Goal: Information Seeking & Learning: Learn about a topic

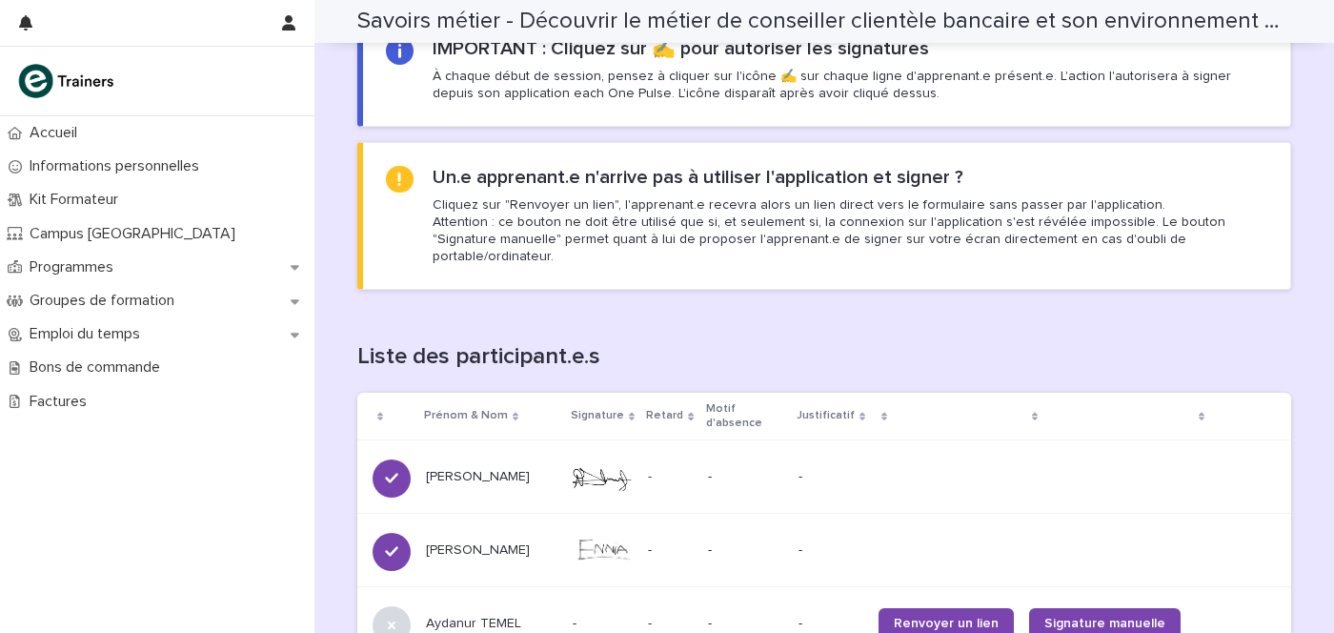
scroll to position [1072, 0]
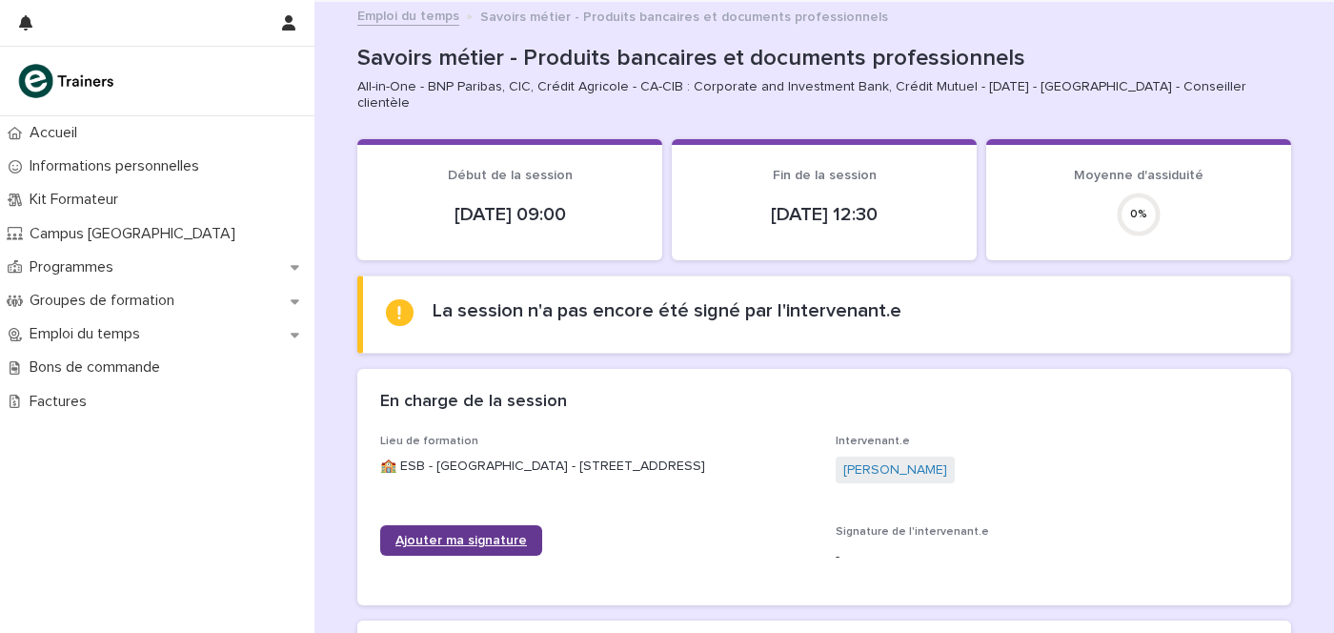
click at [438, 536] on span "Ajouter ma signature" at bounding box center [460, 540] width 131 height 13
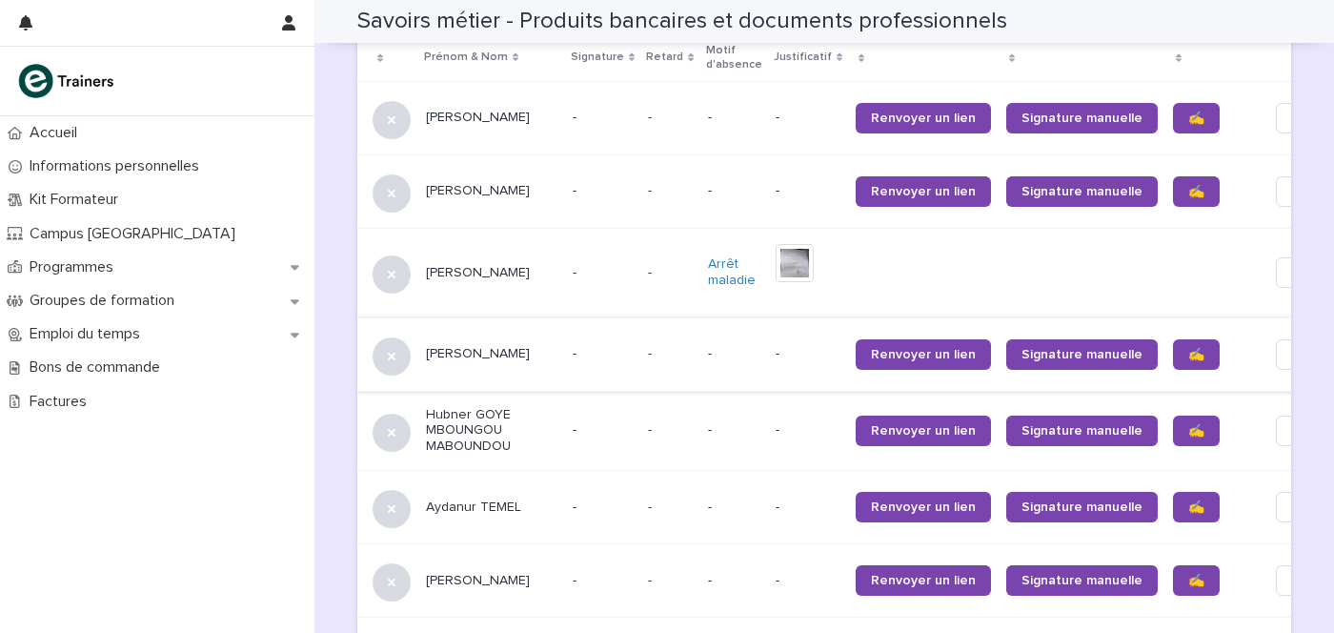
scroll to position [1295, 0]
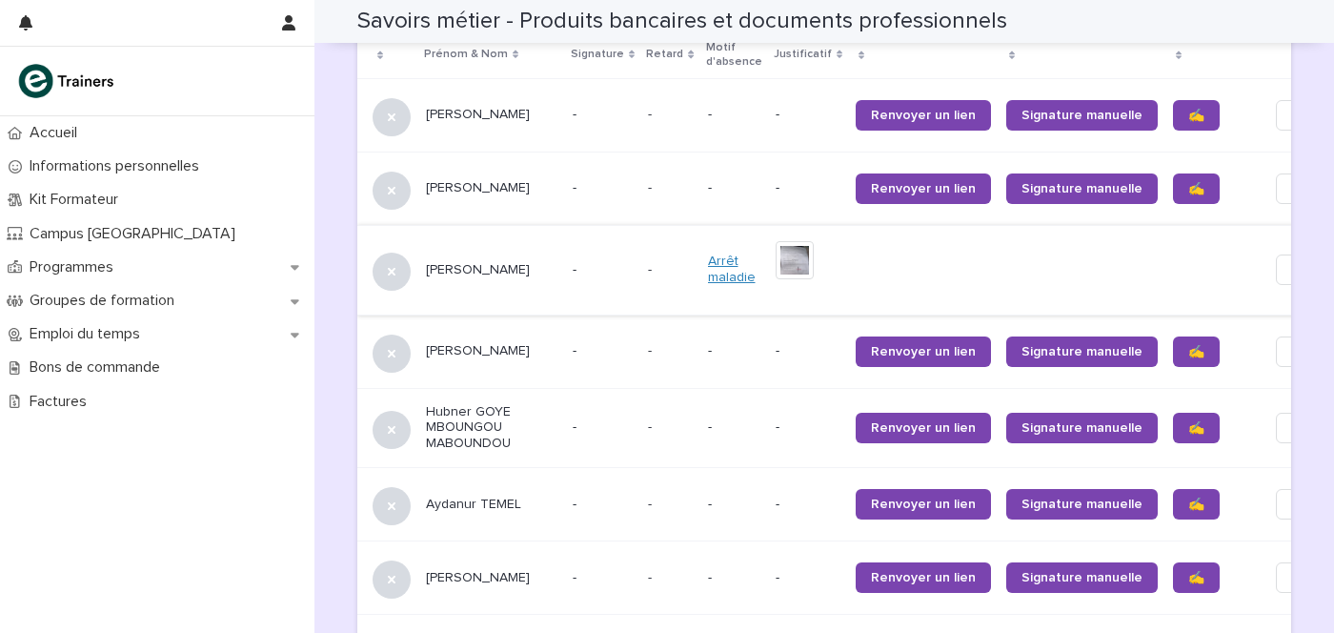
click at [708, 259] on link "Arrêt maladie" at bounding box center [734, 269] width 52 height 32
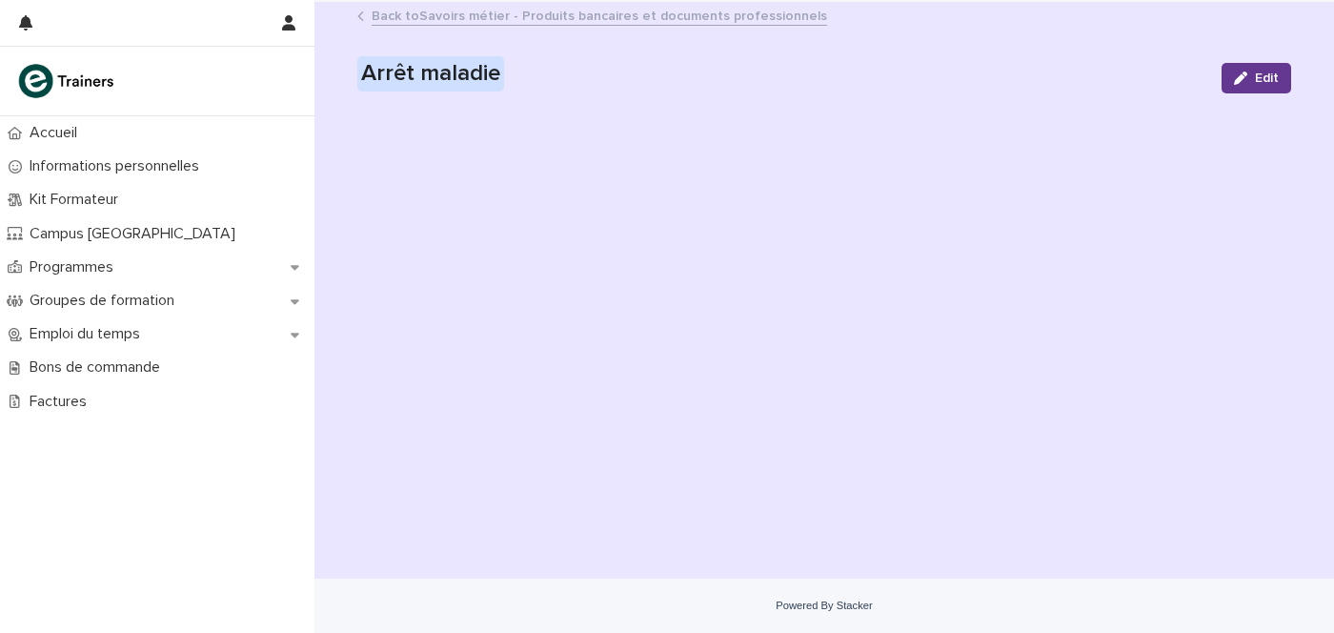
click at [1253, 78] on div "button" at bounding box center [1244, 77] width 21 height 13
click at [1158, 83] on span "Cancel" at bounding box center [1168, 77] width 43 height 13
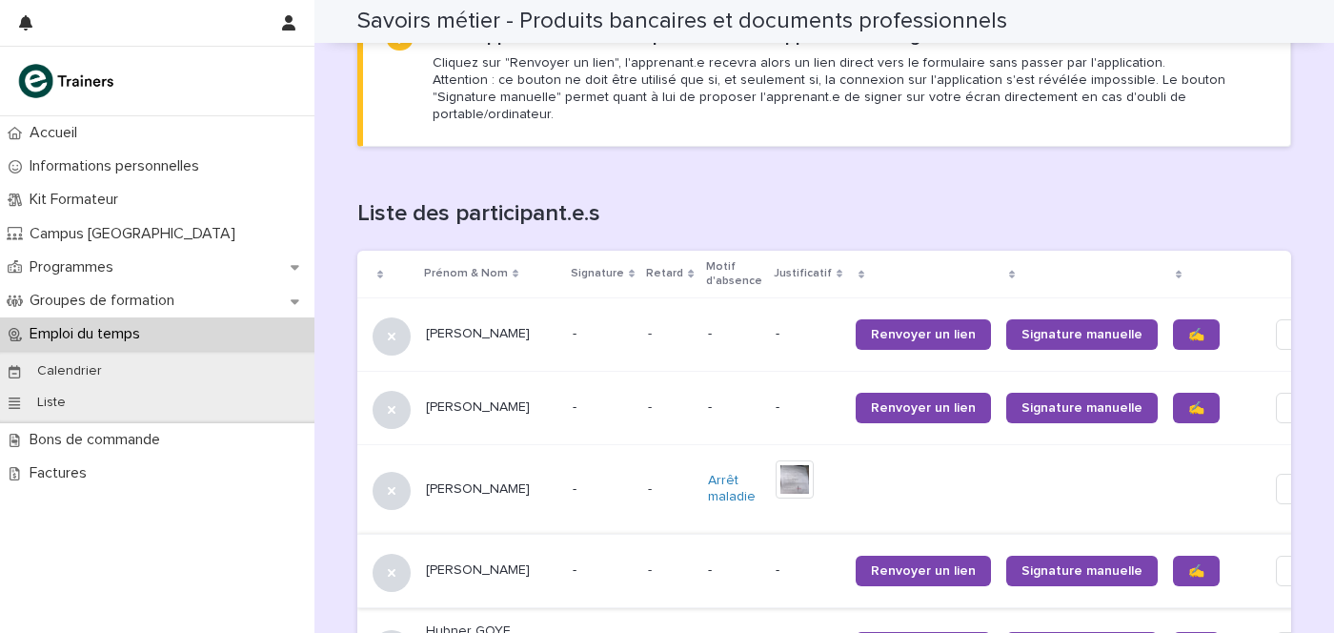
scroll to position [1191, 0]
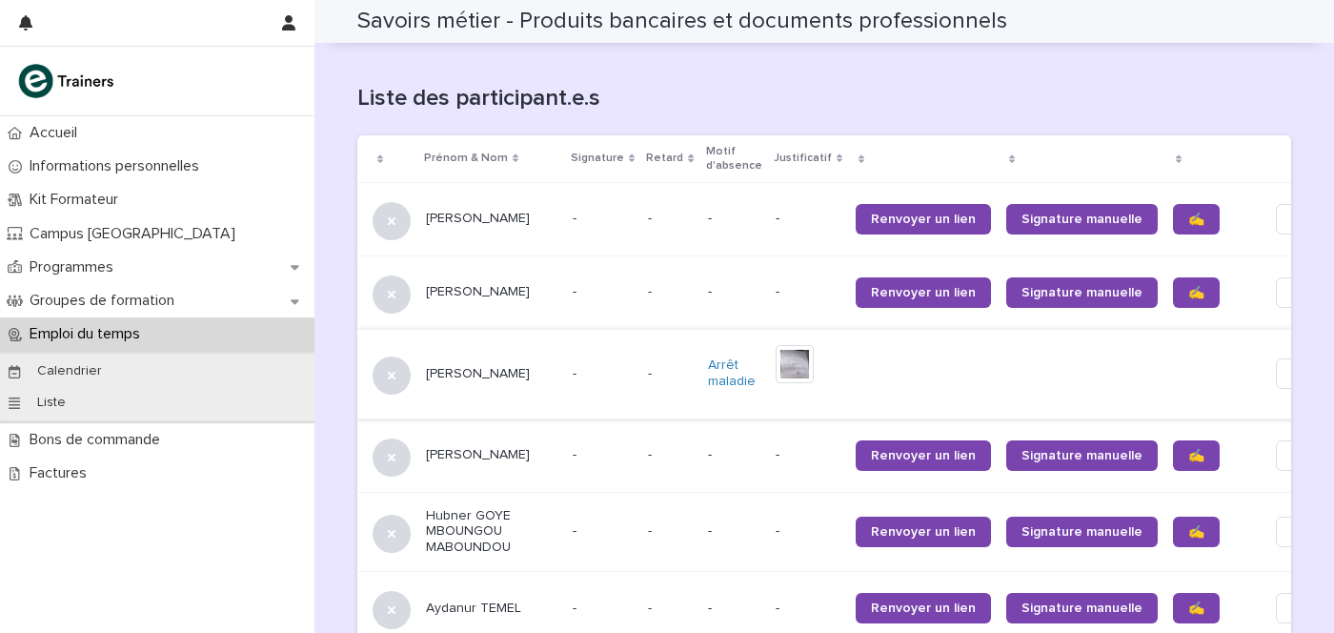
click at [776, 349] on img at bounding box center [795, 364] width 38 height 38
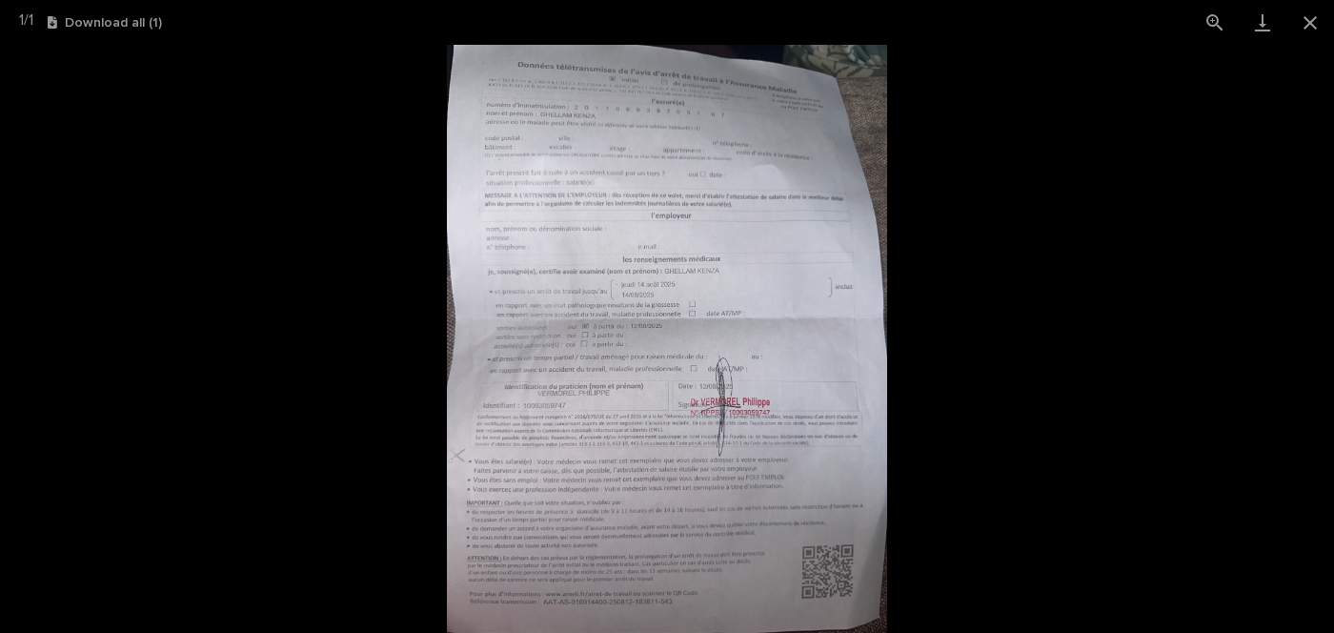
click at [665, 252] on img at bounding box center [667, 339] width 441 height 588
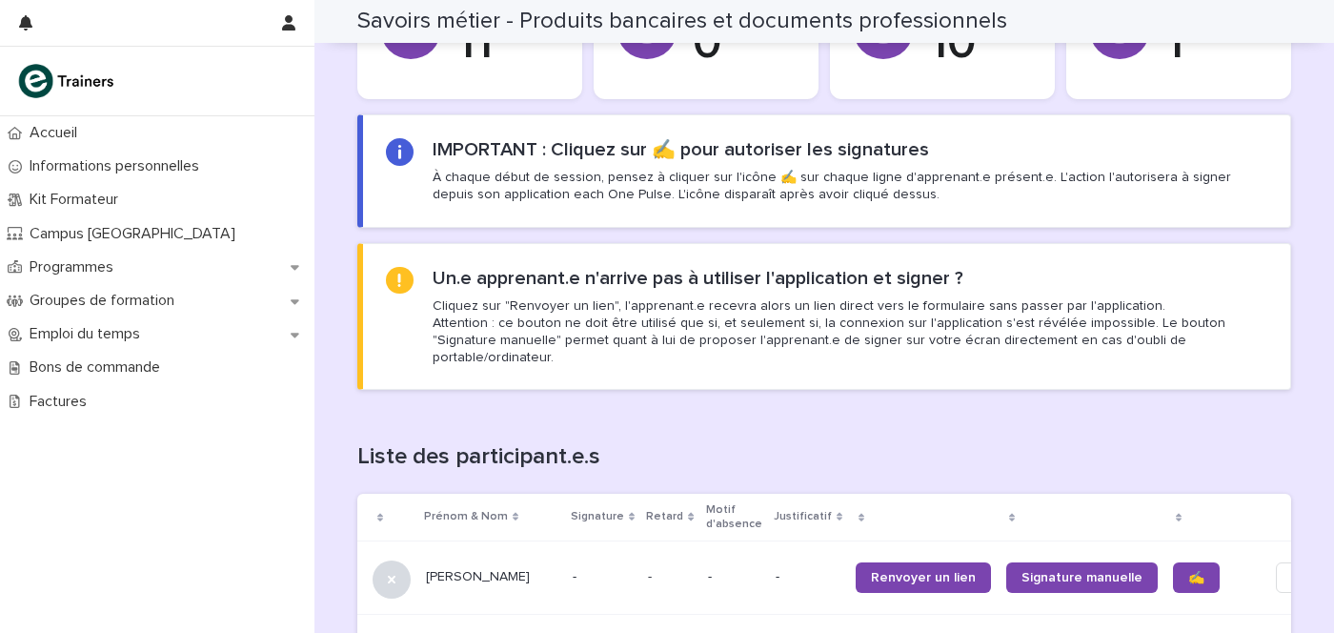
scroll to position [1072, 0]
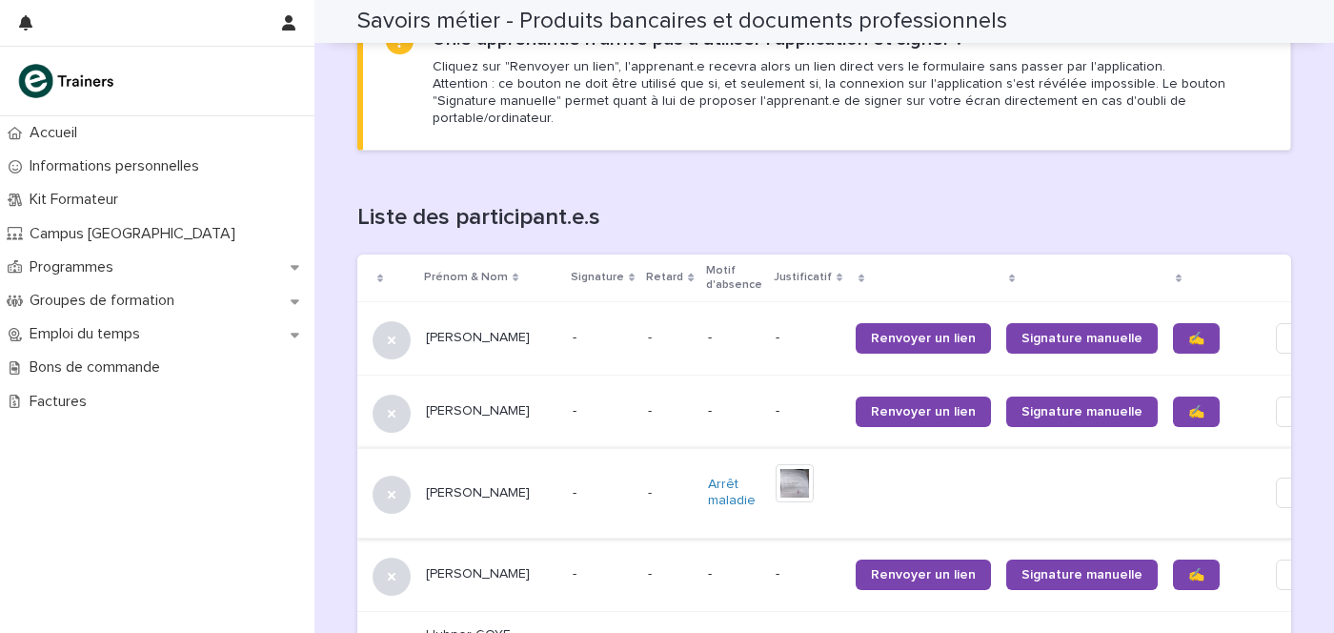
click at [776, 475] on img at bounding box center [795, 483] width 38 height 38
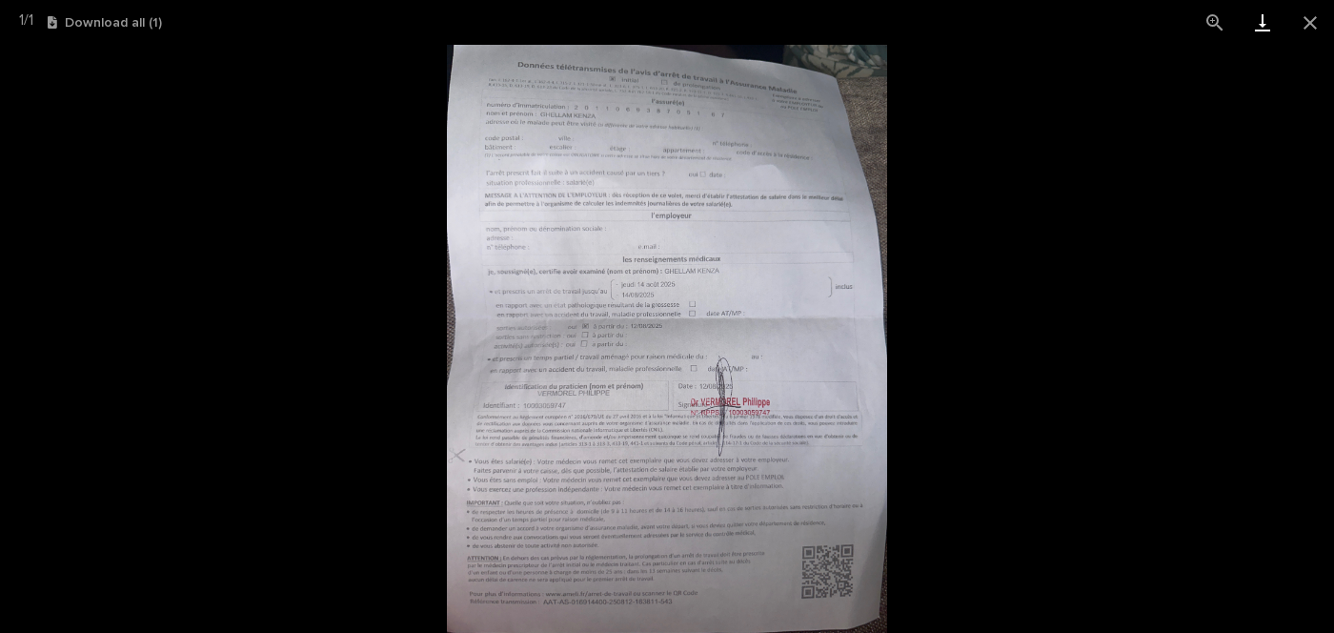
click at [1263, 28] on link "Download" at bounding box center [1263, 22] width 48 height 45
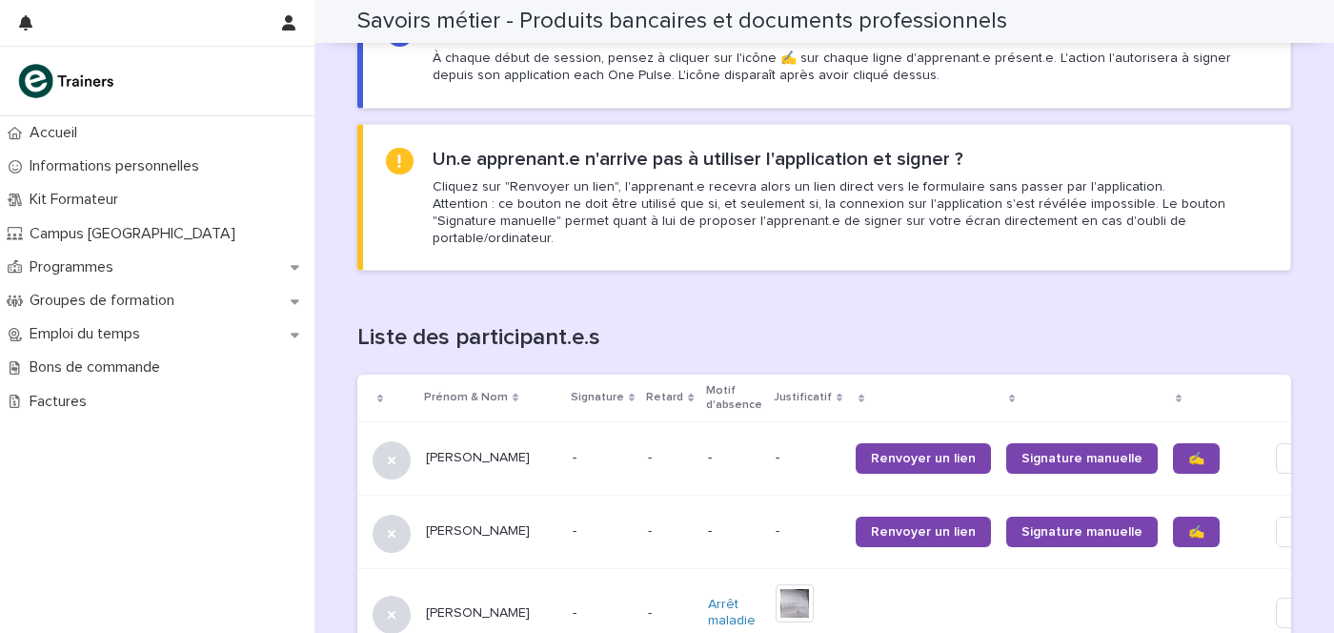
scroll to position [1072, 0]
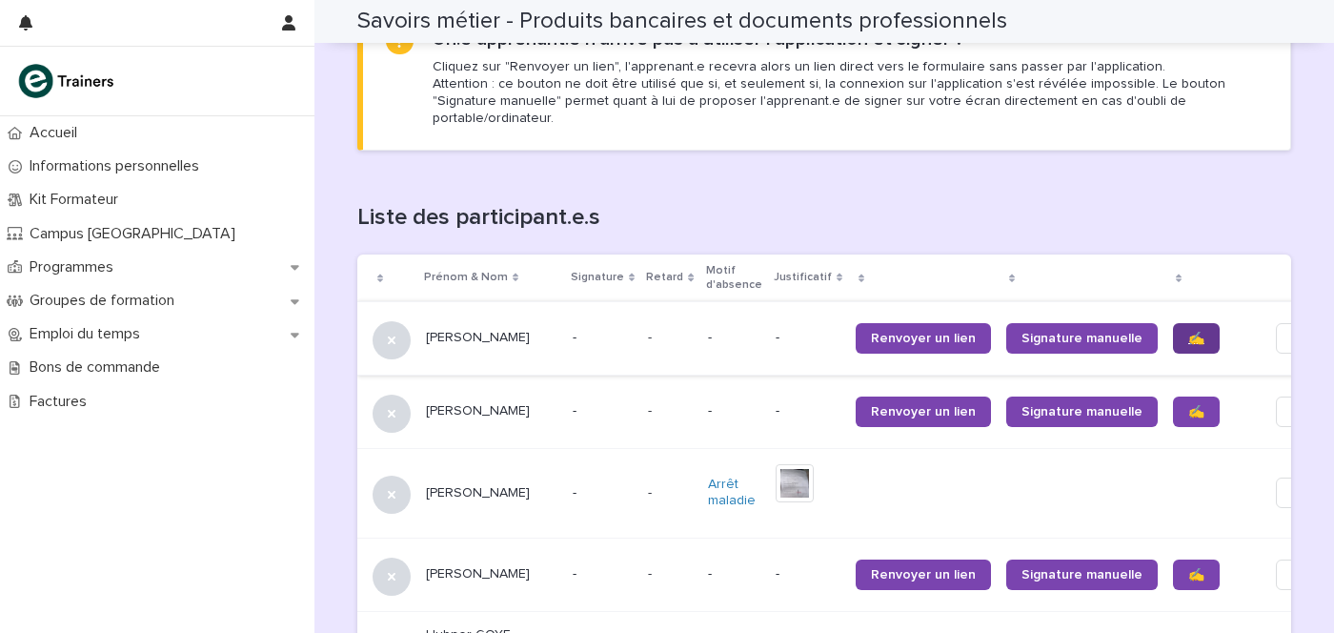
click at [1173, 323] on link "✍️" at bounding box center [1196, 338] width 47 height 30
click at [1188, 405] on span "✍️" at bounding box center [1196, 411] width 16 height 13
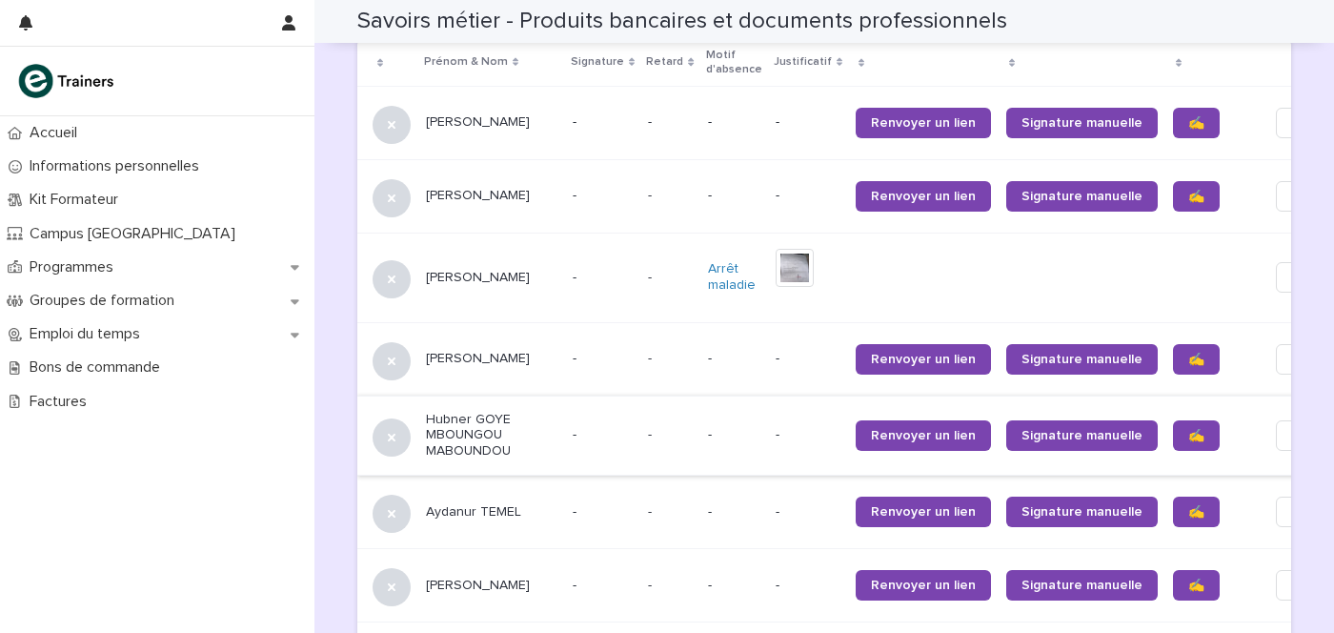
scroll to position [1310, 0]
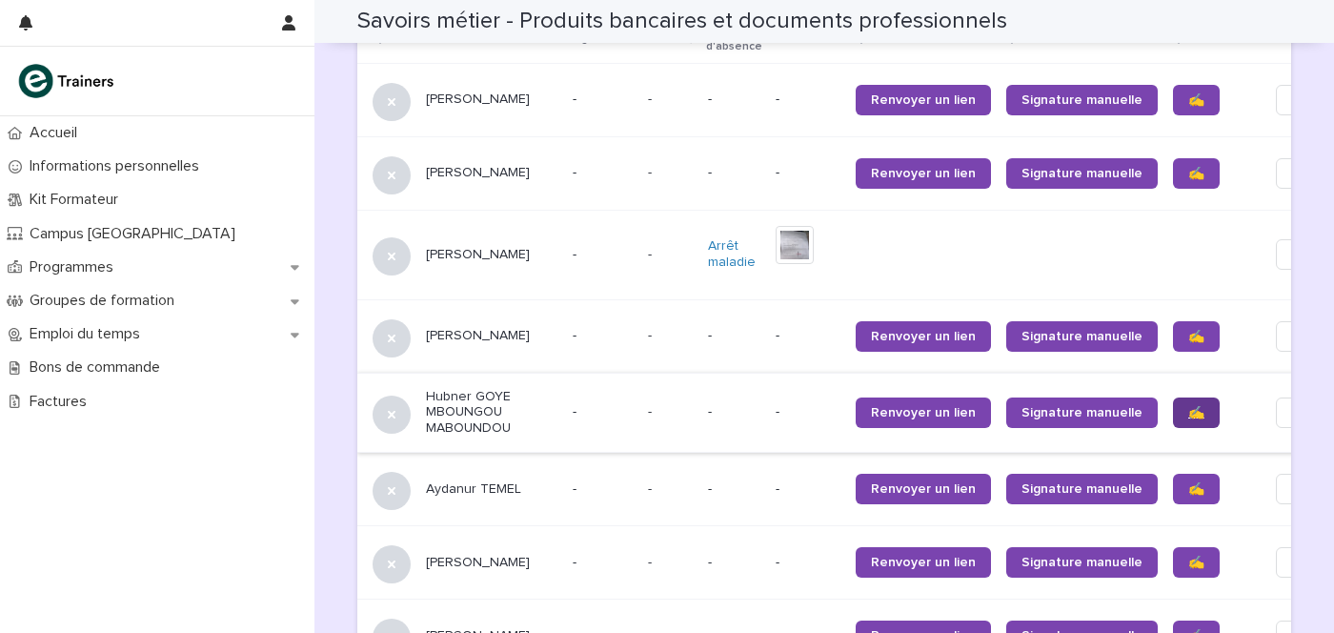
click at [1173, 402] on link "✍️" at bounding box center [1196, 412] width 47 height 30
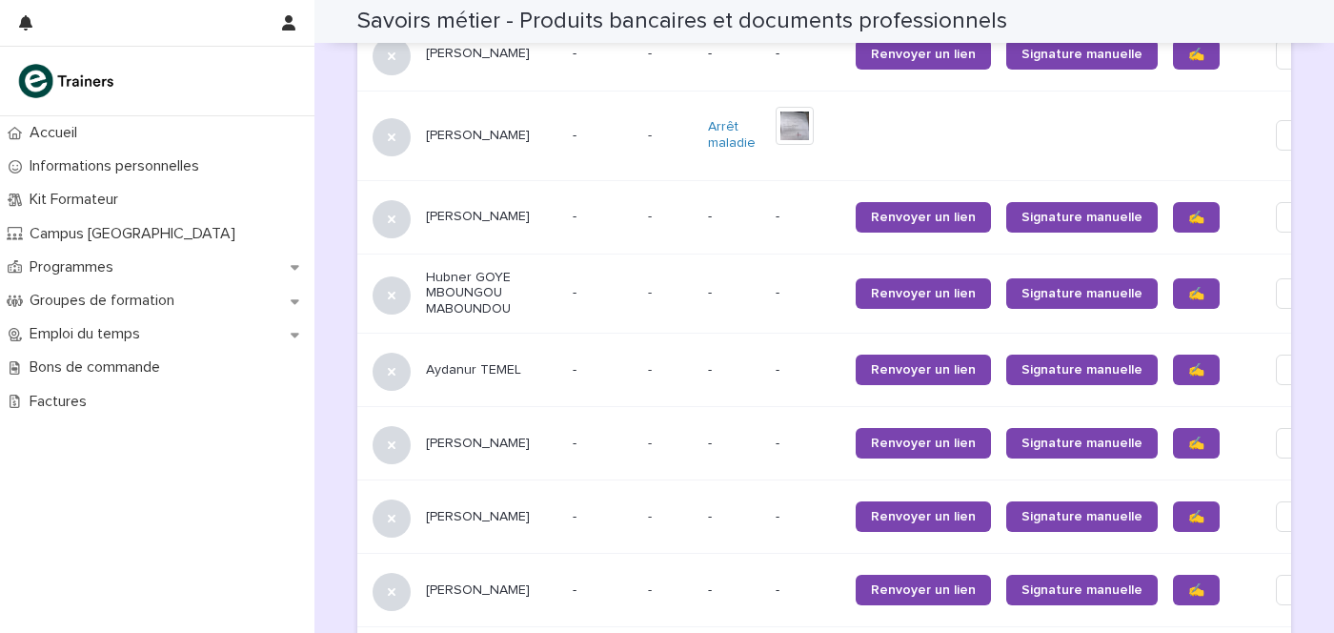
click at [1173, 374] on div "✍️" at bounding box center [1213, 370] width 80 height 46
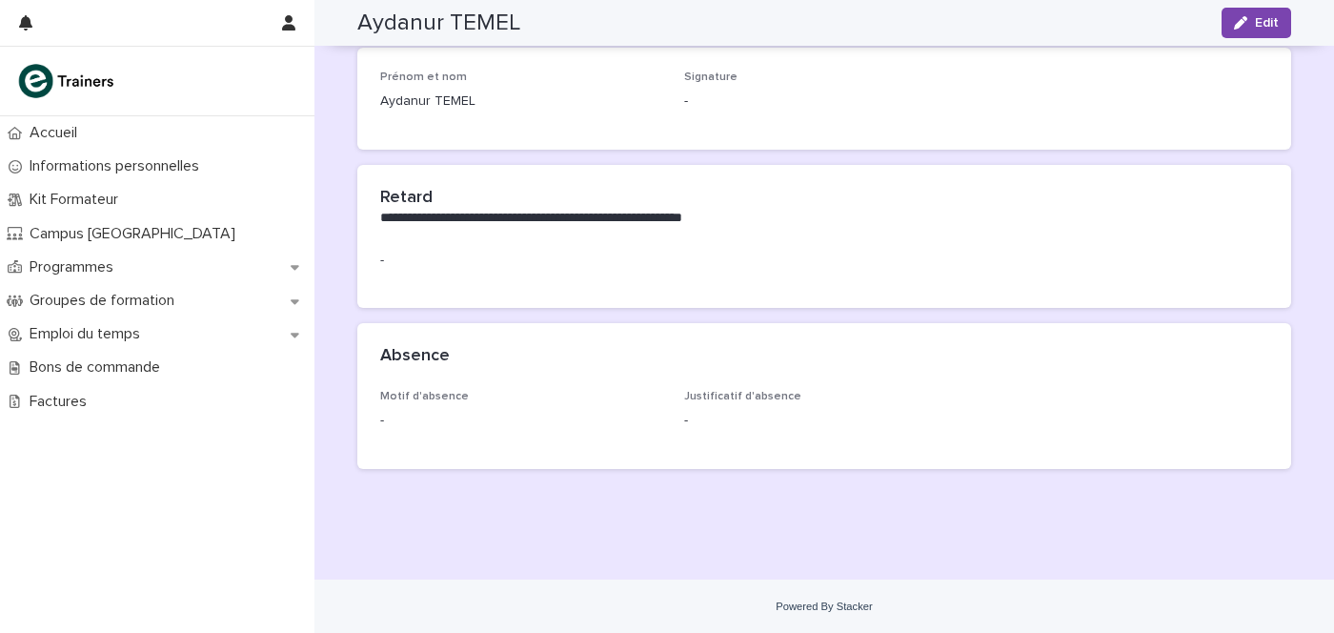
scroll to position [90, 0]
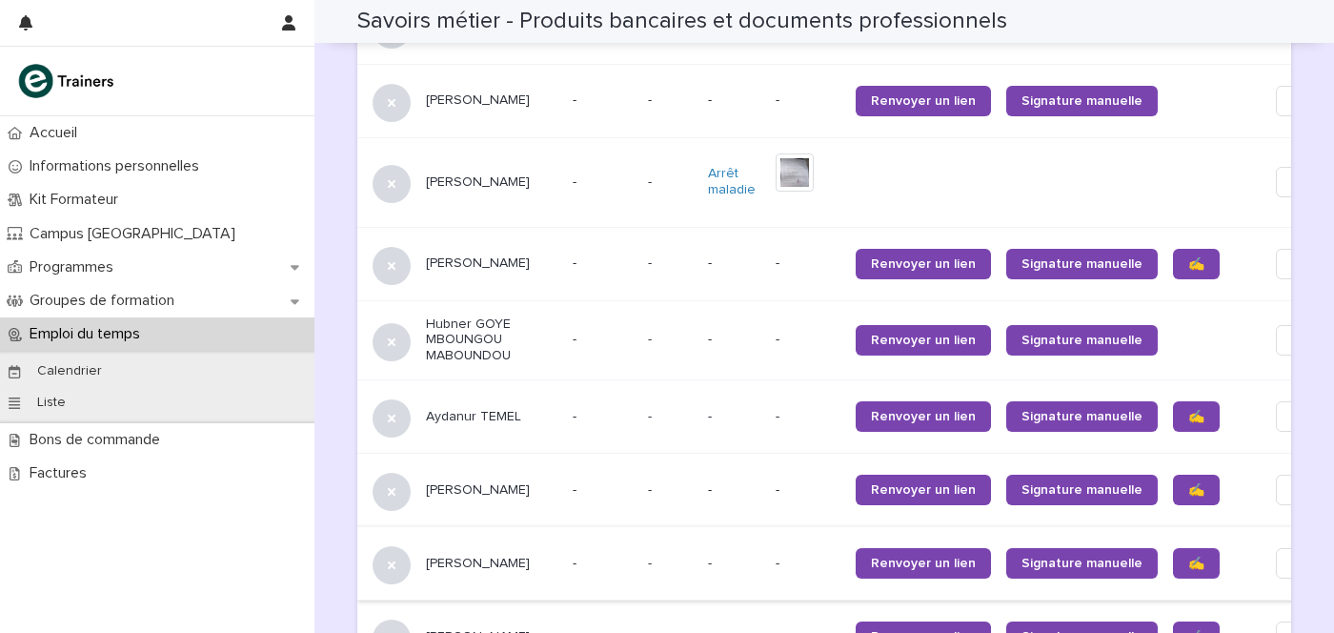
scroll to position [1463, 0]
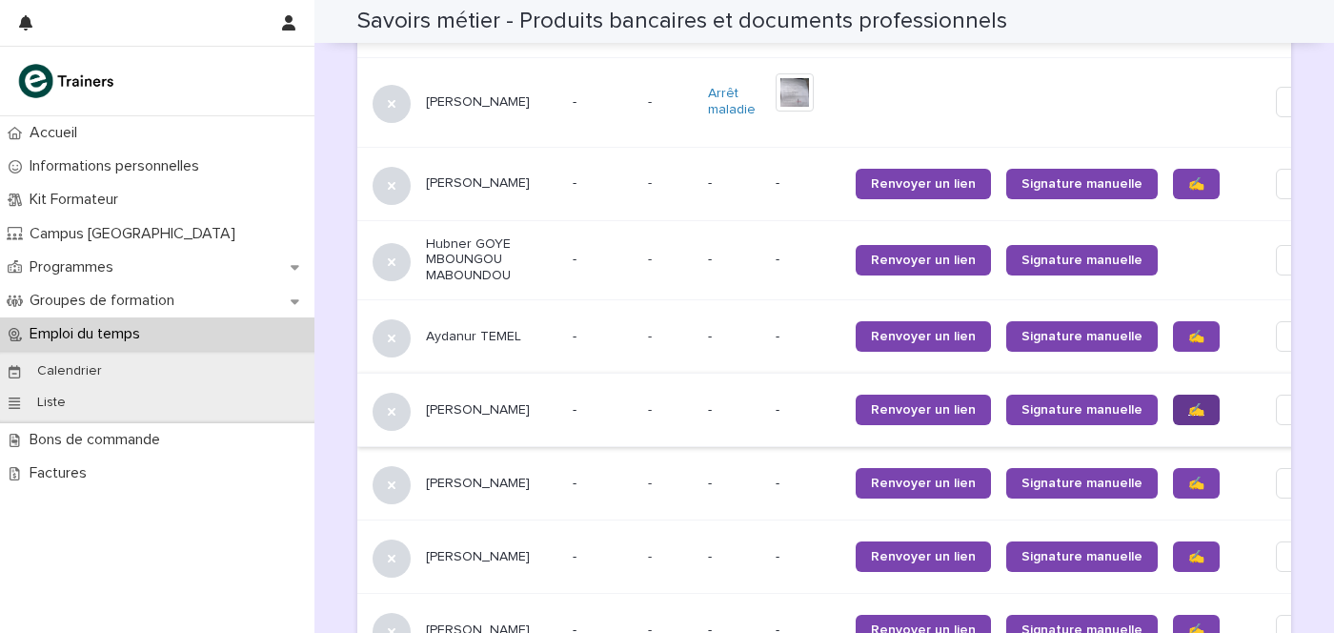
click at [1188, 403] on span "✍️" at bounding box center [1196, 409] width 16 height 13
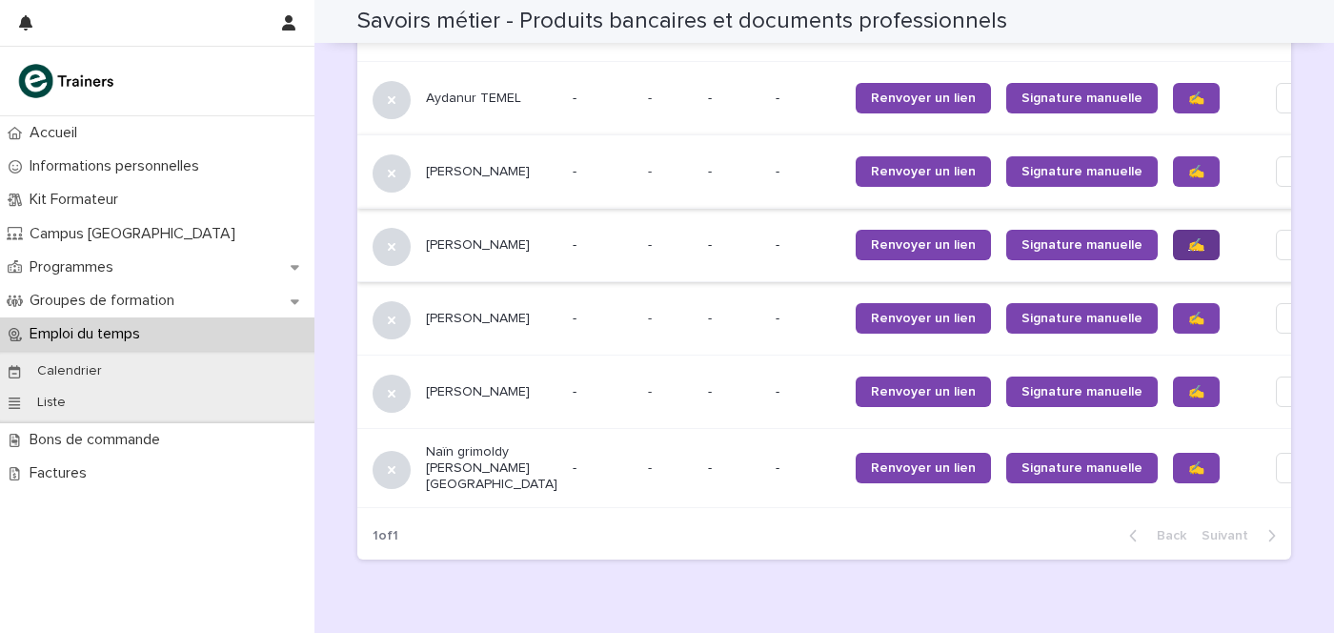
click at [1188, 238] on span "✍️" at bounding box center [1196, 244] width 16 height 13
click at [1173, 303] on link "✍️" at bounding box center [1196, 318] width 47 height 30
click at [1292, 309] on span "Edit" at bounding box center [1304, 318] width 24 height 19
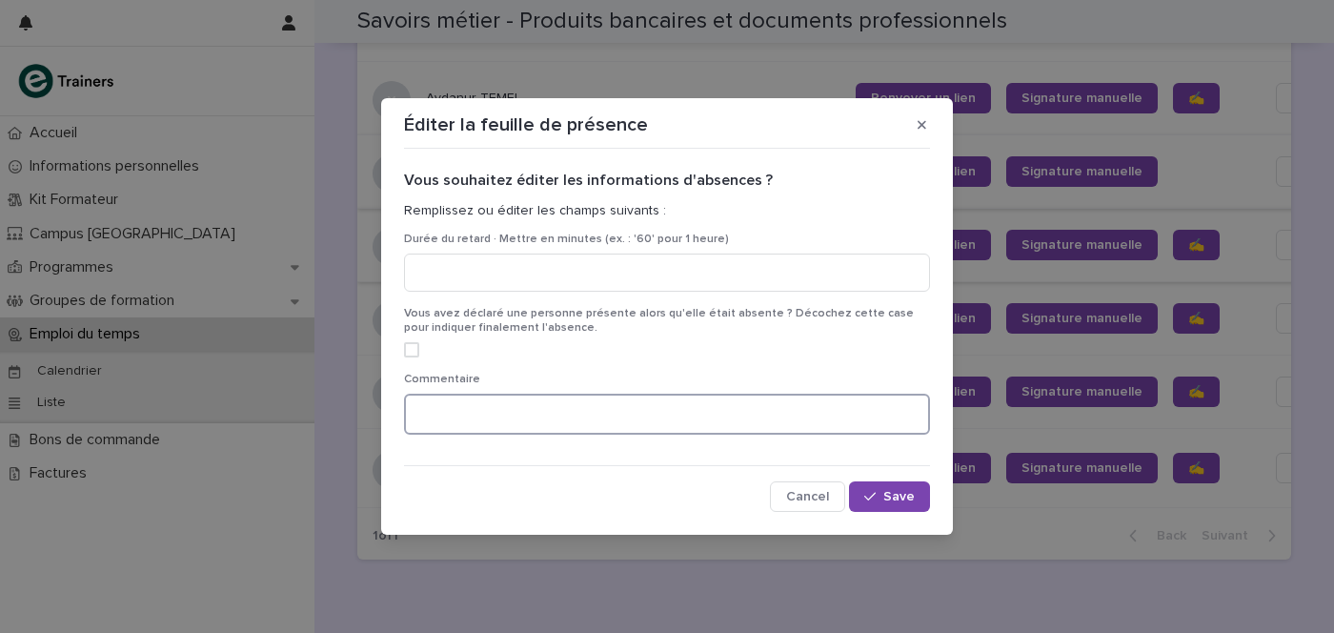
drag, startPoint x: 513, startPoint y: 416, endPoint x: 559, endPoint y: 482, distance: 80.6
click at [512, 416] on textarea at bounding box center [667, 414] width 526 height 41
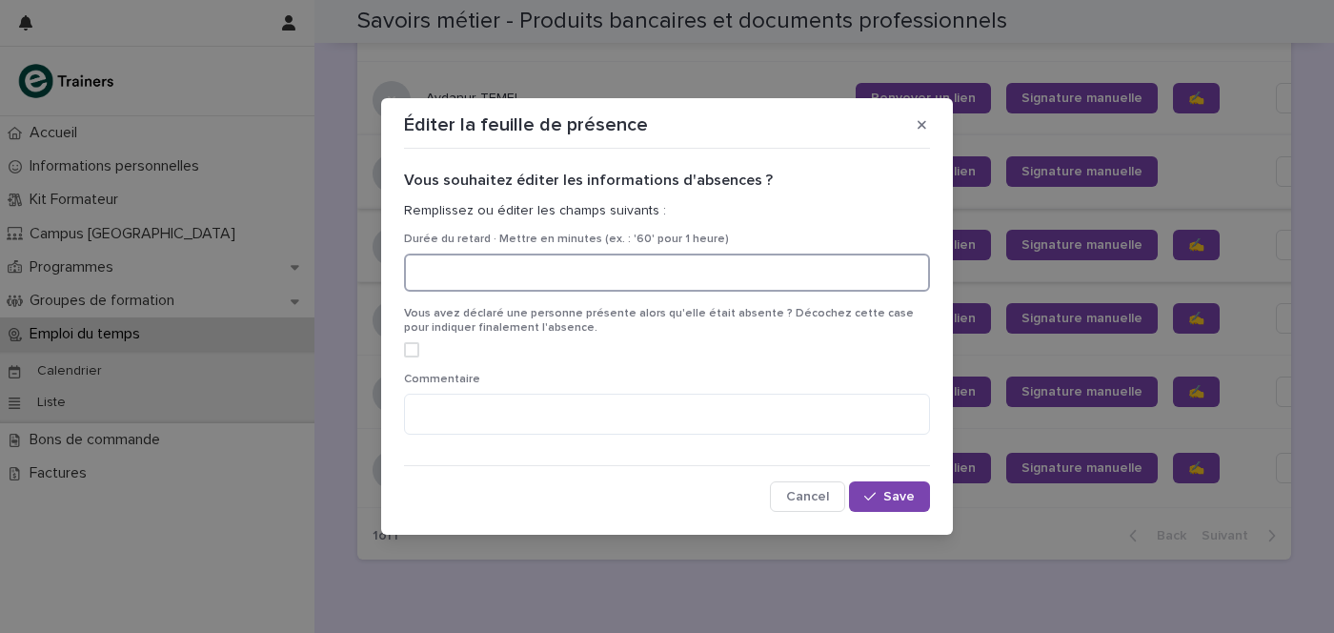
click at [772, 277] on input at bounding box center [667, 272] width 526 height 38
type input "*"
type input "**"
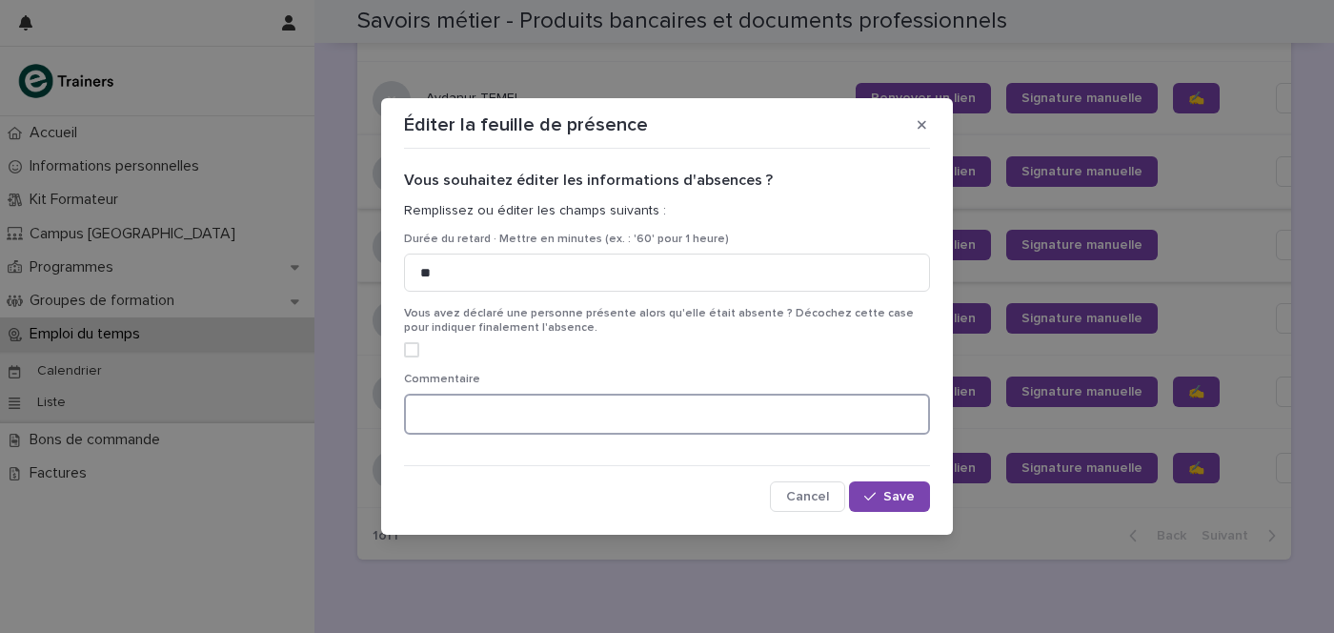
click at [491, 408] on textarea at bounding box center [667, 414] width 526 height 41
type textarea "**********"
click at [900, 505] on button "Save" at bounding box center [889, 496] width 81 height 30
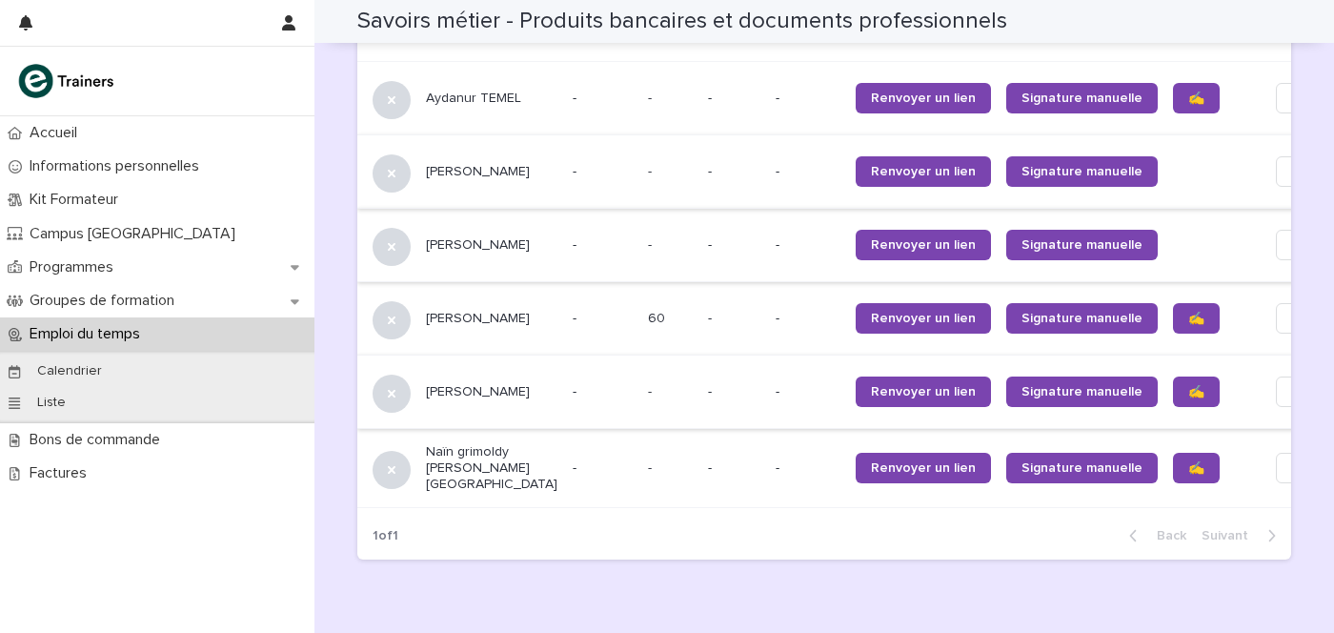
click at [1292, 382] on span "Edit" at bounding box center [1304, 391] width 24 height 19
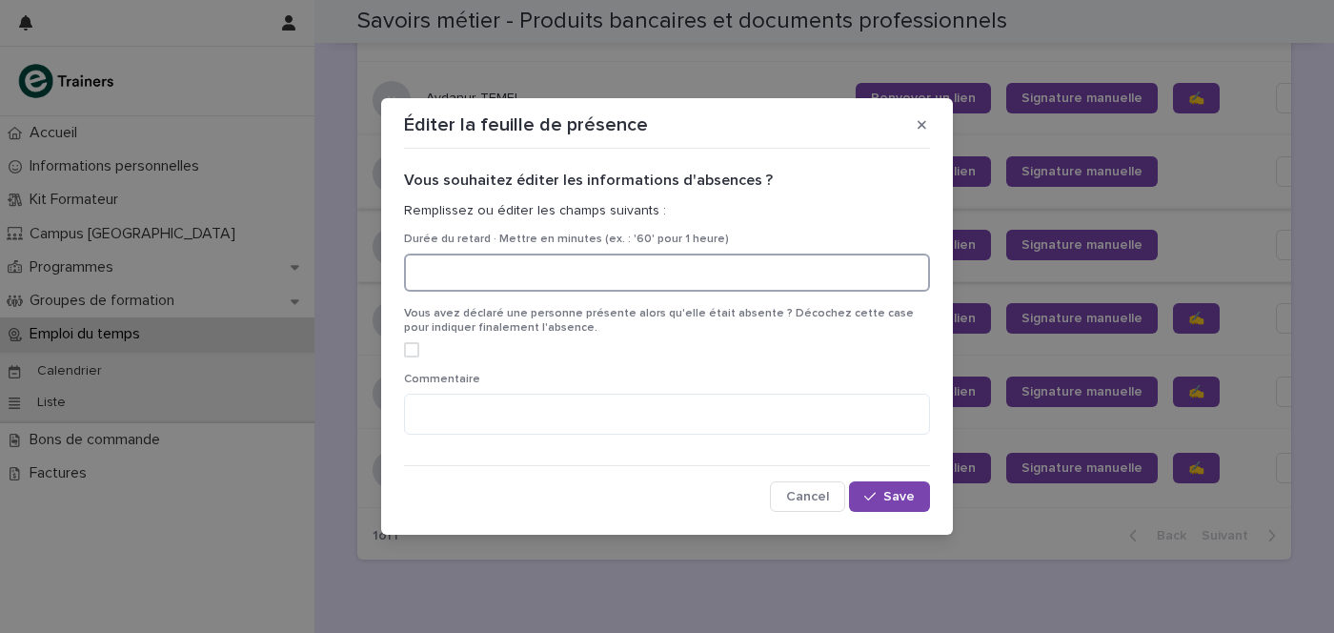
click at [443, 259] on input at bounding box center [667, 272] width 526 height 38
click at [643, 261] on input at bounding box center [667, 272] width 526 height 38
click at [641, 261] on input at bounding box center [667, 272] width 526 height 38
click at [419, 351] on label at bounding box center [667, 349] width 526 height 15
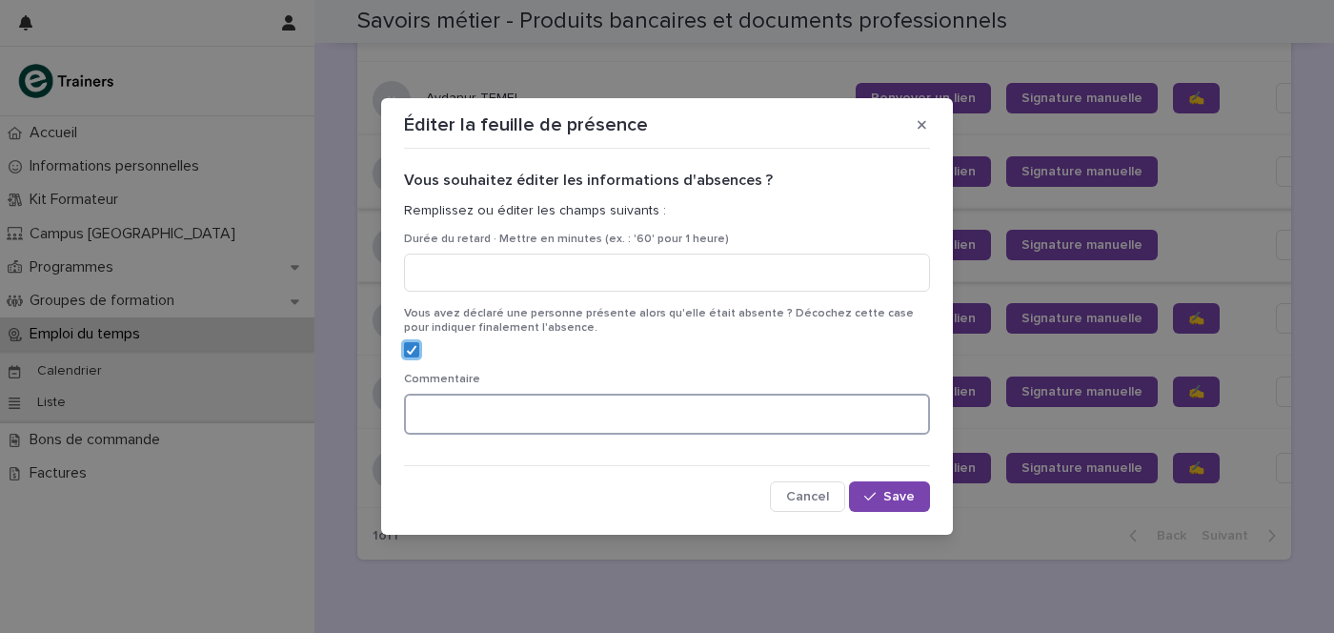
drag, startPoint x: 509, startPoint y: 408, endPoint x: 533, endPoint y: 360, distance: 53.3
click at [517, 389] on div "Commentaire" at bounding box center [667, 411] width 526 height 77
type textarea "**********"
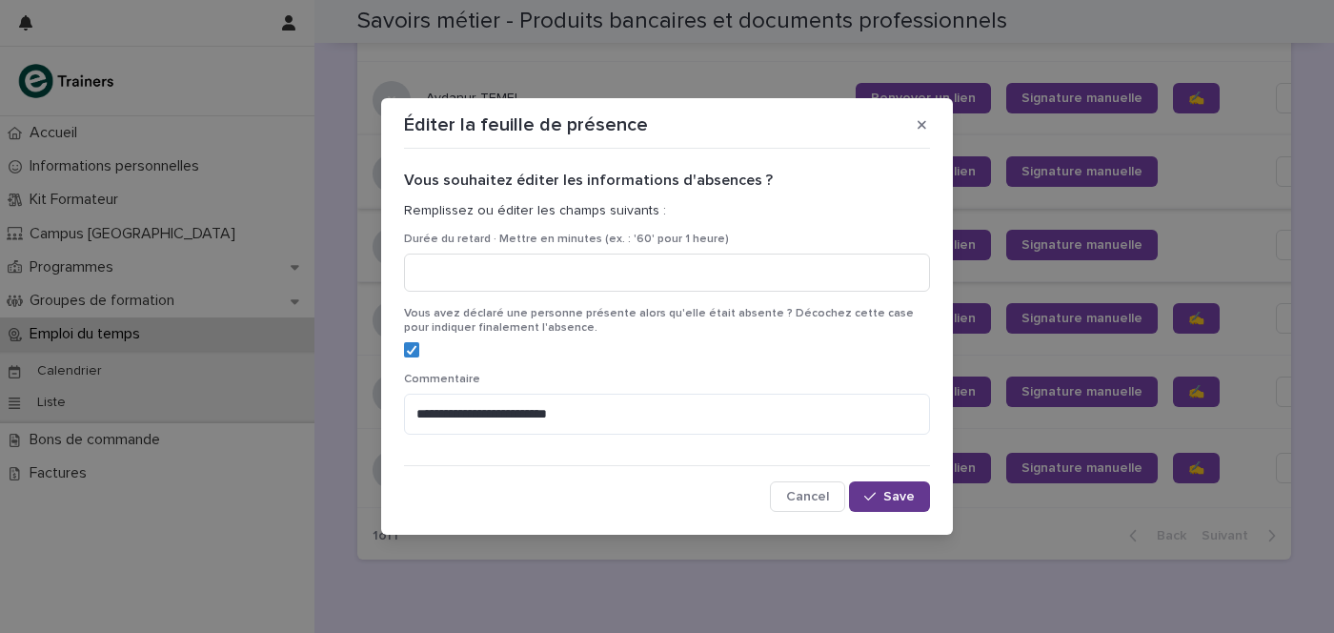
drag, startPoint x: 871, startPoint y: 492, endPoint x: 872, endPoint y: 502, distance: 10.5
click at [873, 507] on button "Save" at bounding box center [889, 496] width 81 height 30
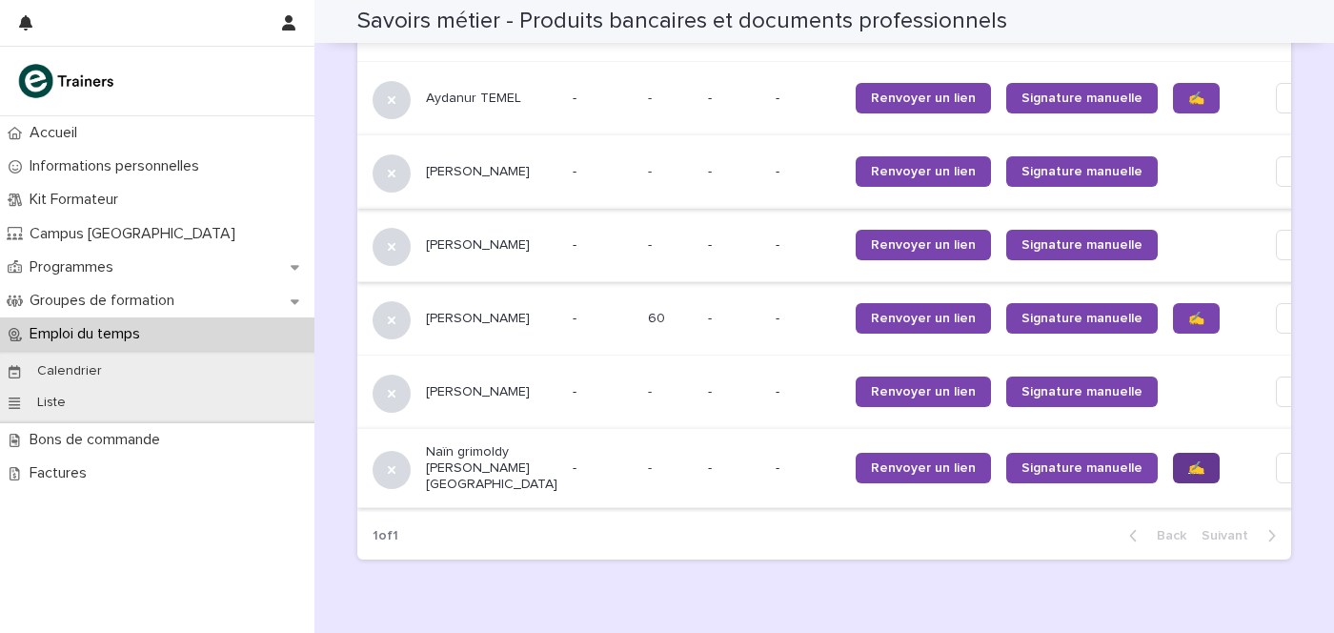
click at [1188, 461] on span "✍️" at bounding box center [1196, 467] width 16 height 13
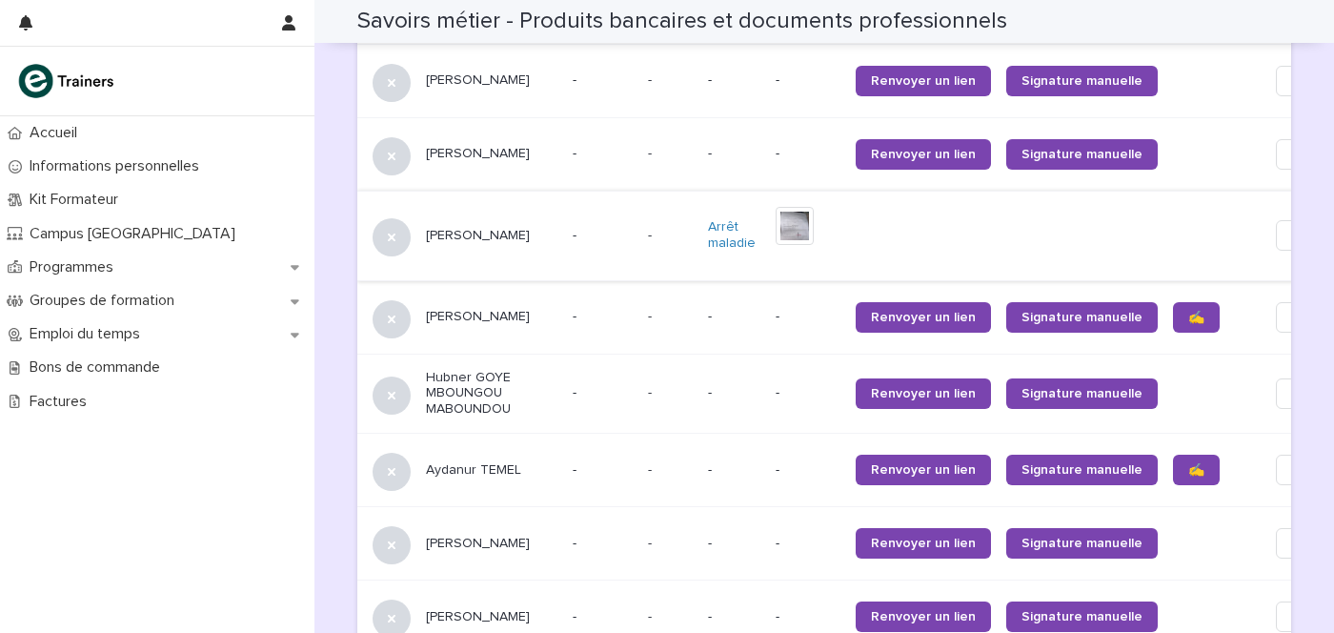
scroll to position [1295, 0]
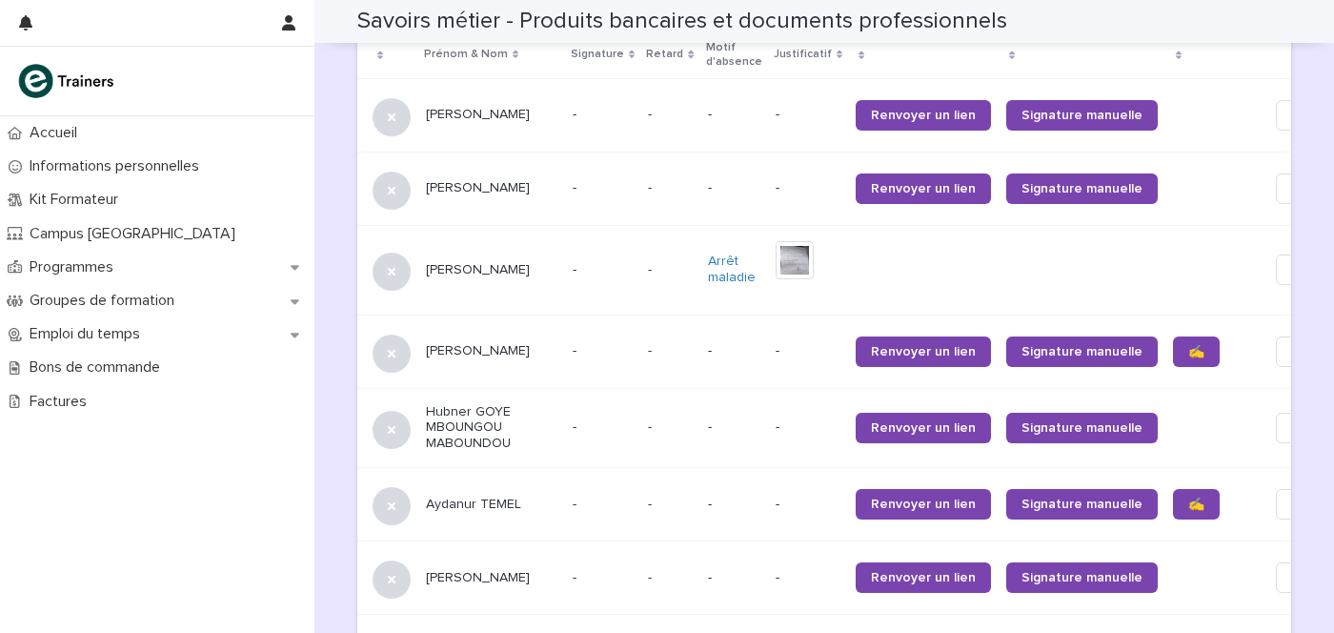
click at [1173, 419] on p at bounding box center [1213, 427] width 80 height 16
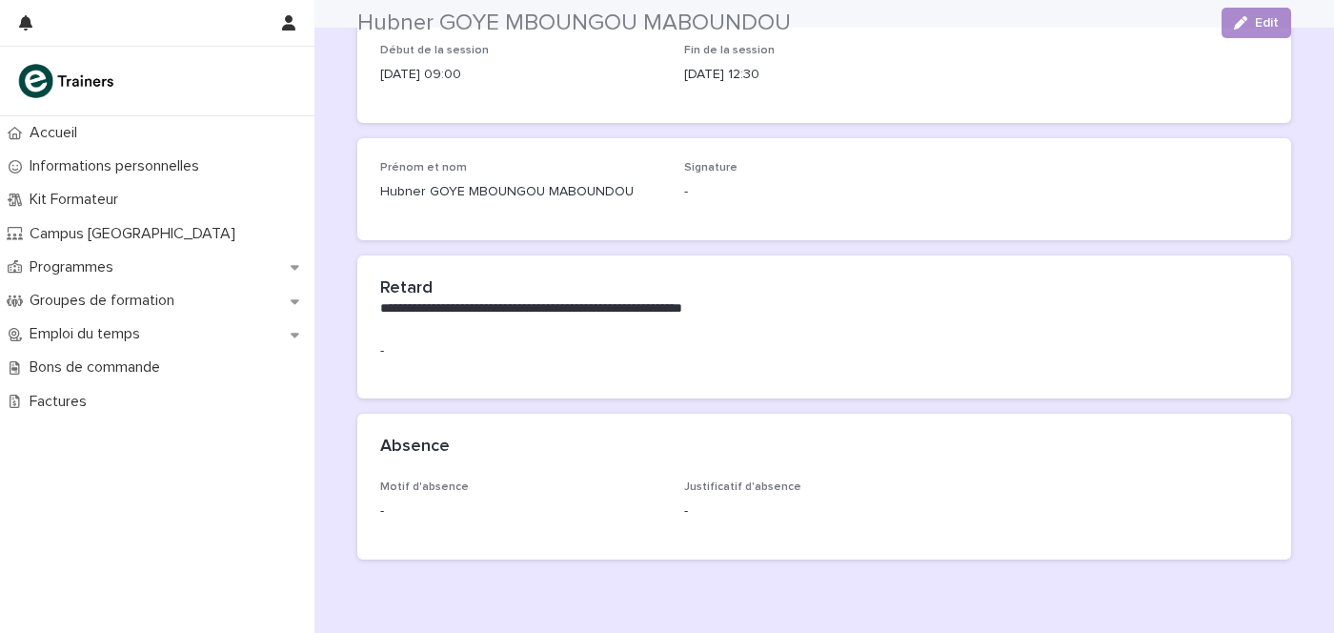
scroll to position [209, 0]
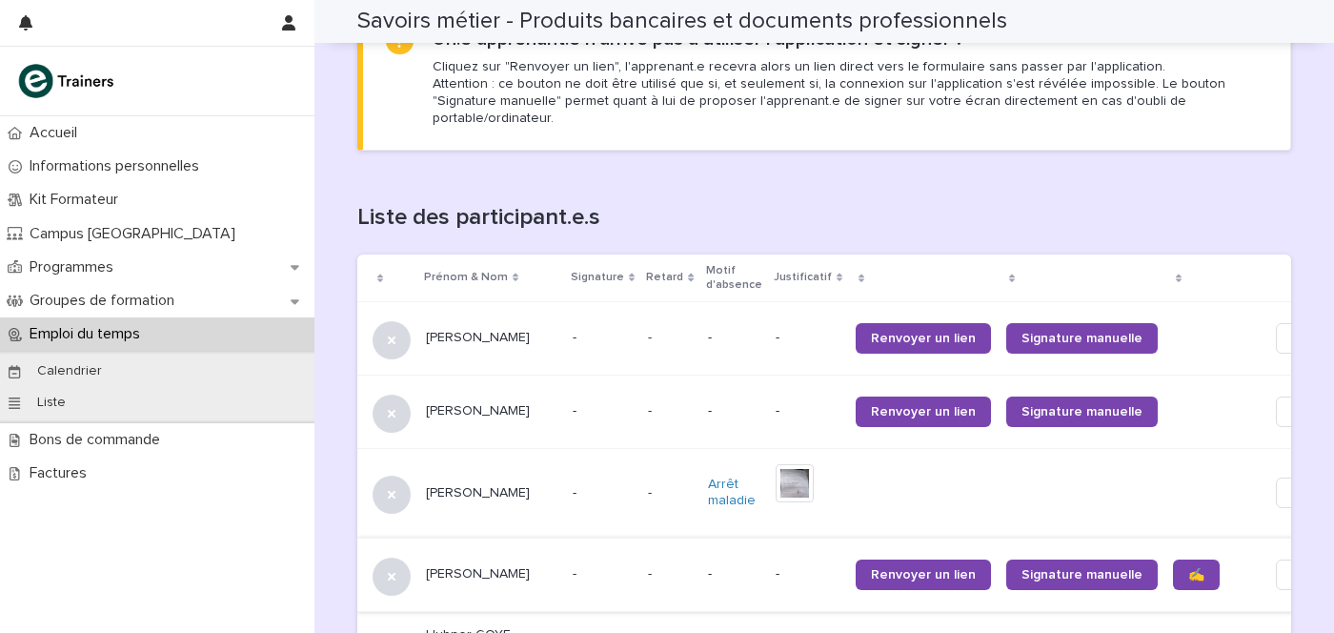
scroll to position [1310, 0]
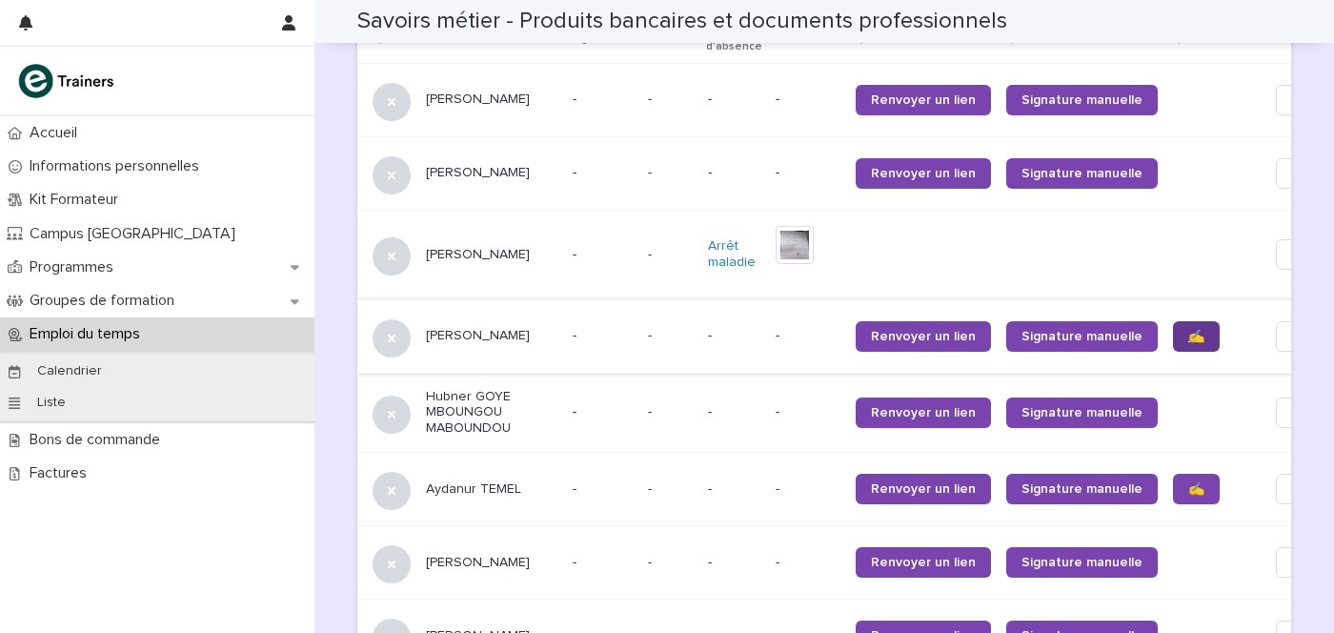
click at [1188, 330] on span "✍️" at bounding box center [1196, 336] width 16 height 13
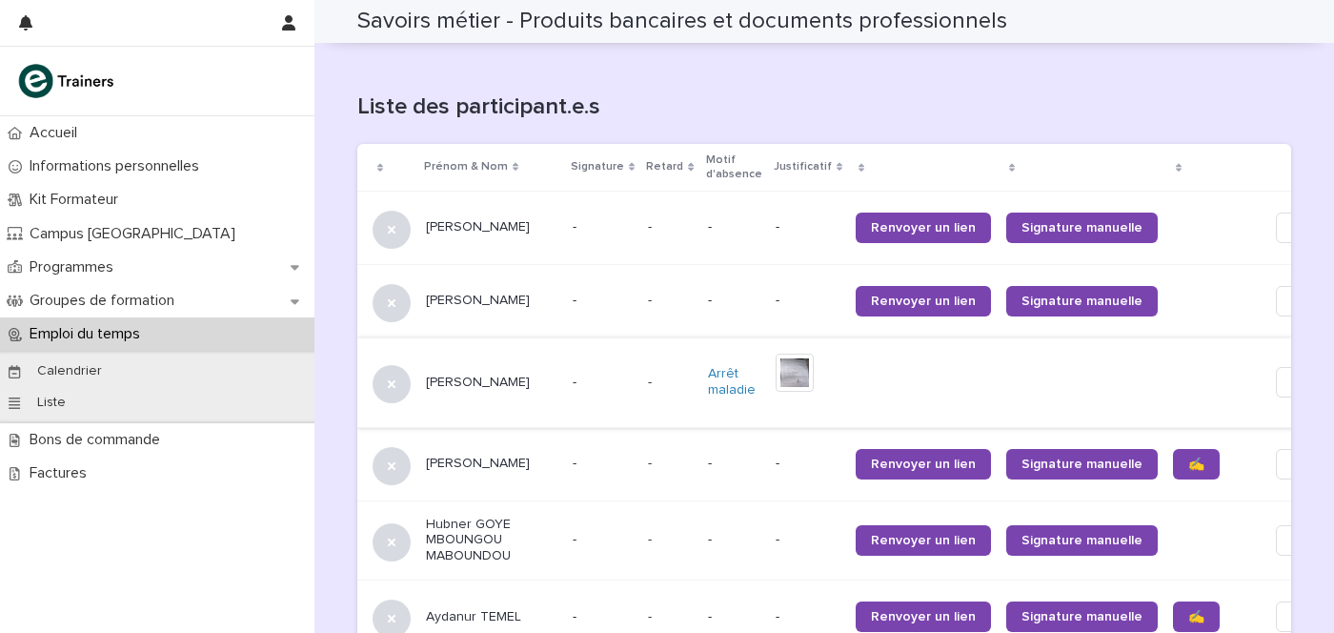
scroll to position [1057, 0]
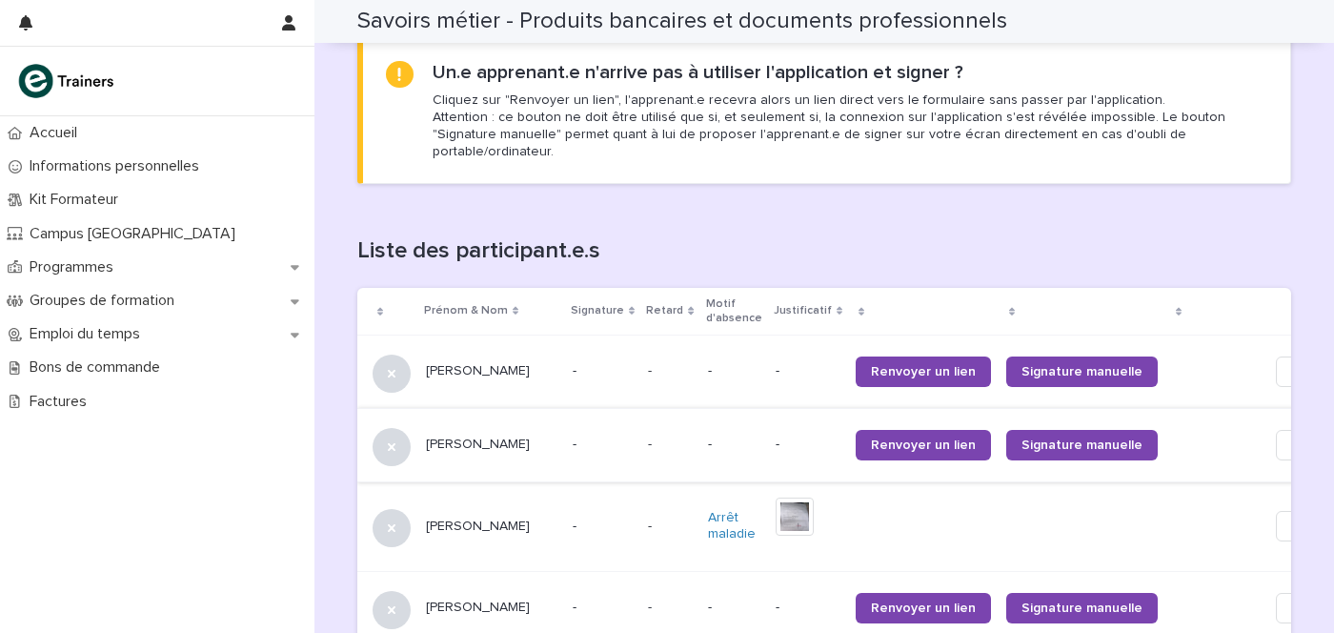
scroll to position [1072, 0]
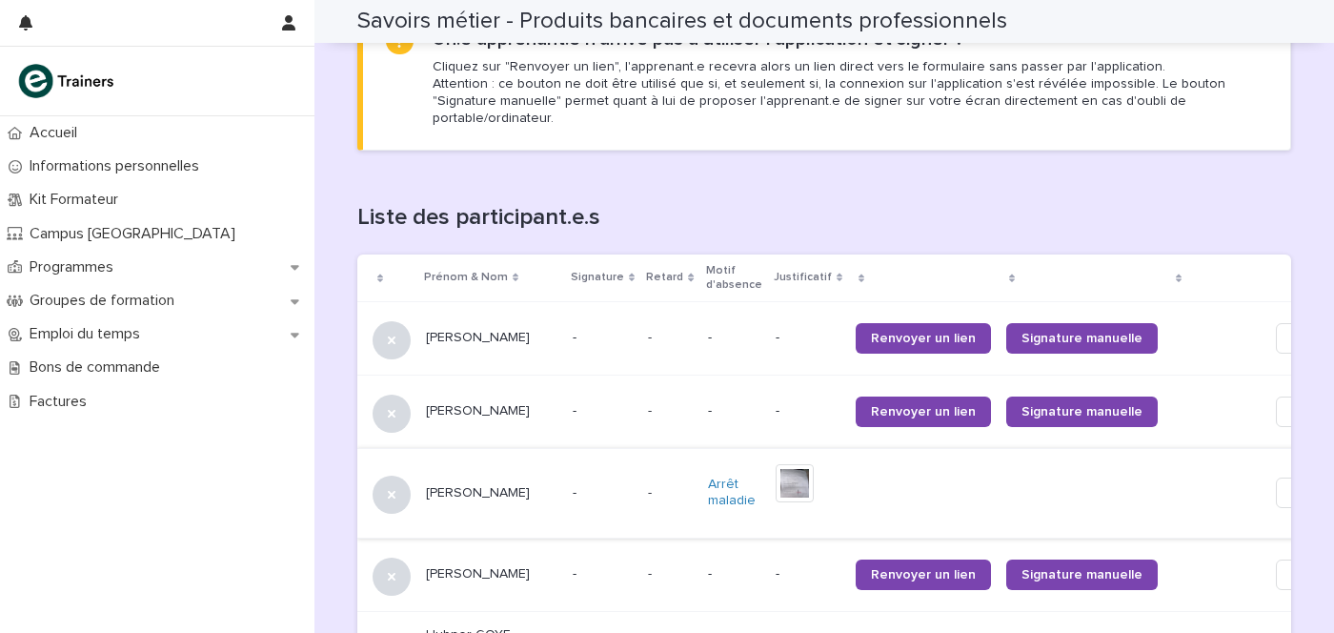
click at [776, 464] on img at bounding box center [795, 483] width 38 height 38
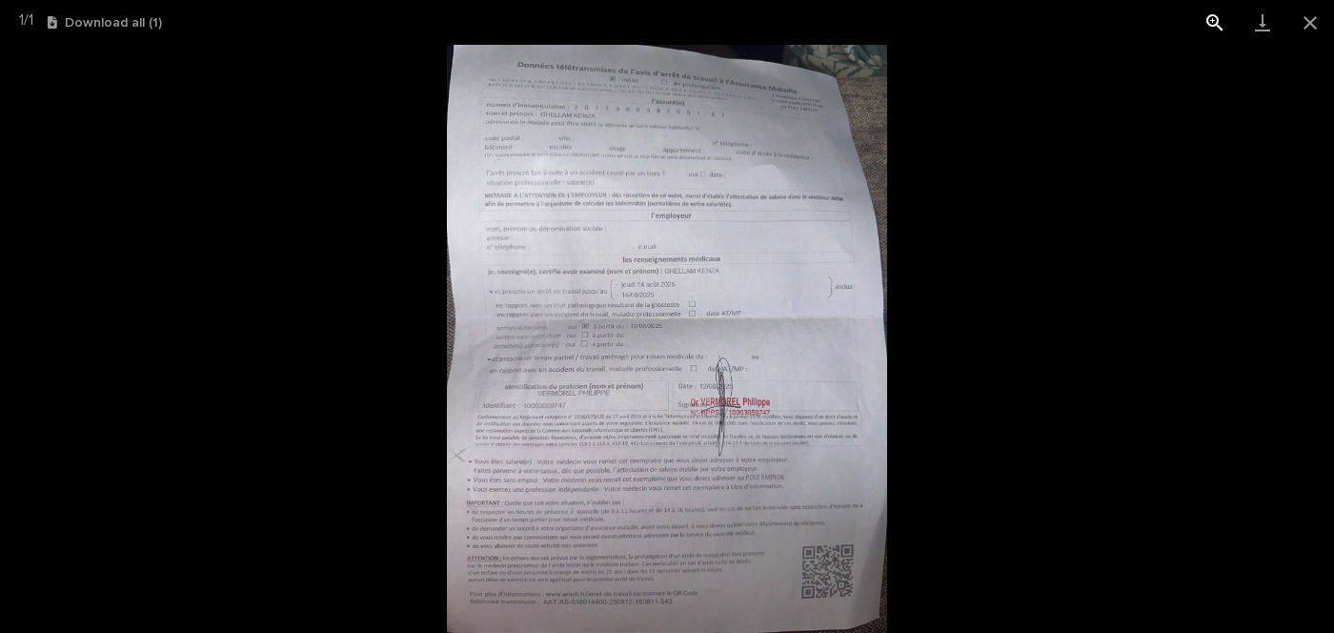
click at [1204, 19] on button "View actual size" at bounding box center [1215, 22] width 48 height 45
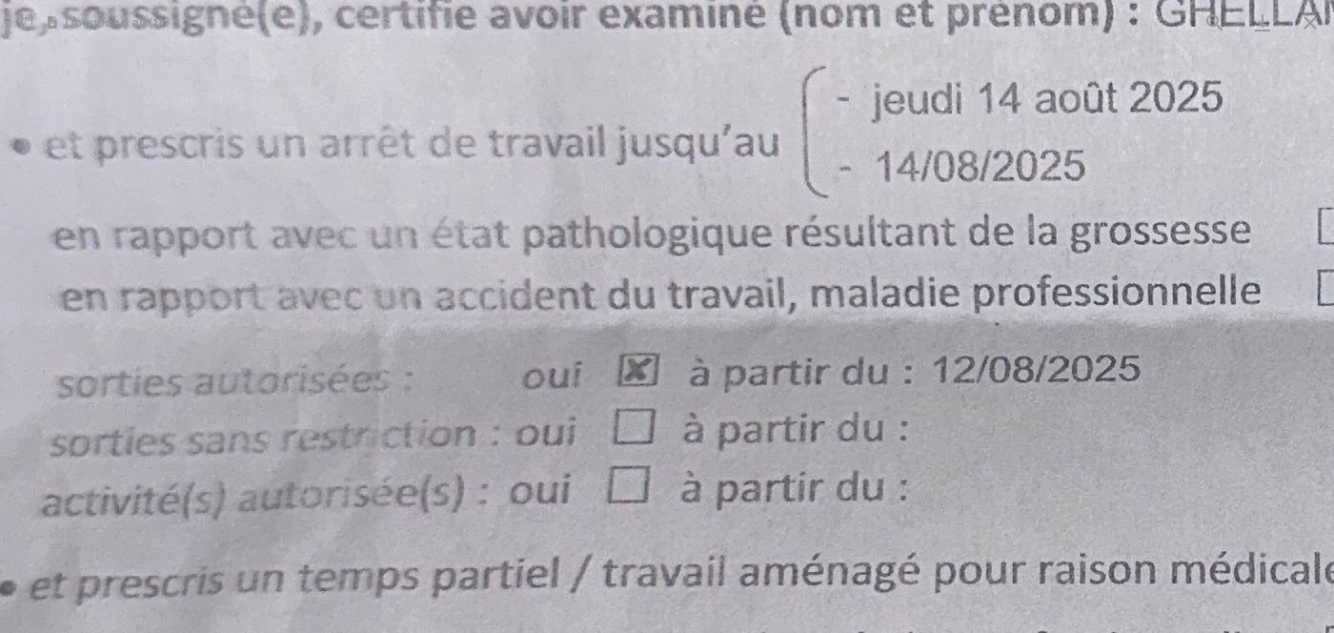
drag, startPoint x: 523, startPoint y: 356, endPoint x: 1027, endPoint y: 471, distance: 516.9
click at [1027, 471] on img at bounding box center [1170, 454] width 2881 height 3842
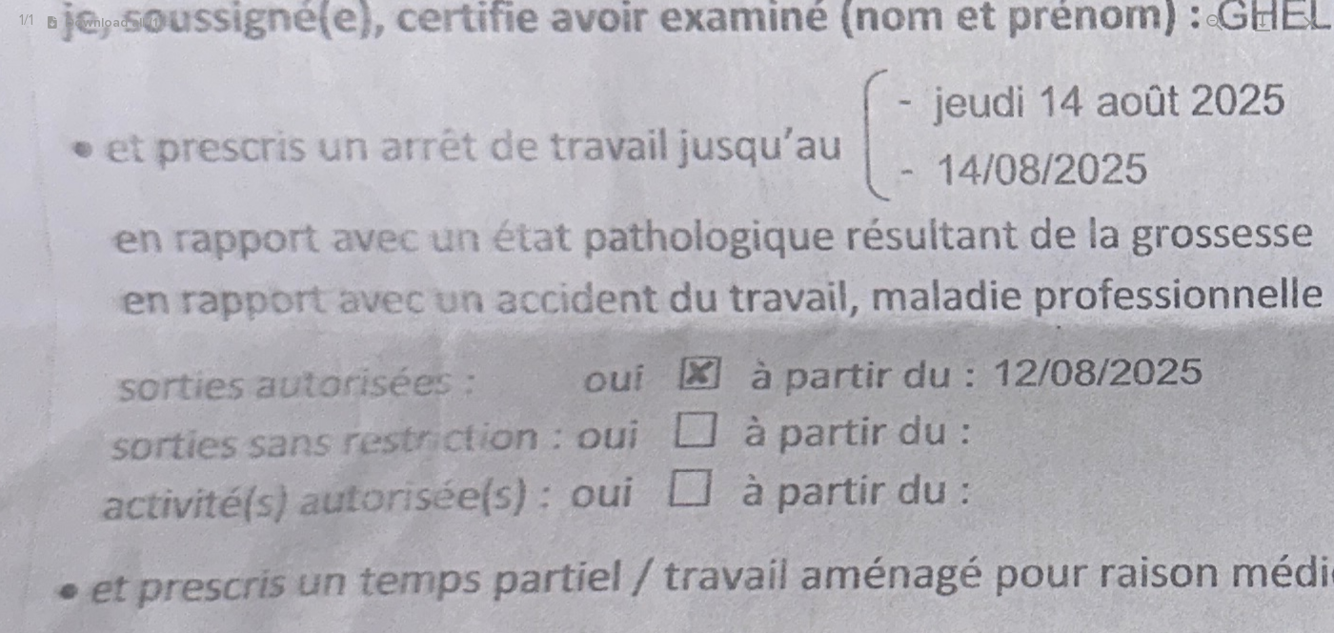
click at [319, 278] on img at bounding box center [1232, 456] width 2881 height 3842
click at [626, 295] on img at bounding box center [1232, 456] width 2881 height 3842
click at [932, 304] on img at bounding box center [1232, 456] width 2881 height 3842
click at [849, 463] on img at bounding box center [1232, 457] width 2881 height 3842
click at [936, 259] on img at bounding box center [1232, 457] width 2881 height 3842
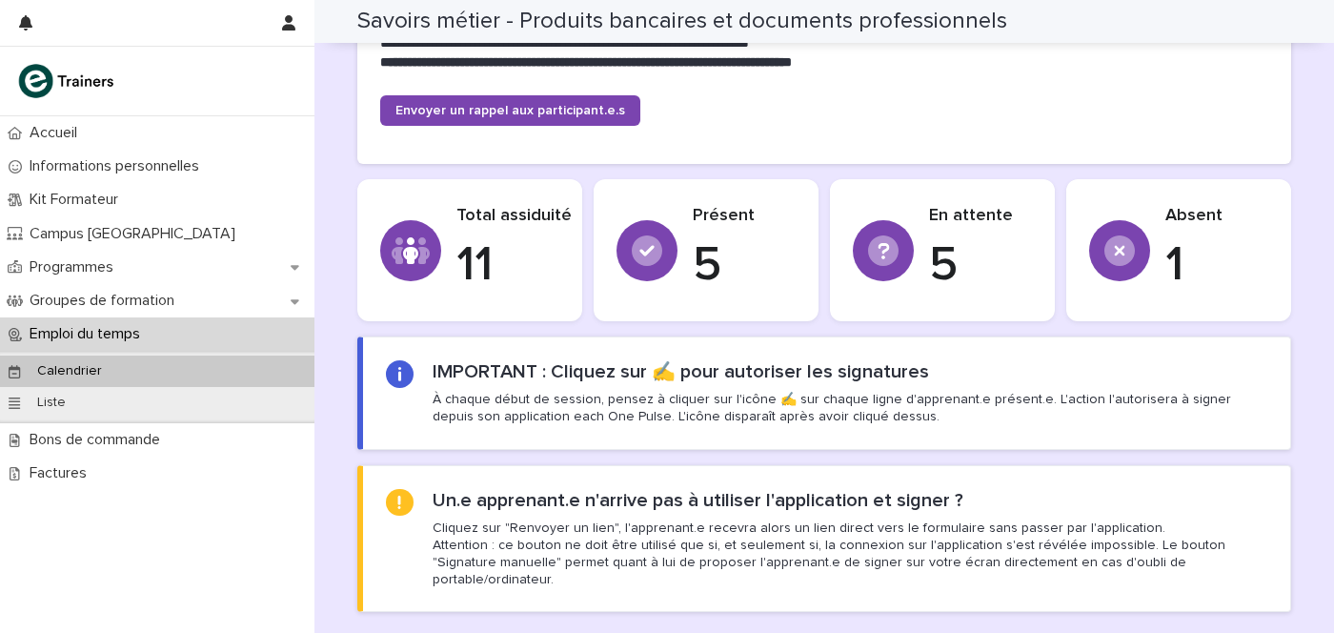
scroll to position [715, 0]
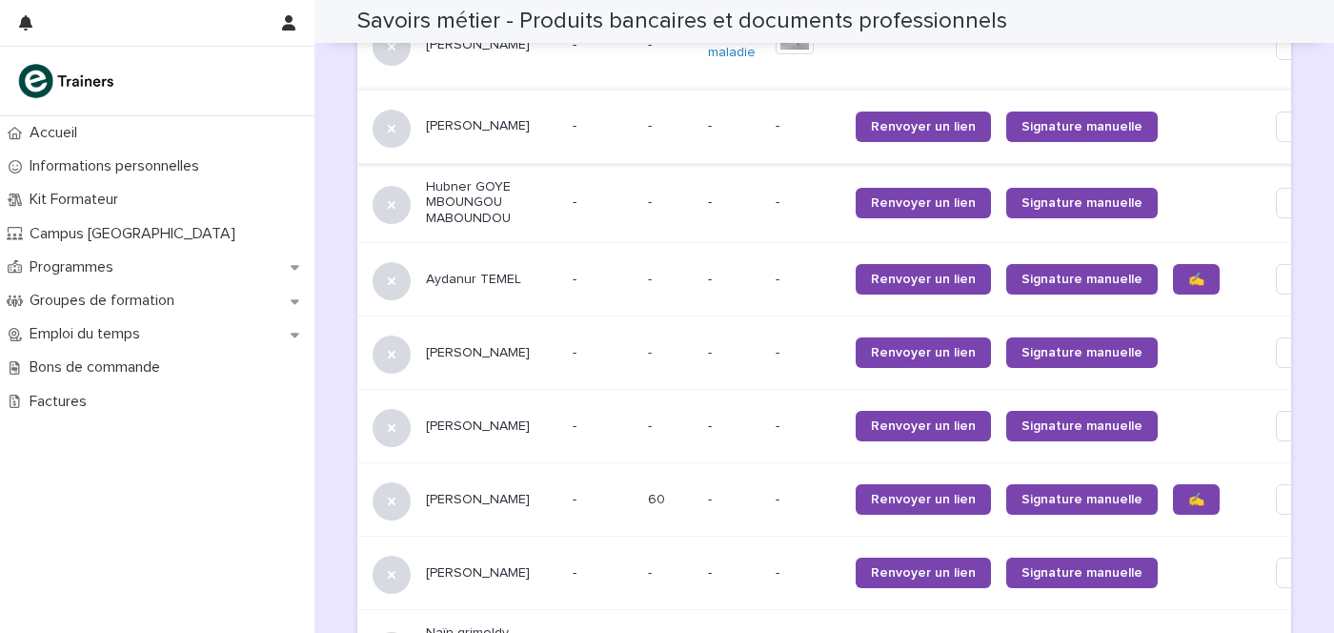
scroll to position [1310, 0]
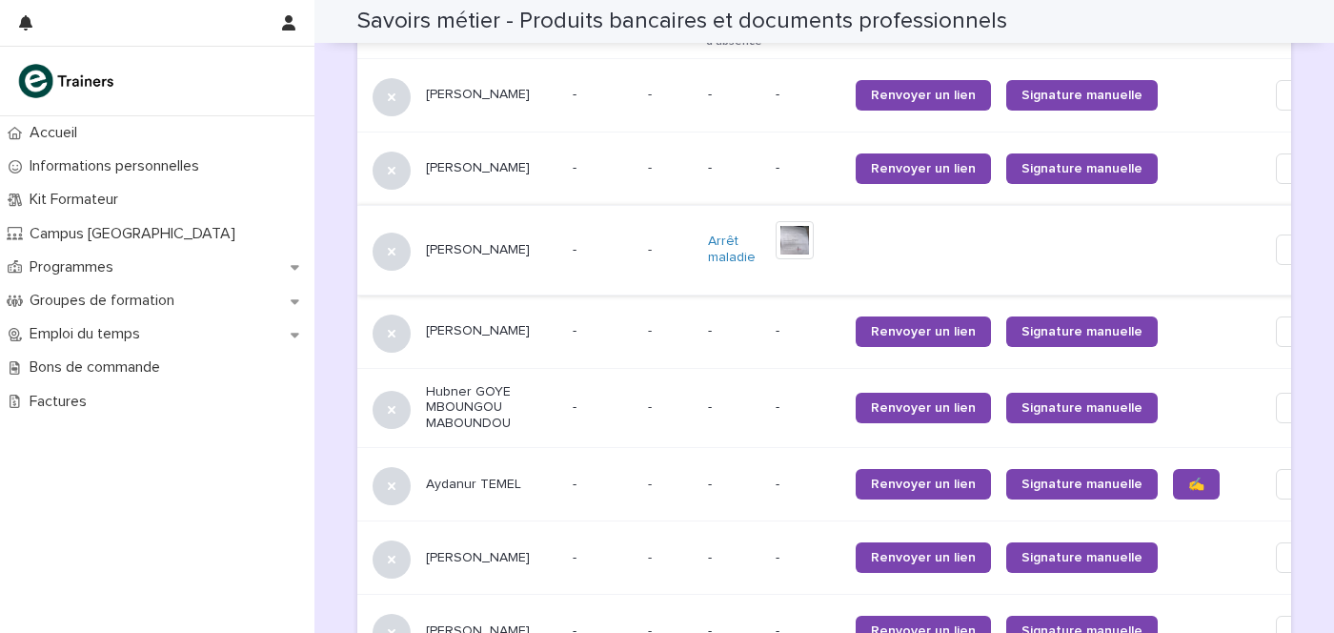
scroll to position [1429, 0]
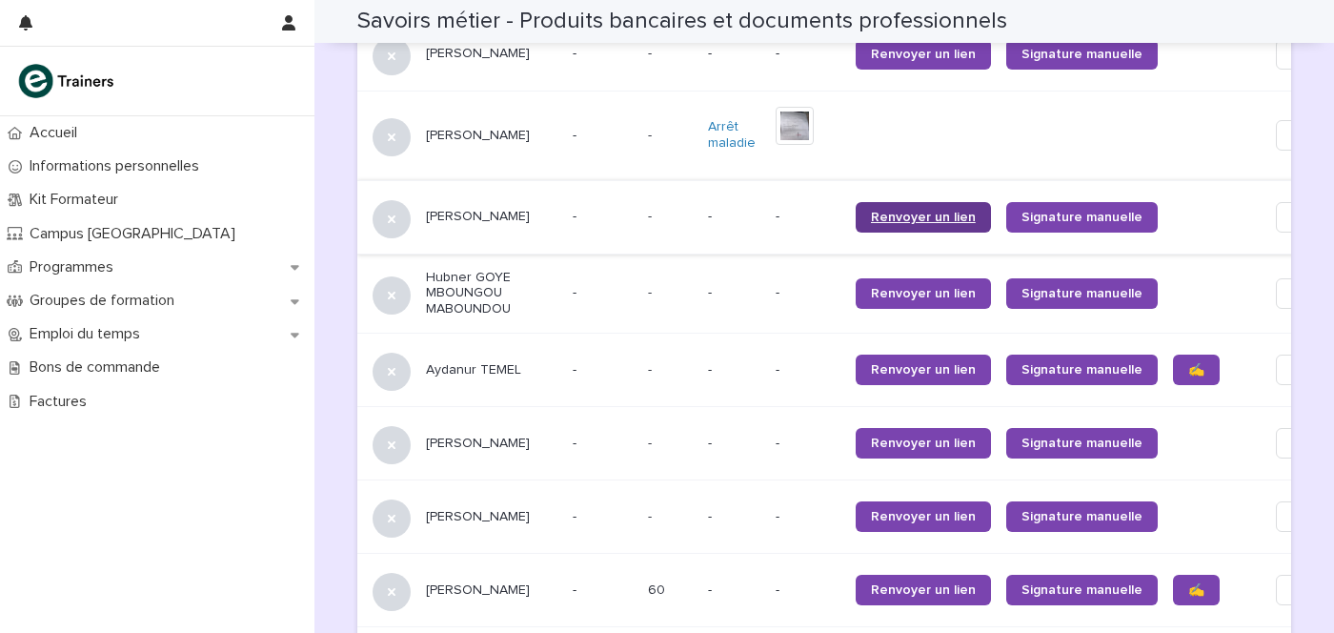
click at [871, 211] on span "Renvoyer un lien" at bounding box center [923, 217] width 105 height 13
click at [871, 436] on span "Renvoyer un lien" at bounding box center [923, 442] width 105 height 13
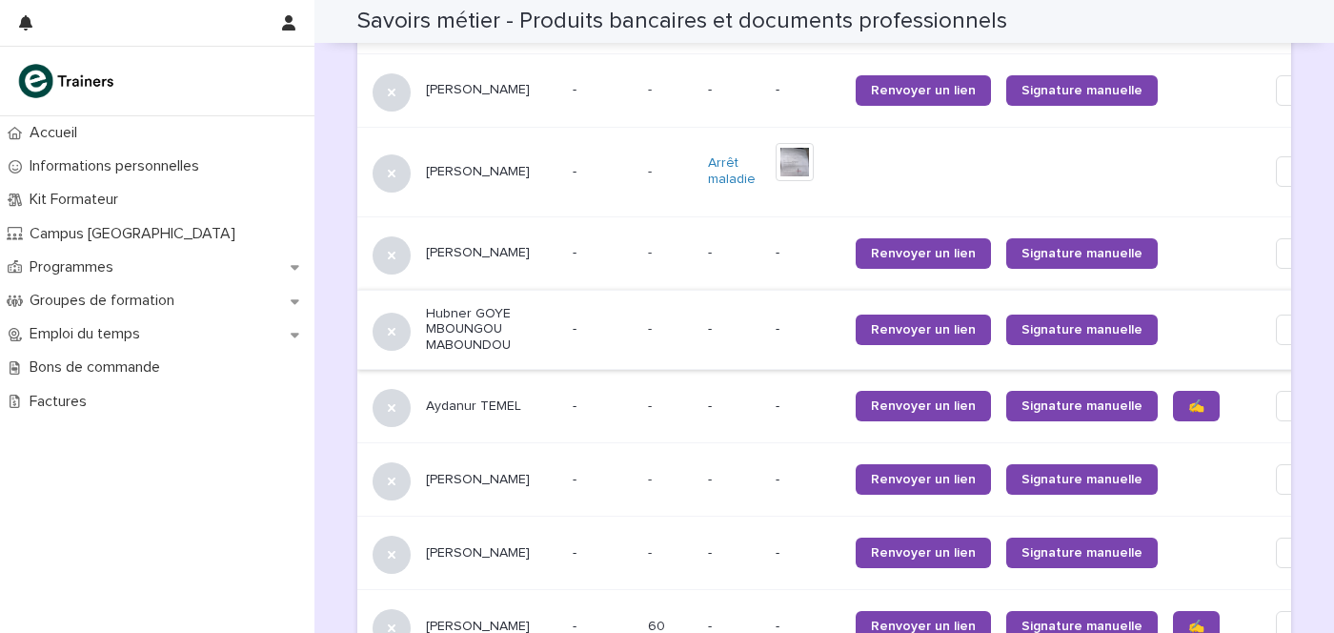
scroll to position [1414, 0]
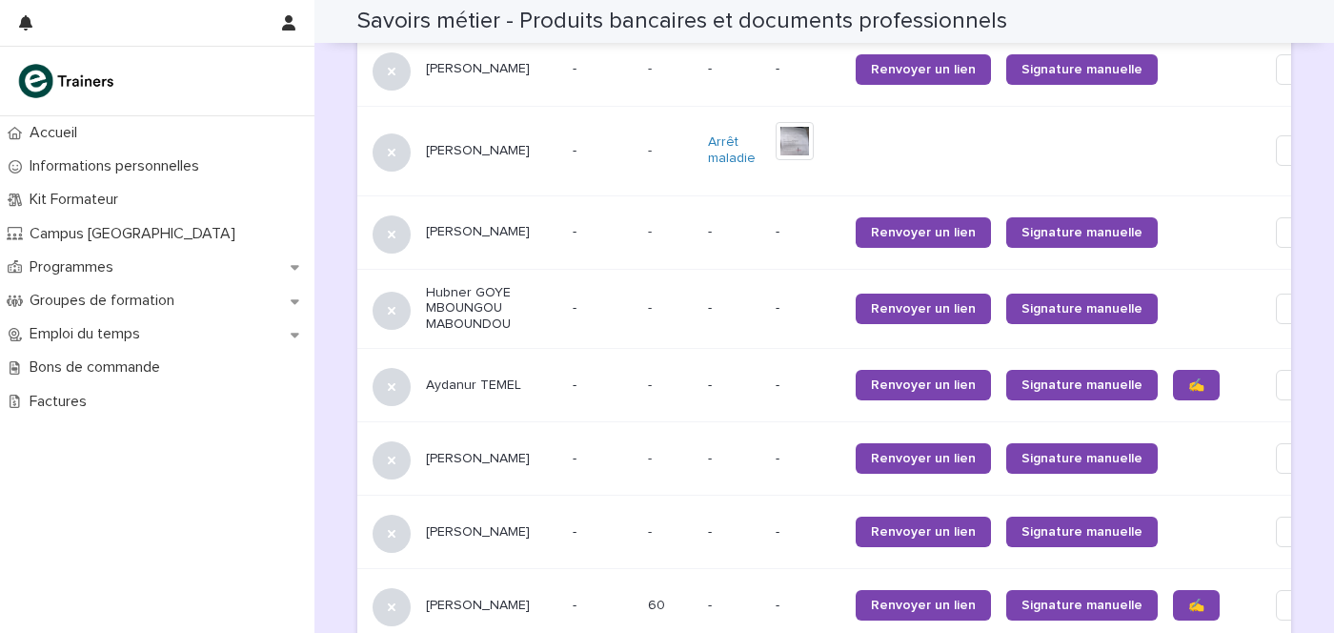
click at [453, 224] on p "[PERSON_NAME]" at bounding box center [491, 232] width 131 height 16
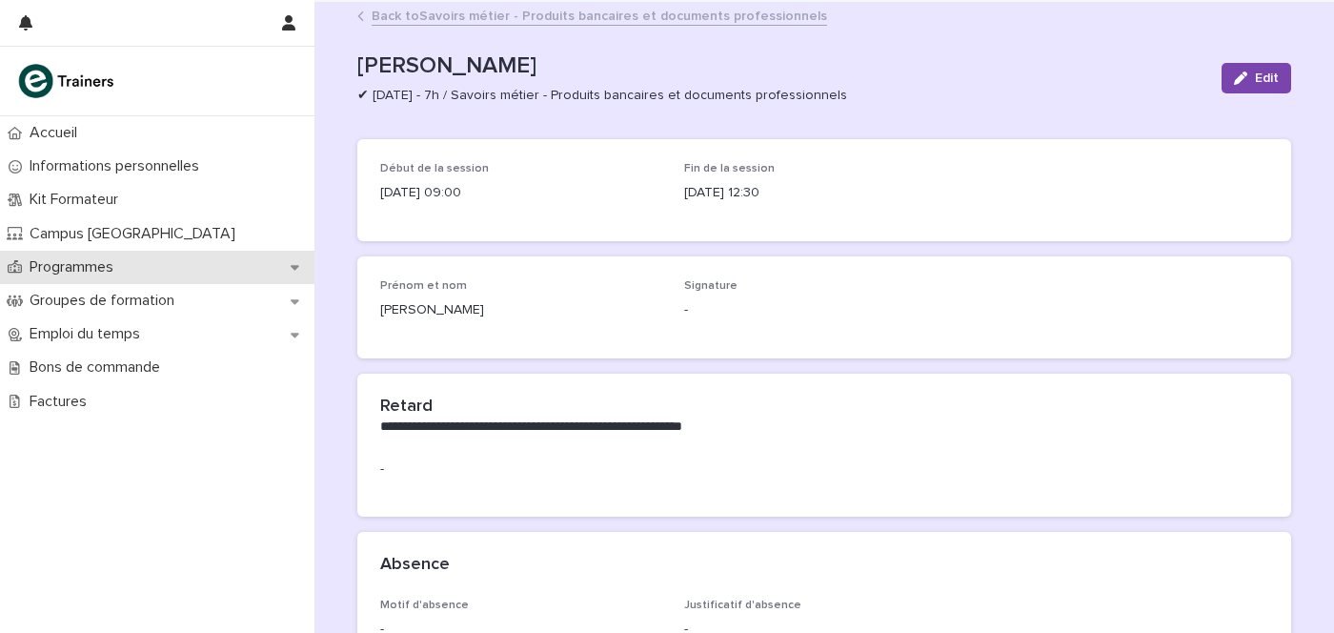
click at [109, 265] on p "Programmes" at bounding box center [75, 267] width 107 height 18
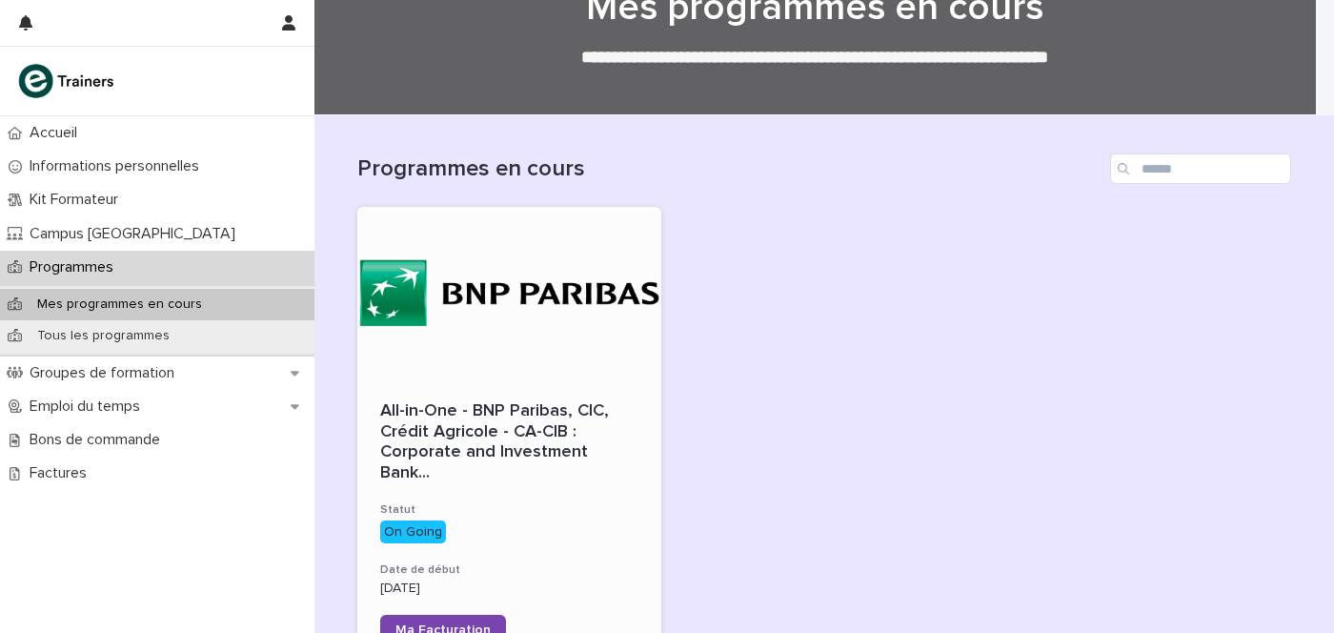
scroll to position [118, 0]
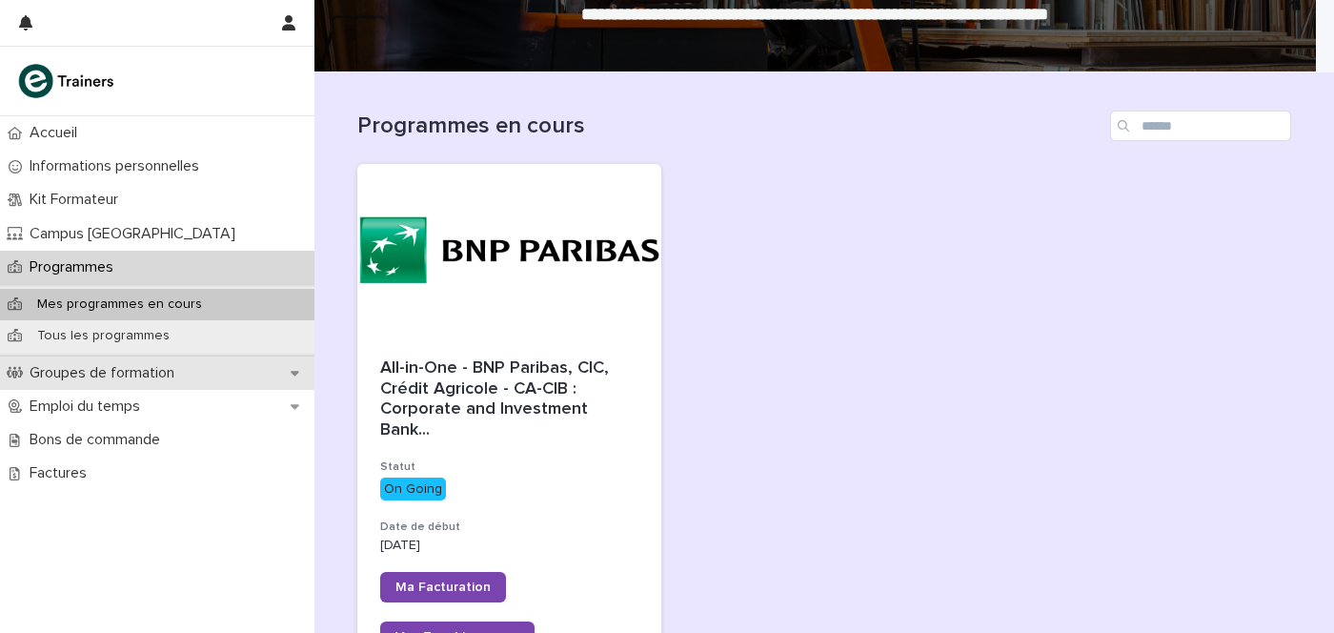
click at [131, 364] on p "Groupes de formation" at bounding box center [106, 373] width 168 height 18
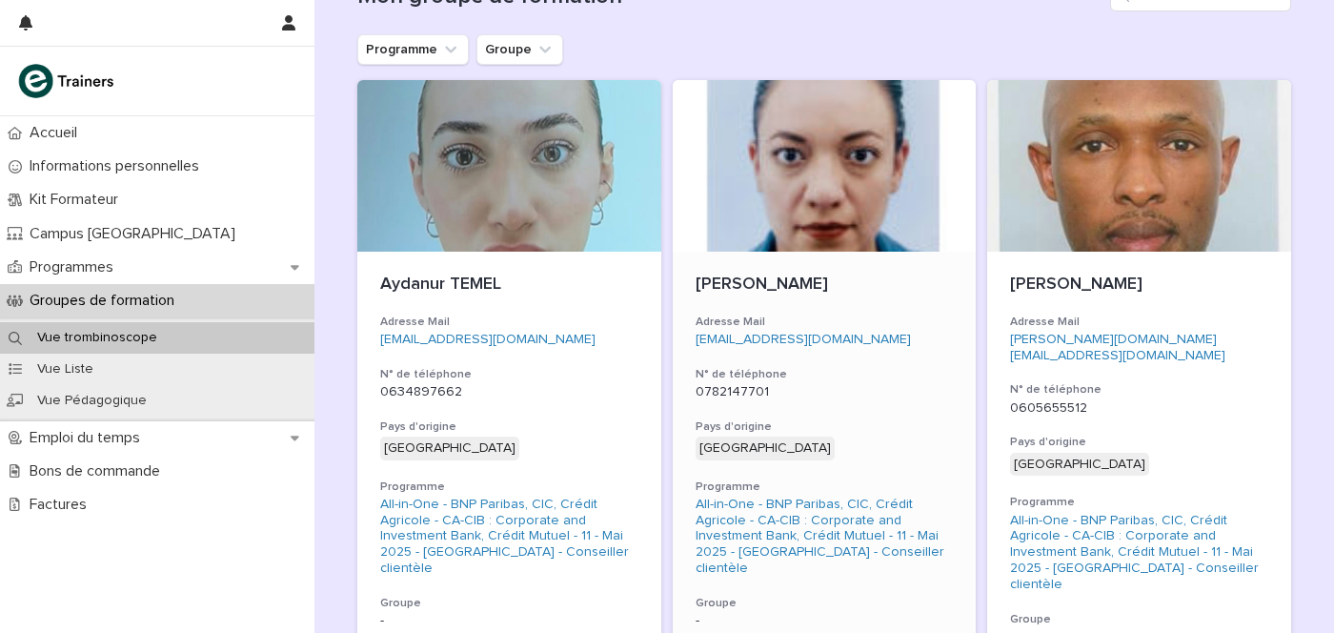
scroll to position [357, 0]
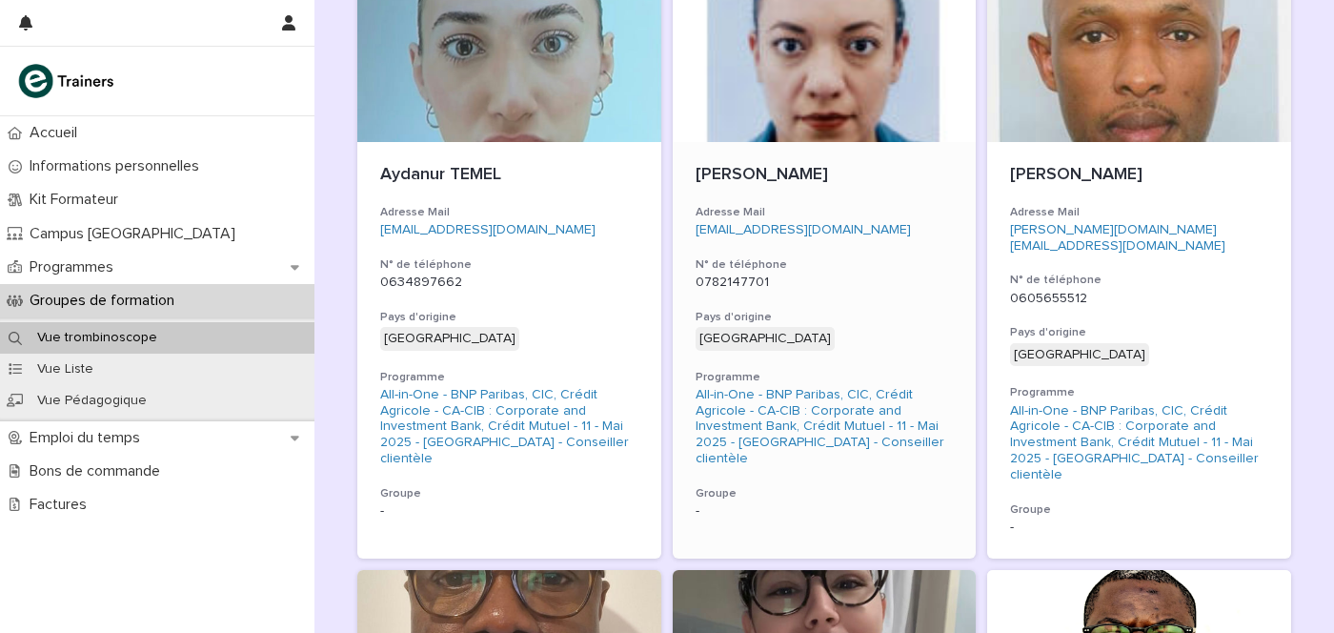
click at [773, 78] on div at bounding box center [825, 56] width 304 height 172
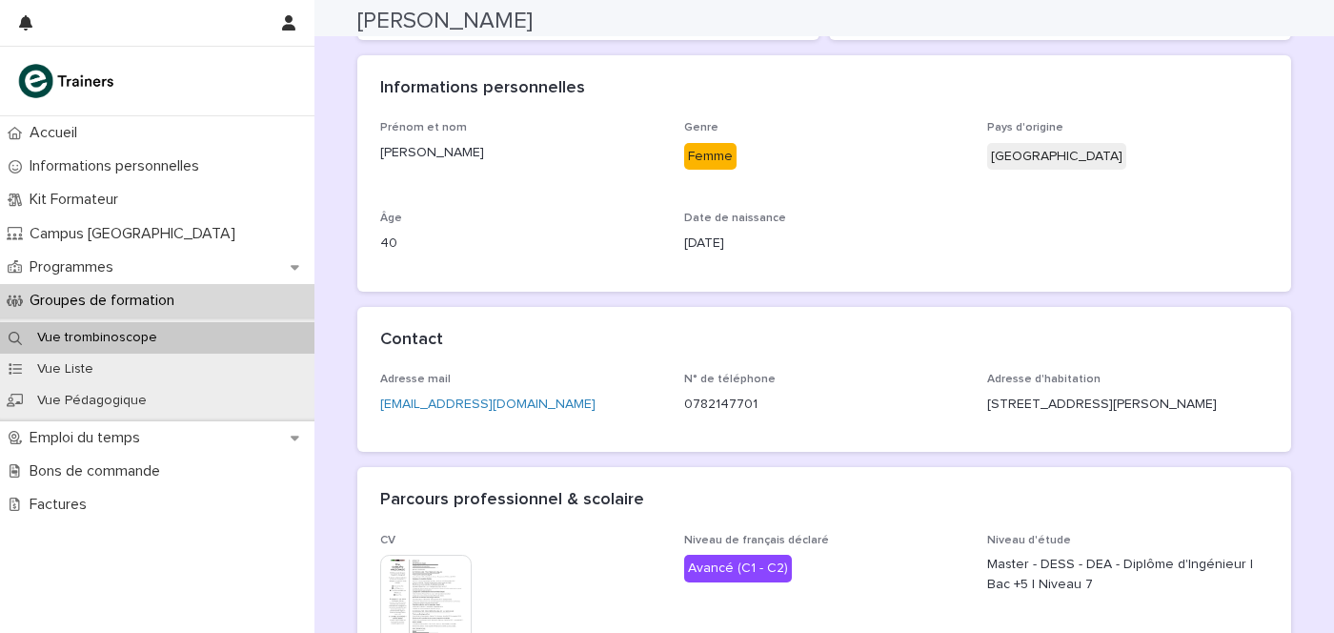
scroll to position [455, 0]
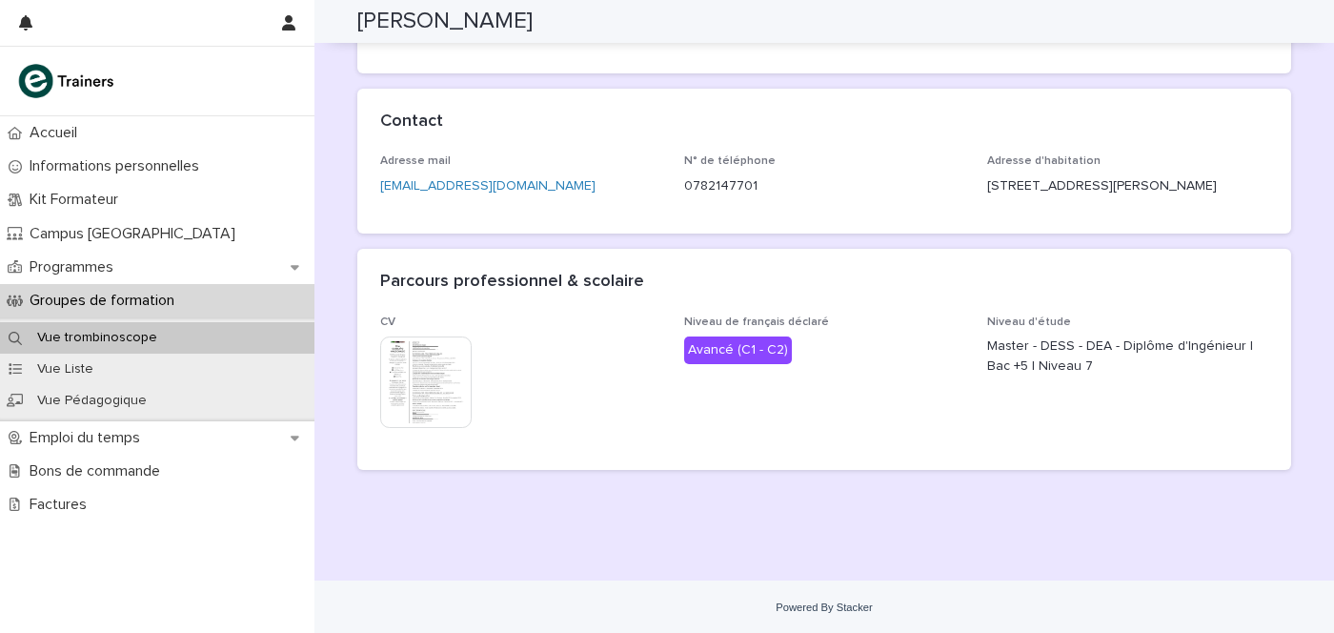
click at [399, 365] on img at bounding box center [425, 381] width 91 height 91
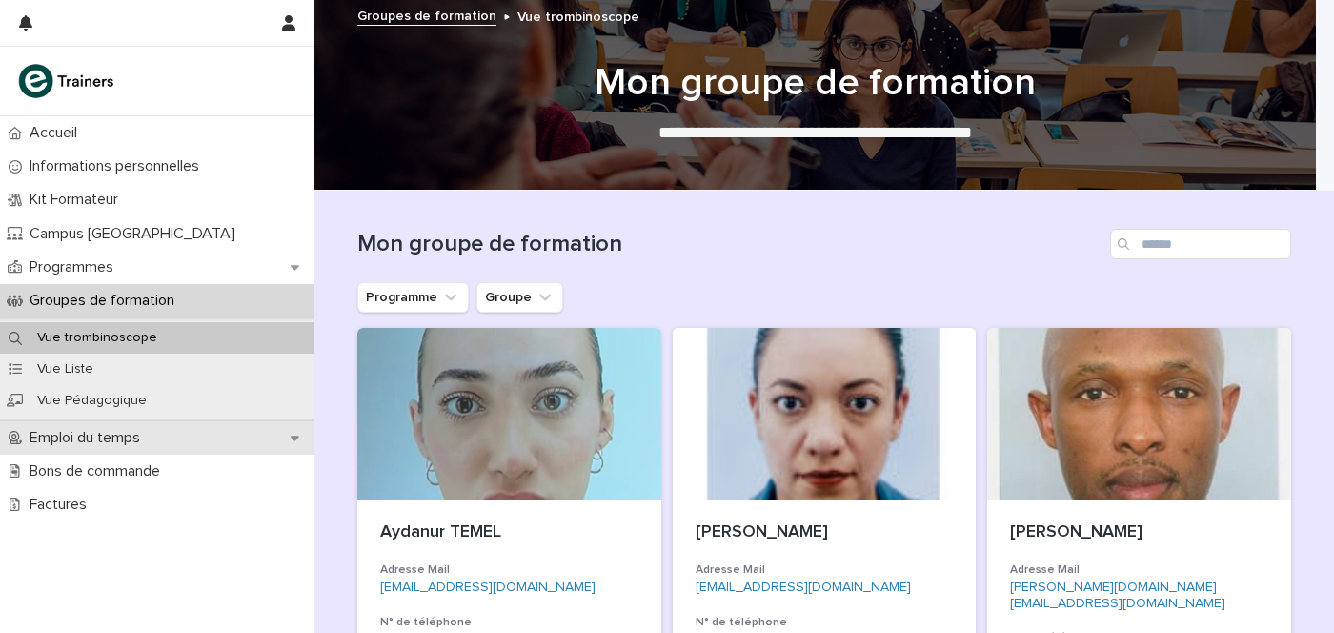
click at [101, 425] on div "Emploi du temps" at bounding box center [157, 437] width 314 height 33
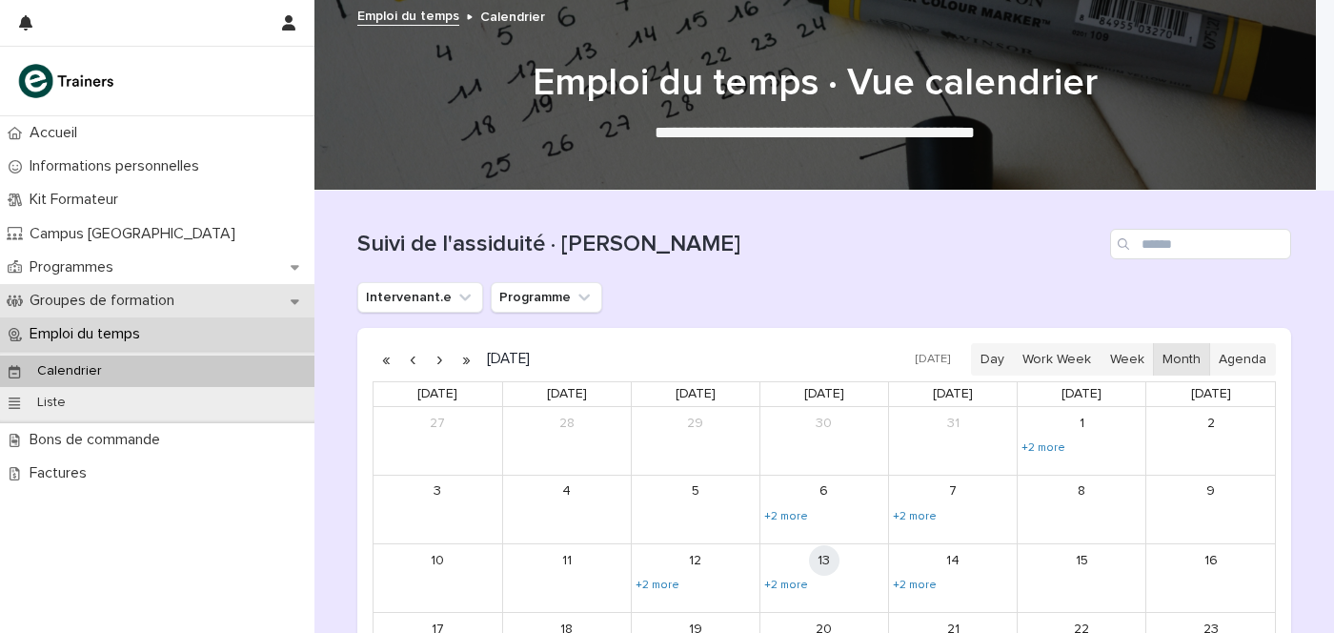
click at [175, 304] on p "Groupes de formation" at bounding box center [106, 301] width 168 height 18
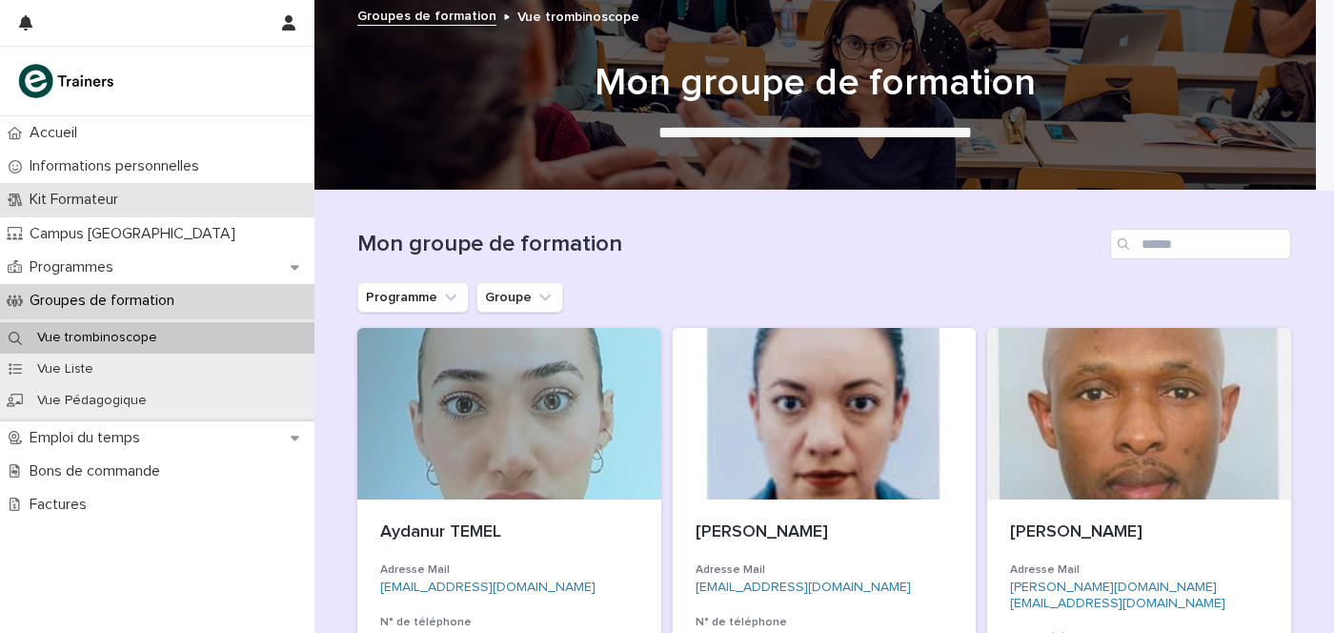
scroll to position [118, 0]
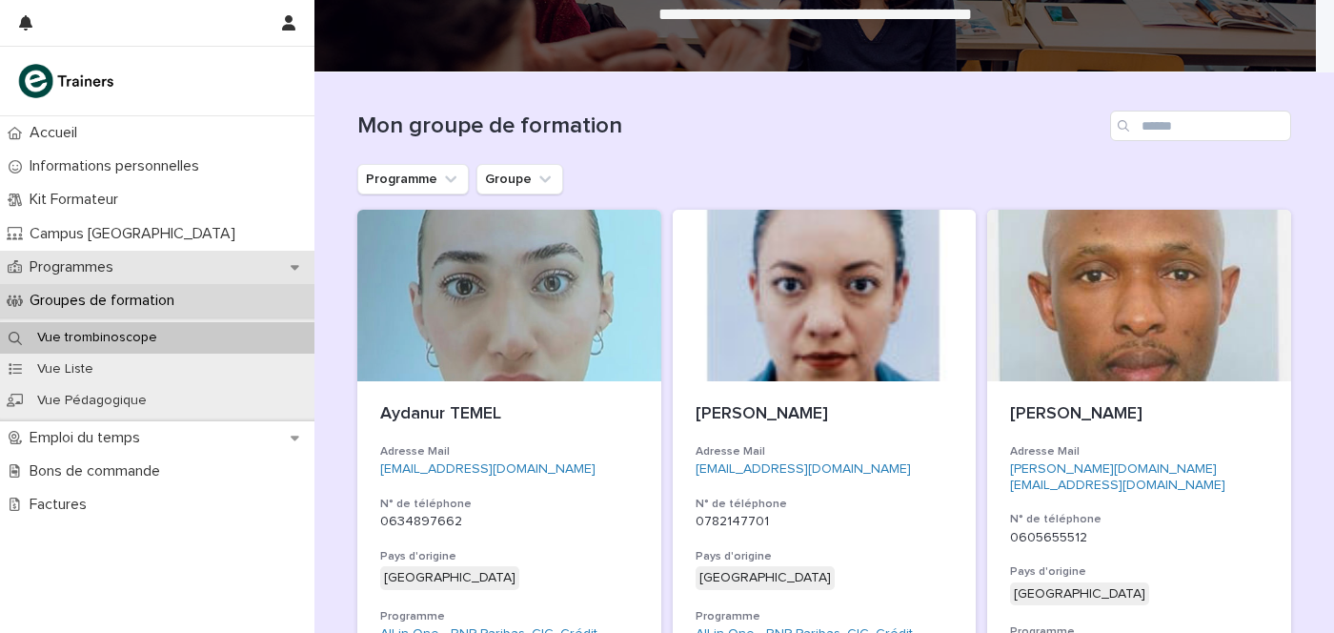
click at [166, 265] on div "Programmes" at bounding box center [157, 267] width 314 height 33
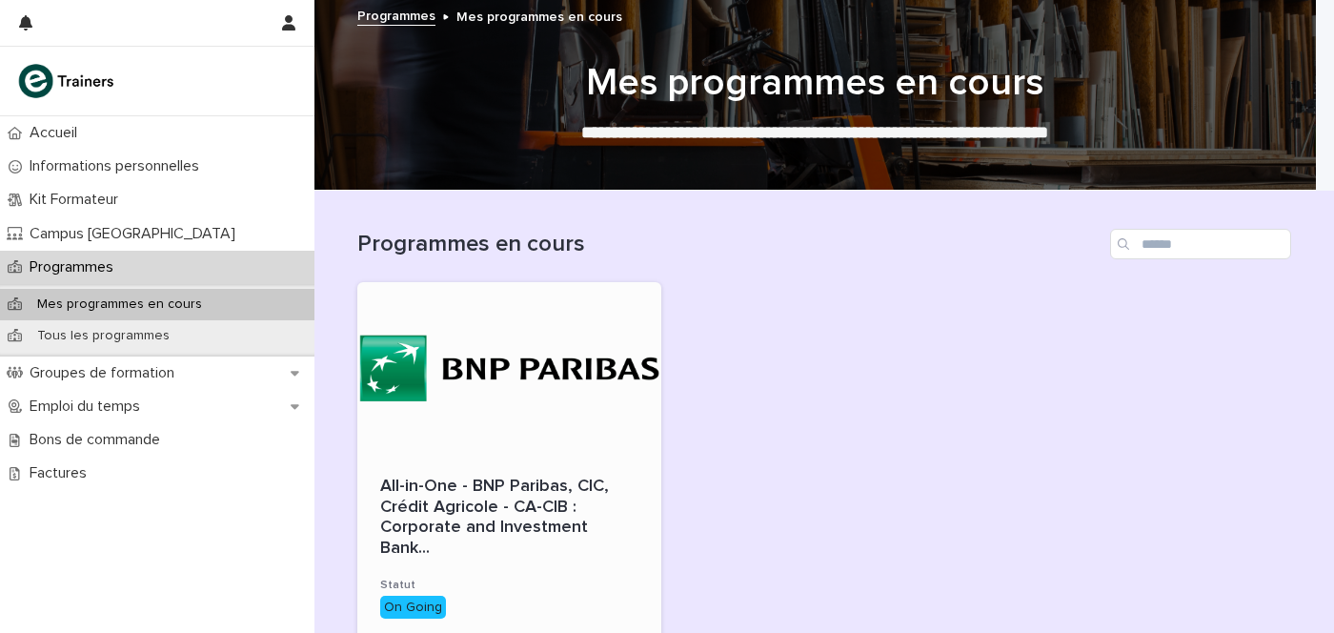
click at [419, 371] on div at bounding box center [509, 368] width 304 height 172
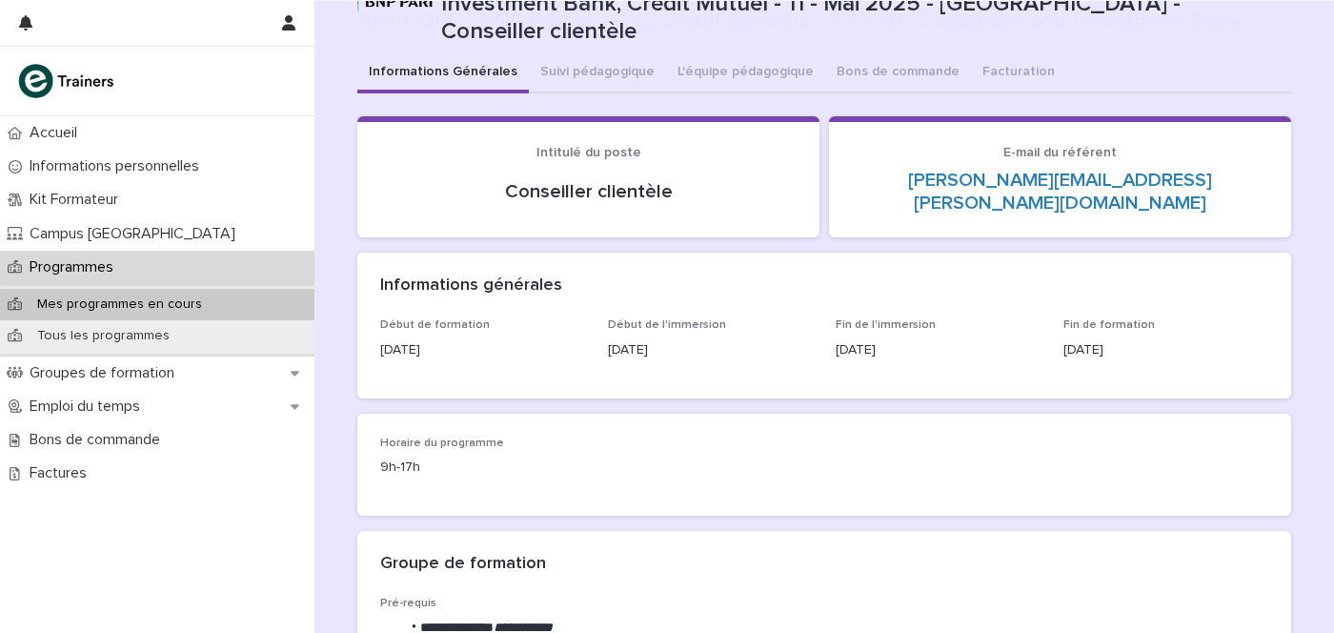
scroll to position [237, 0]
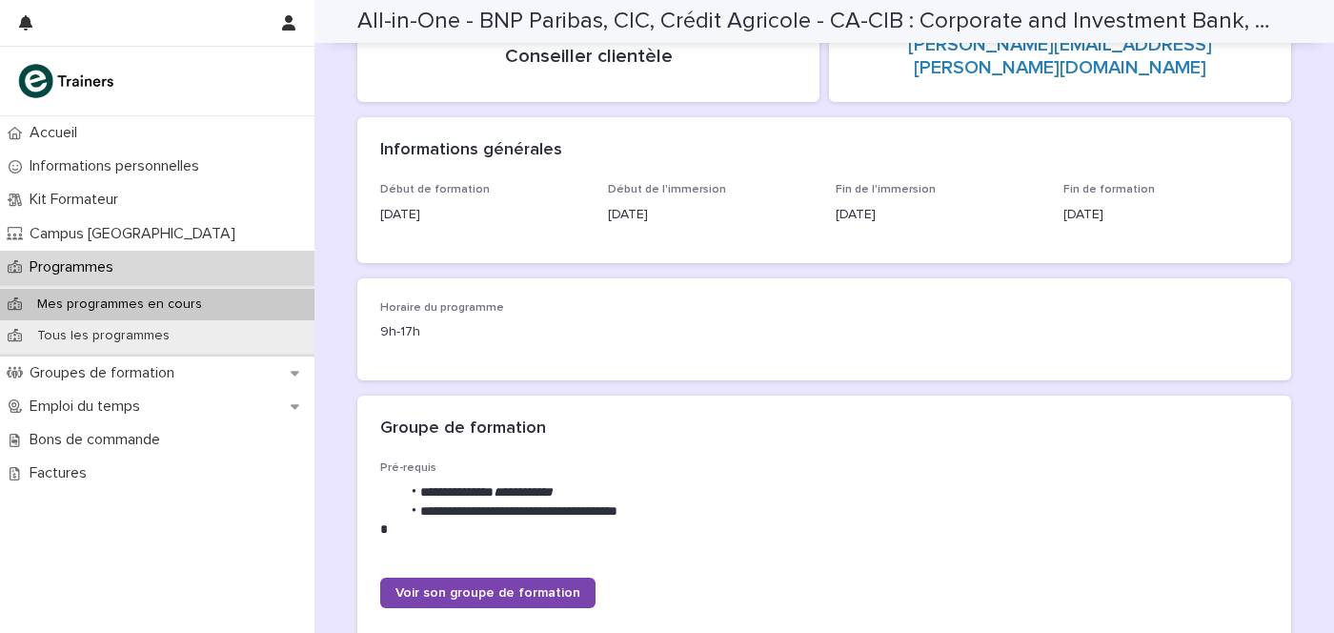
click at [95, 296] on p "Mes programmes en cours" at bounding box center [119, 304] width 195 height 16
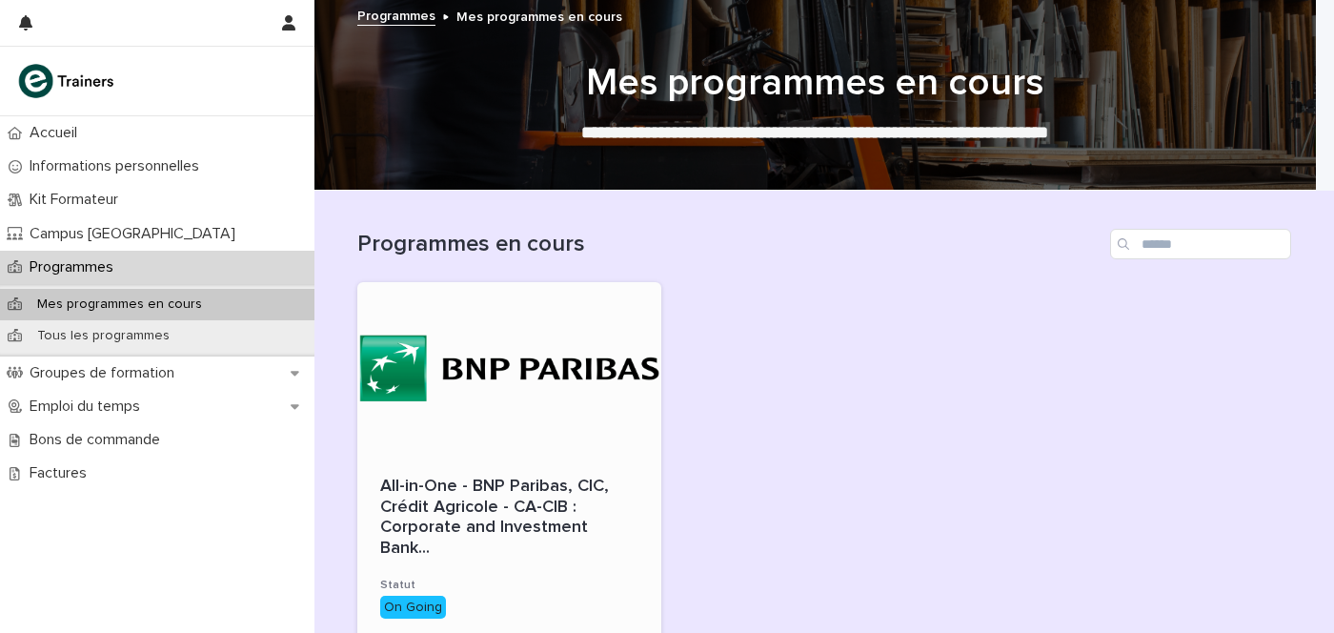
click at [556, 339] on div at bounding box center [509, 368] width 304 height 172
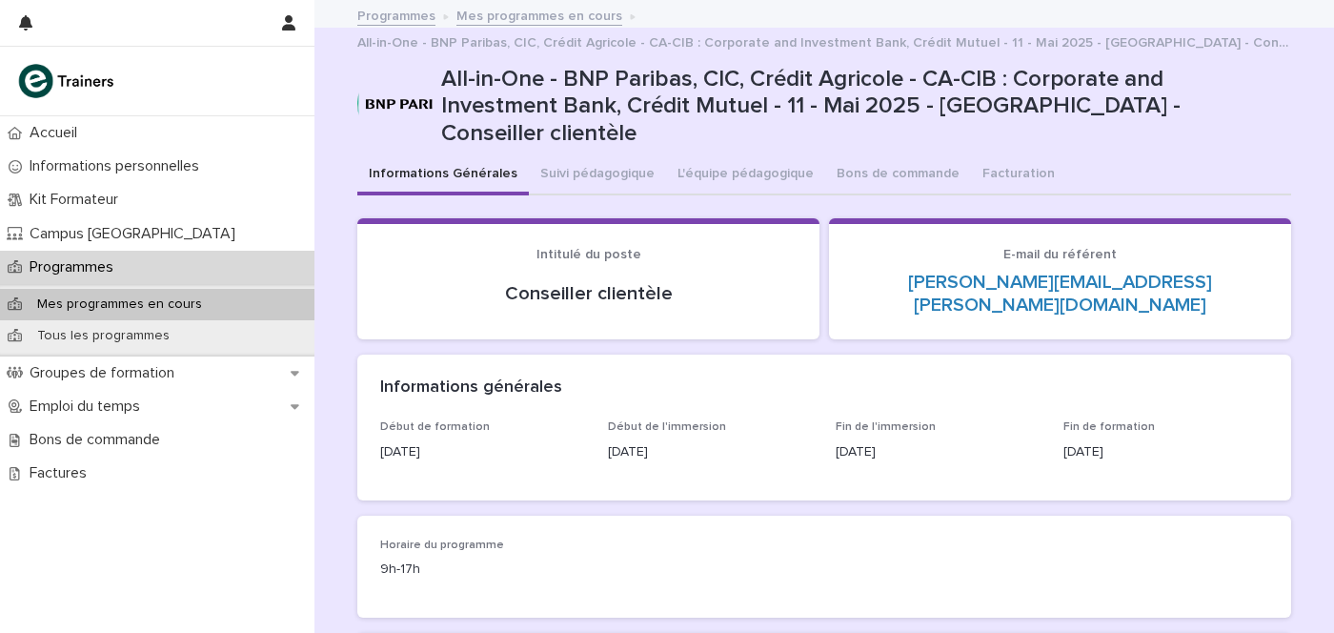
click at [149, 159] on p "Informations personnelles" at bounding box center [118, 166] width 192 height 18
click at [110, 261] on p "Programmes" at bounding box center [75, 267] width 107 height 18
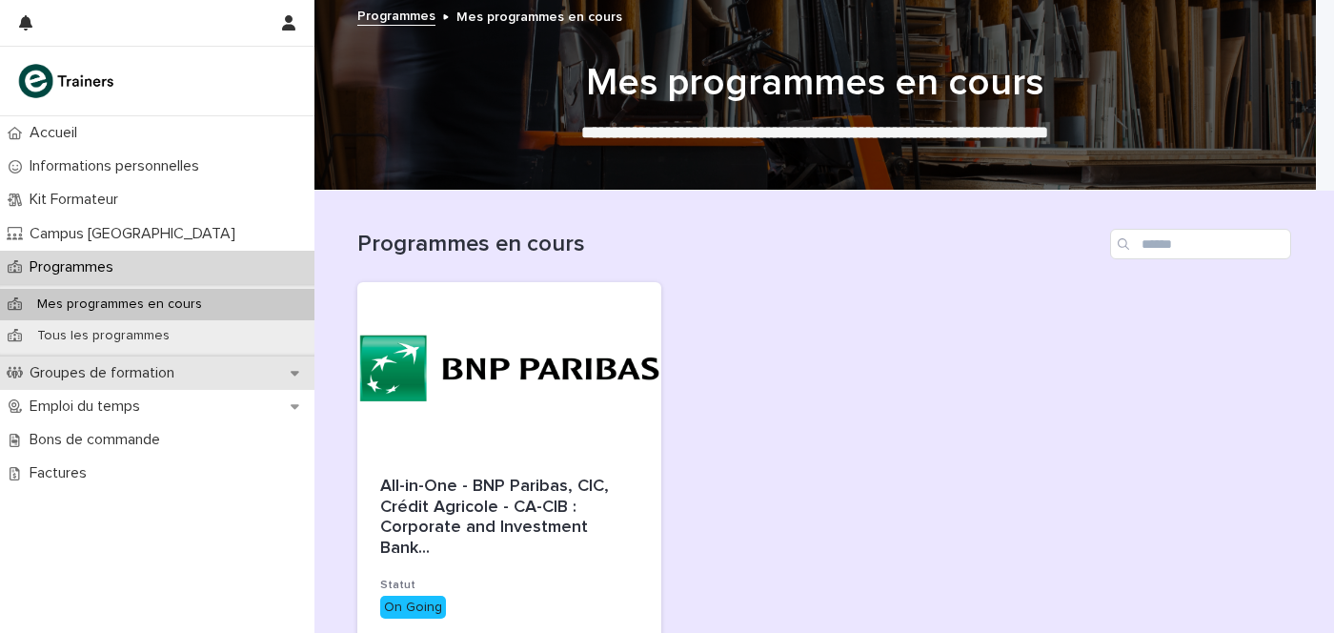
click at [125, 369] on p "Groupes de formation" at bounding box center [106, 373] width 168 height 18
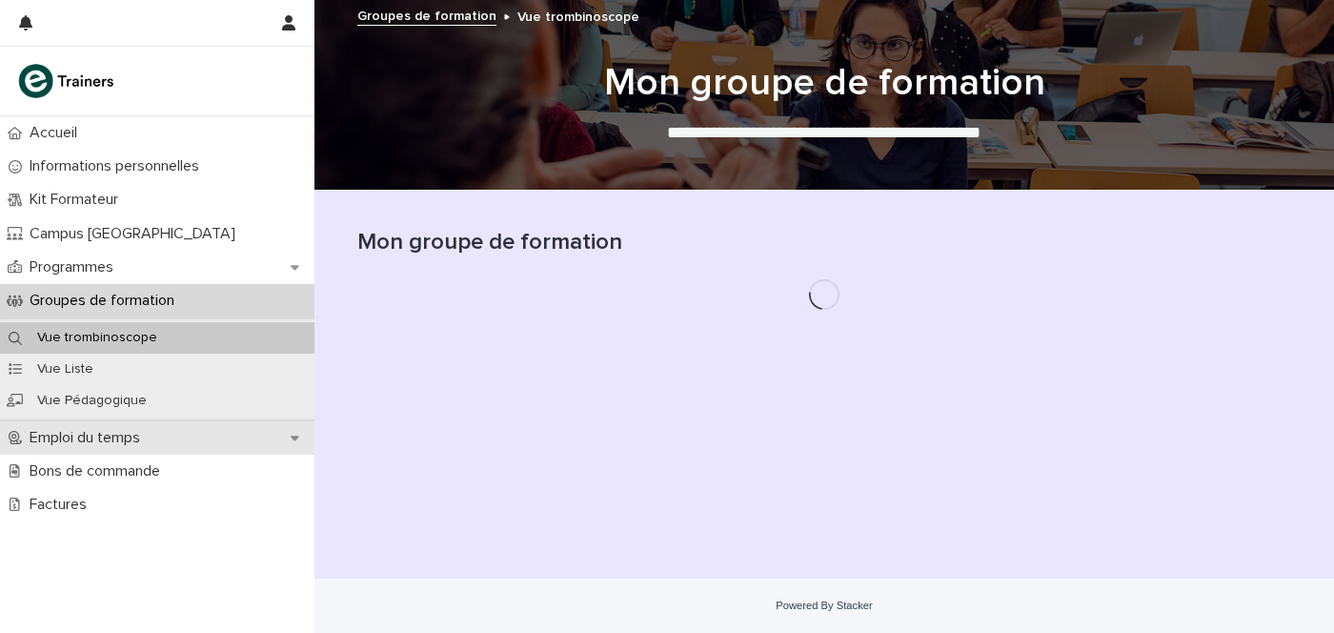
click at [95, 436] on p "Emploi du temps" at bounding box center [88, 438] width 133 height 18
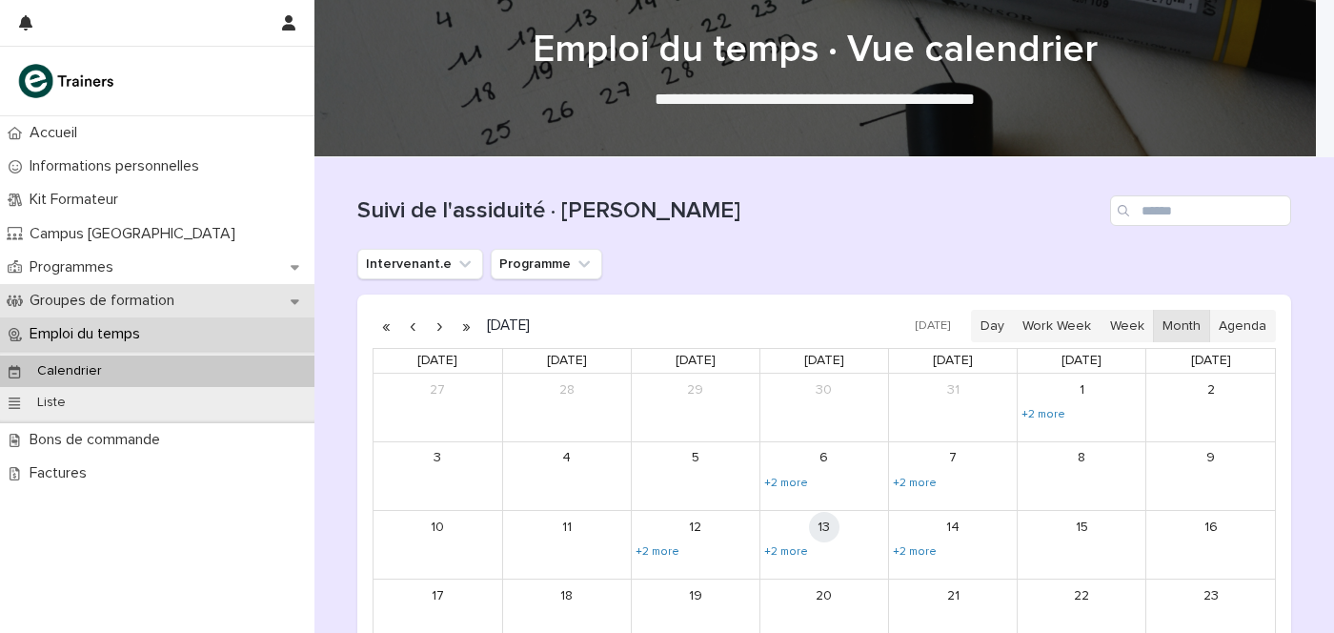
scroll to position [118, 0]
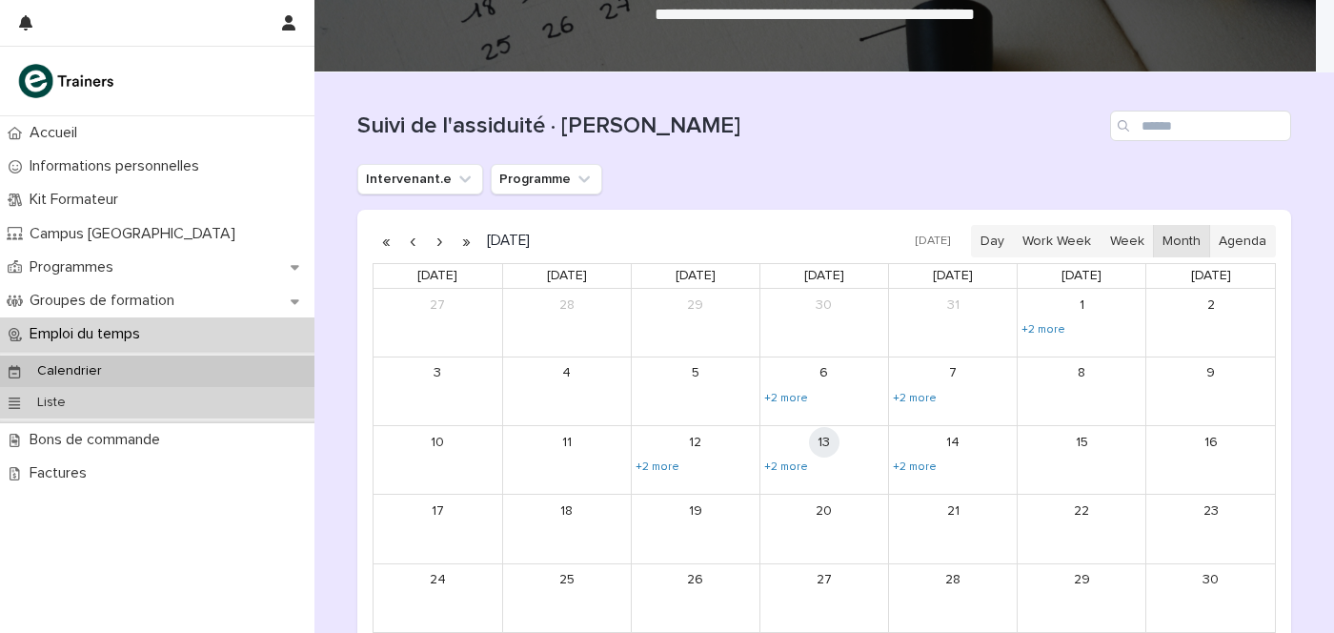
click at [67, 397] on p "Liste" at bounding box center [51, 402] width 59 height 16
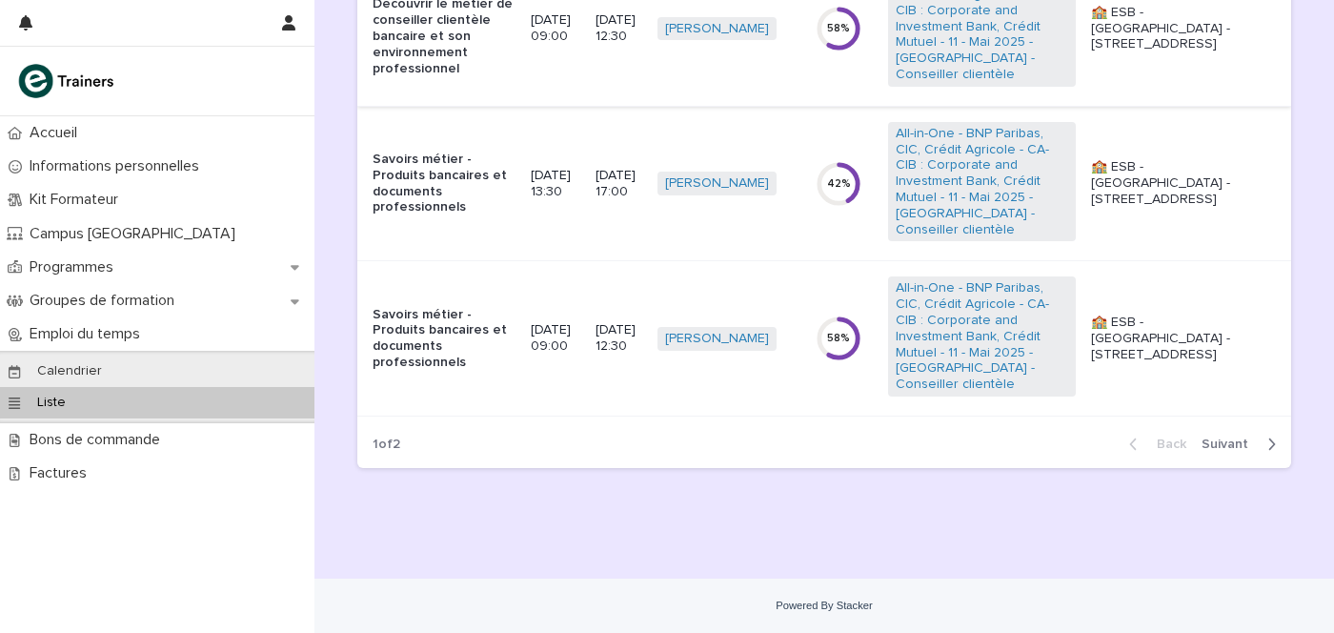
scroll to position [1651, 0]
click at [1231, 437] on span "Next" at bounding box center [1231, 443] width 58 height 13
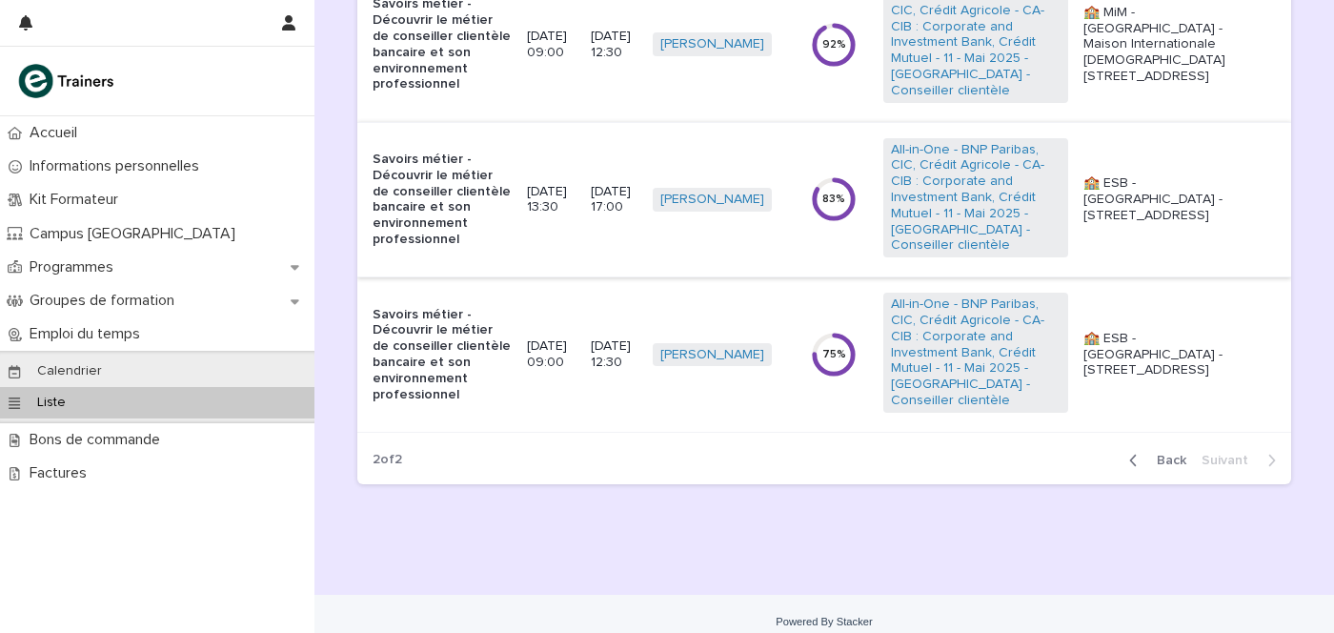
scroll to position [1310, 0]
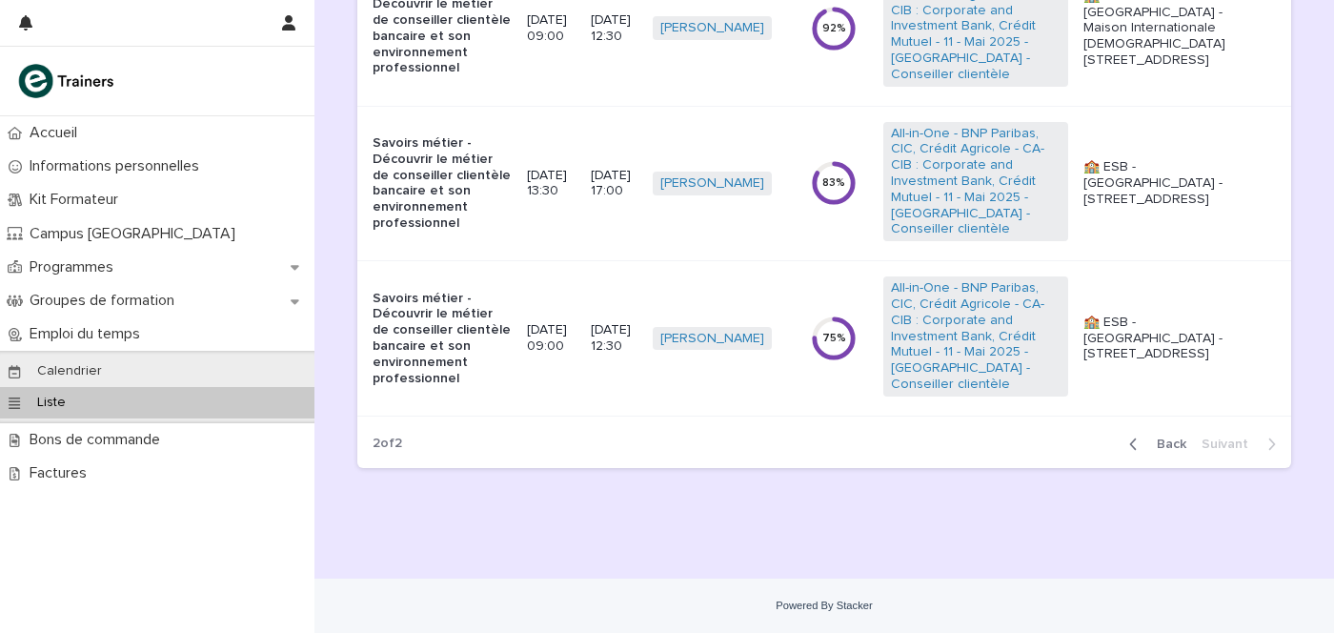
click at [1153, 431] on div "Back Next" at bounding box center [1202, 444] width 177 height 48
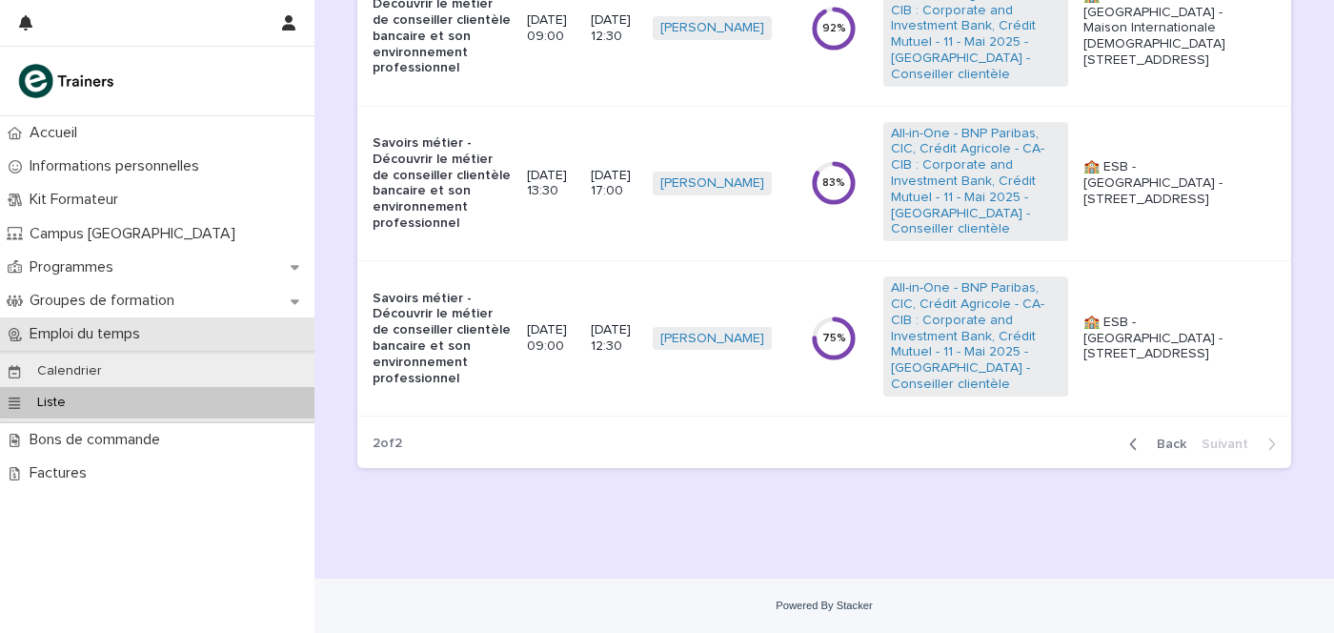
click at [73, 327] on p "Emploi du temps" at bounding box center [88, 334] width 133 height 18
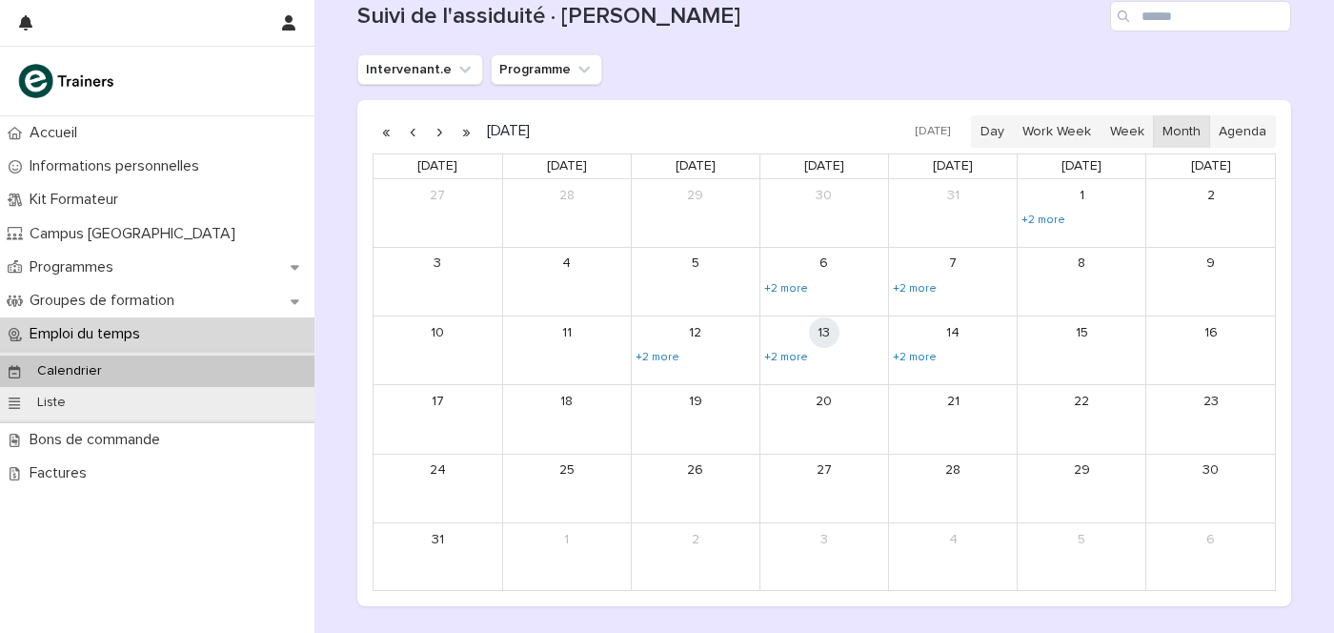
scroll to position [111, 0]
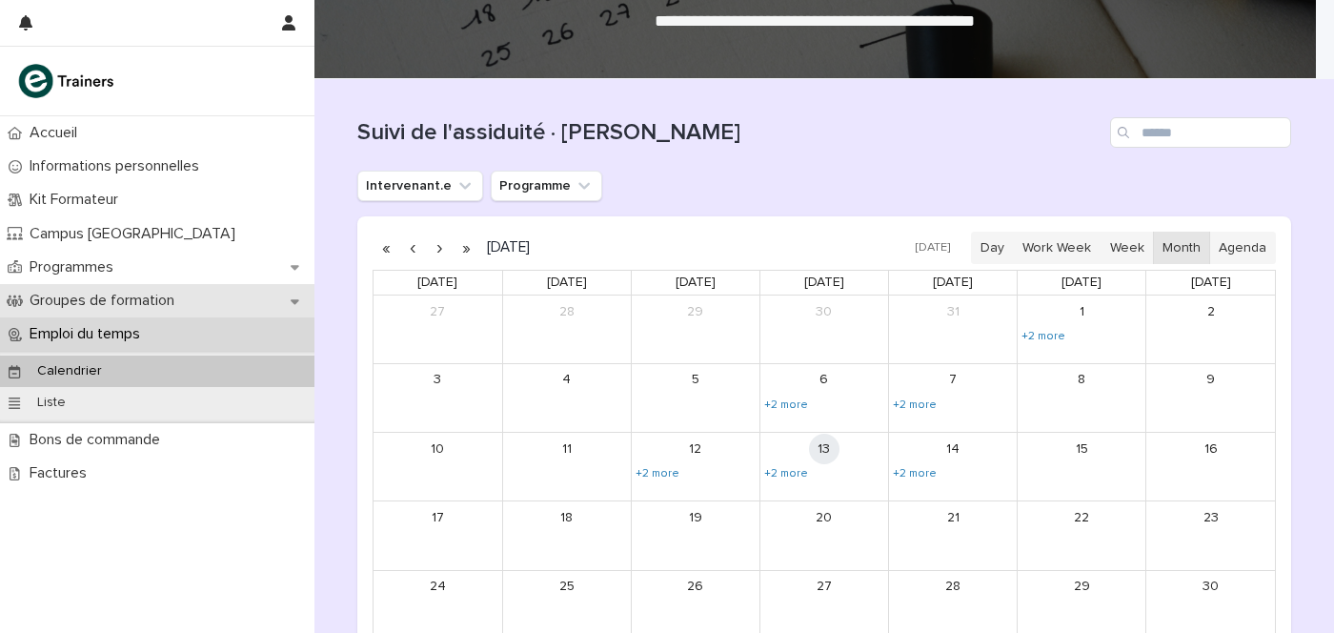
click at [205, 298] on div "Groupes de formation" at bounding box center [157, 300] width 314 height 33
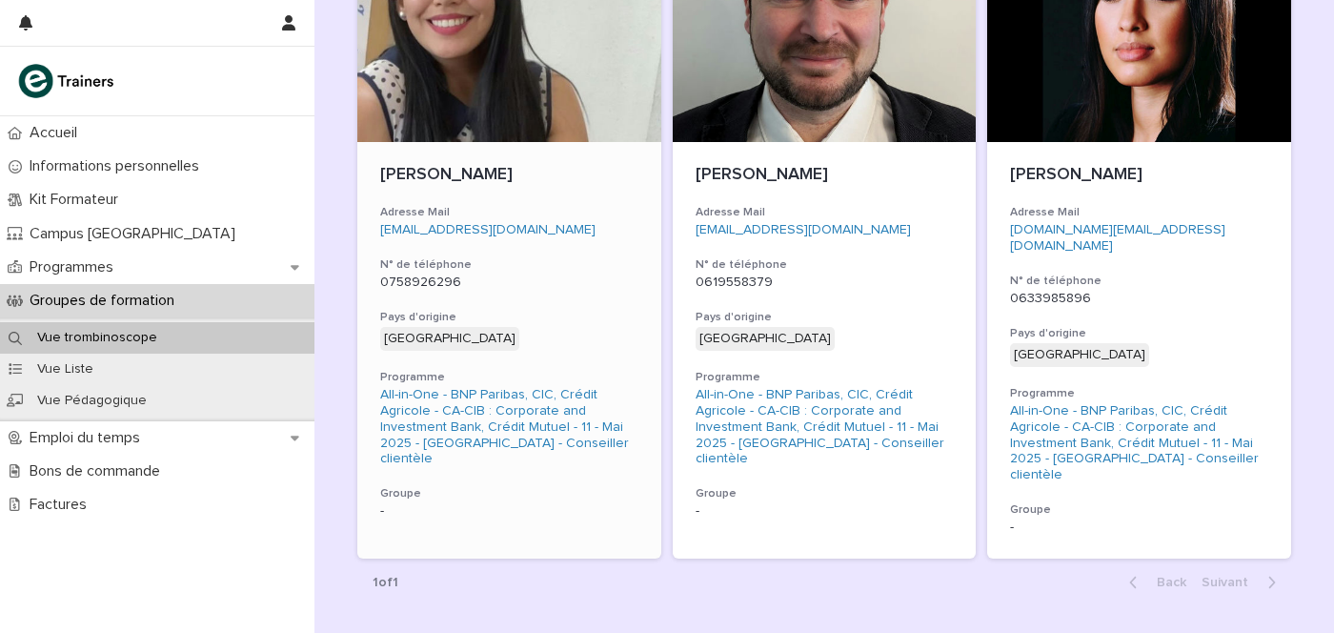
scroll to position [2168, 0]
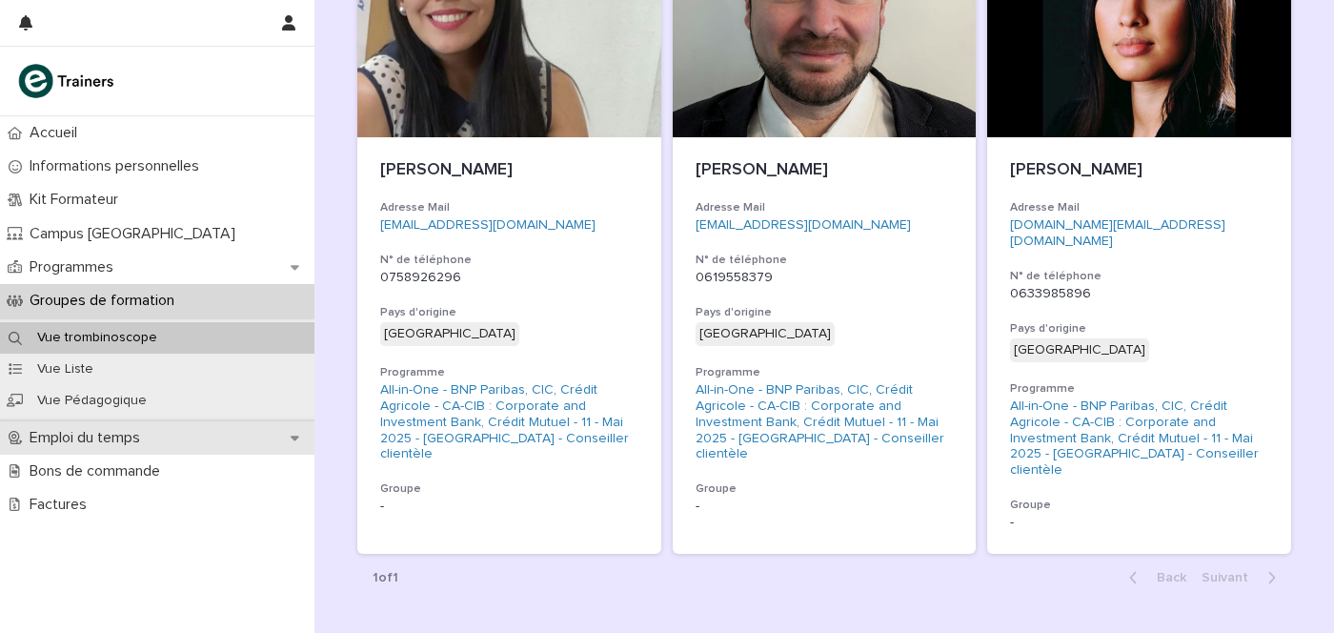
click at [109, 426] on div "Emploi du temps" at bounding box center [157, 437] width 314 height 33
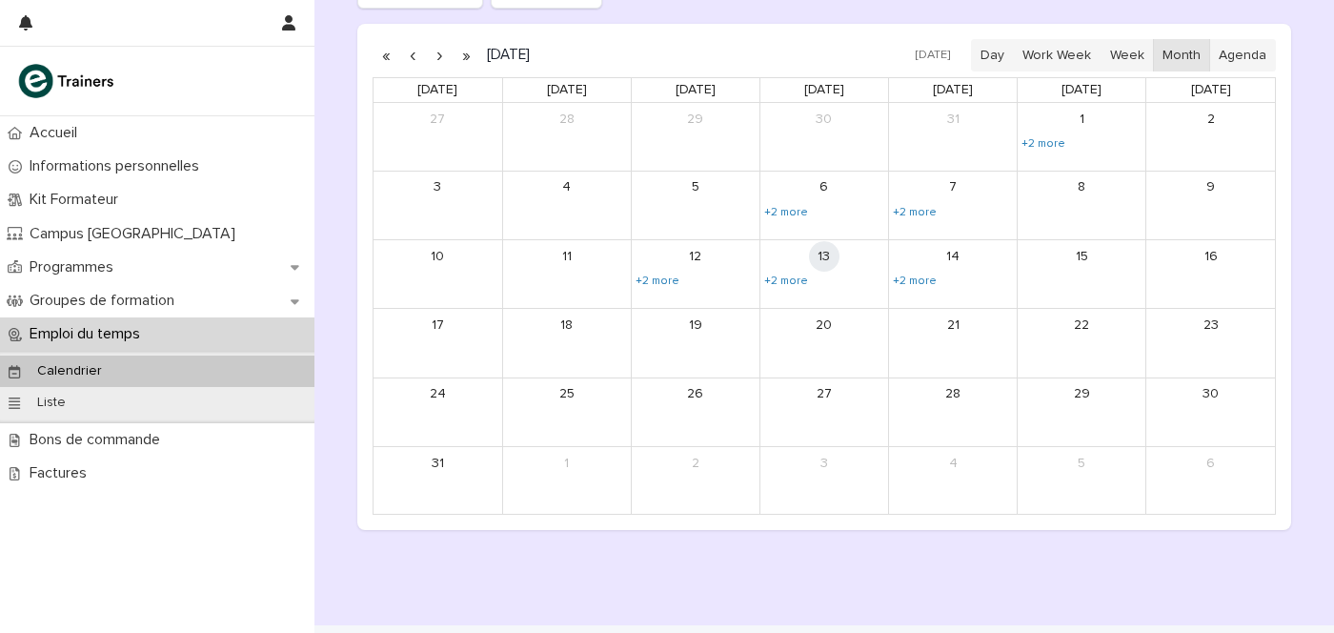
scroll to position [350, 0]
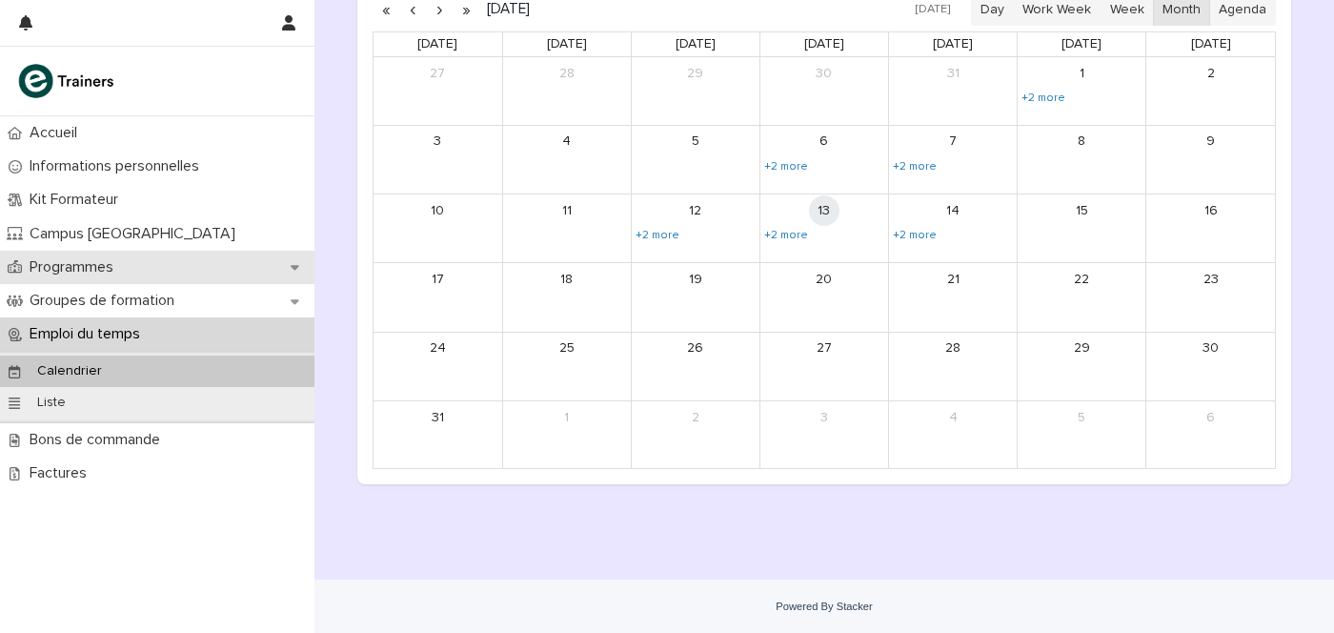
click at [133, 253] on div "Programmes" at bounding box center [157, 267] width 314 height 33
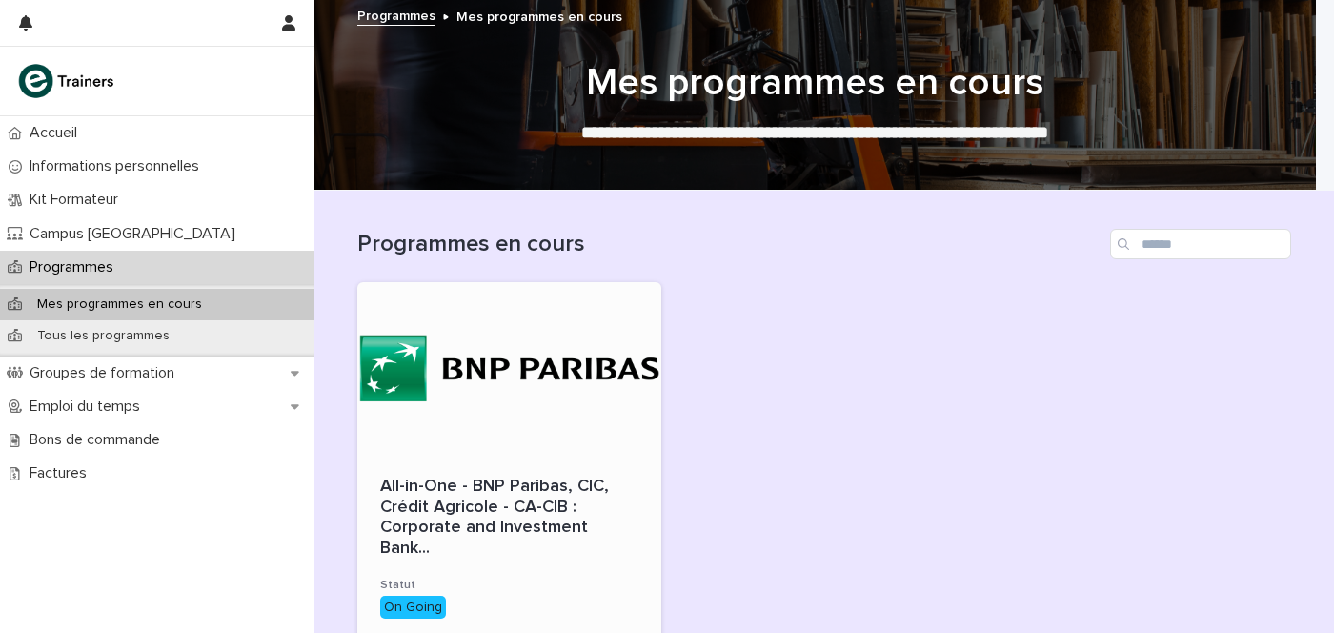
click at [477, 407] on div at bounding box center [509, 368] width 304 height 172
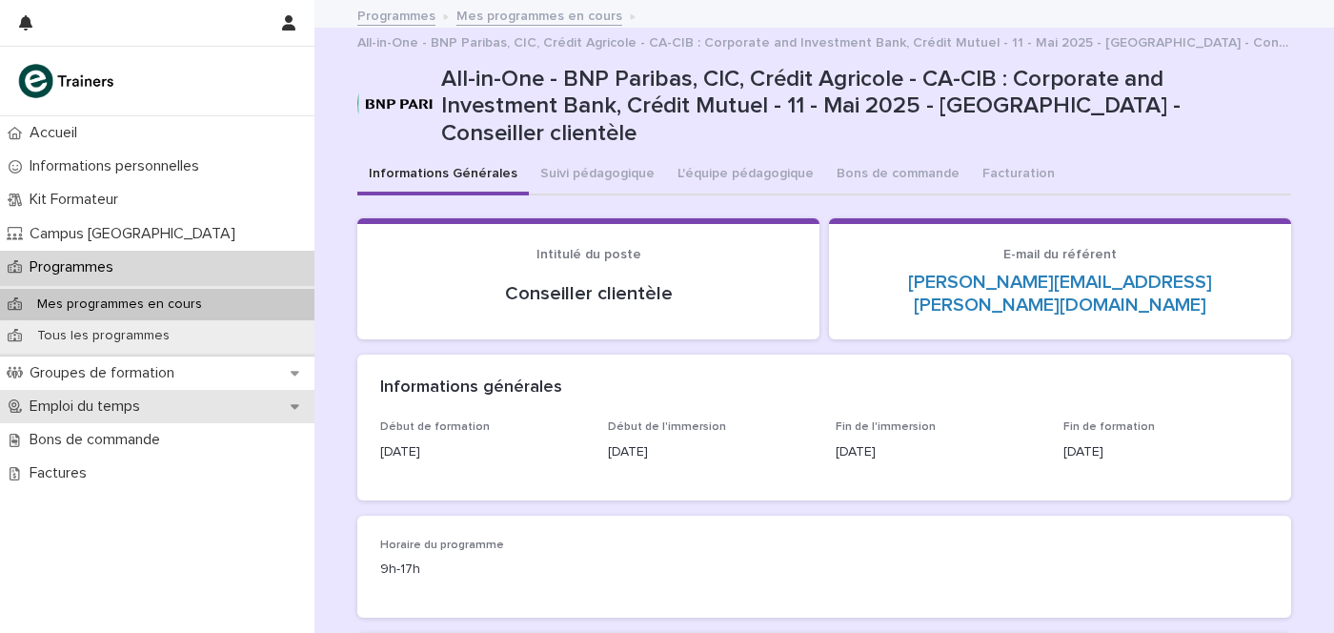
click at [131, 404] on p "Emploi du temps" at bounding box center [88, 406] width 133 height 18
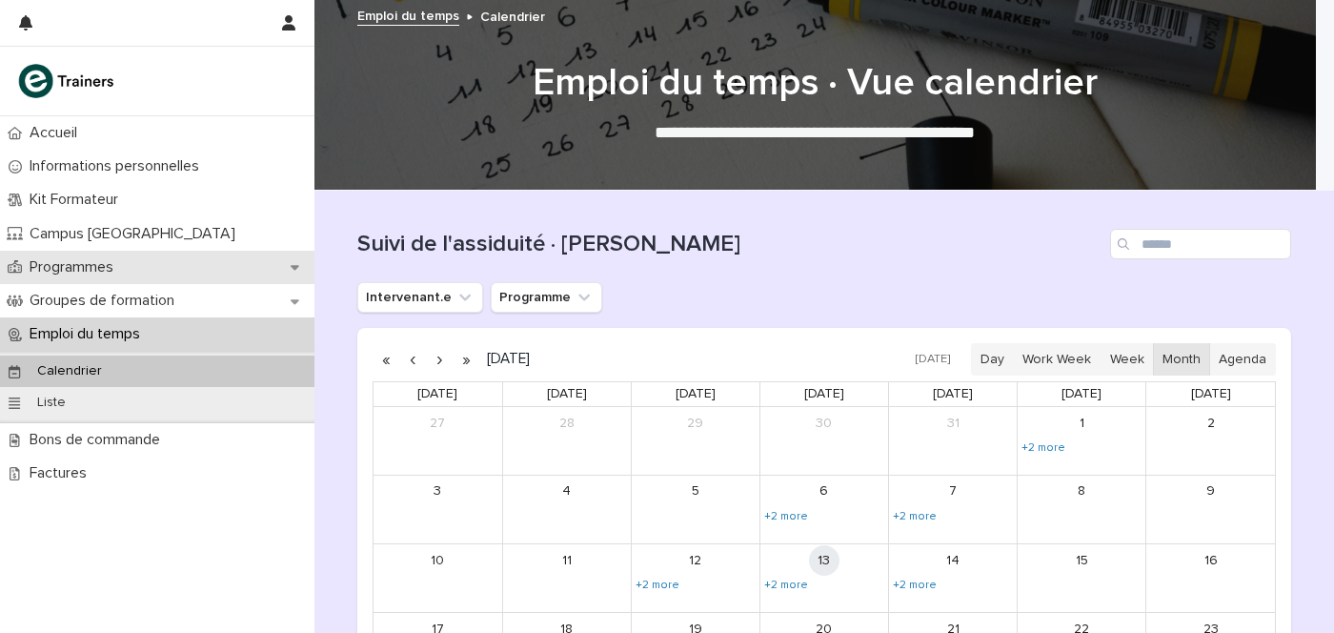
drag, startPoint x: 119, startPoint y: 321, endPoint x: 161, endPoint y: 252, distance: 81.2
click at [119, 321] on div "Emploi du temps" at bounding box center [157, 333] width 314 height 33
click at [161, 251] on div "Programmes" at bounding box center [157, 267] width 314 height 33
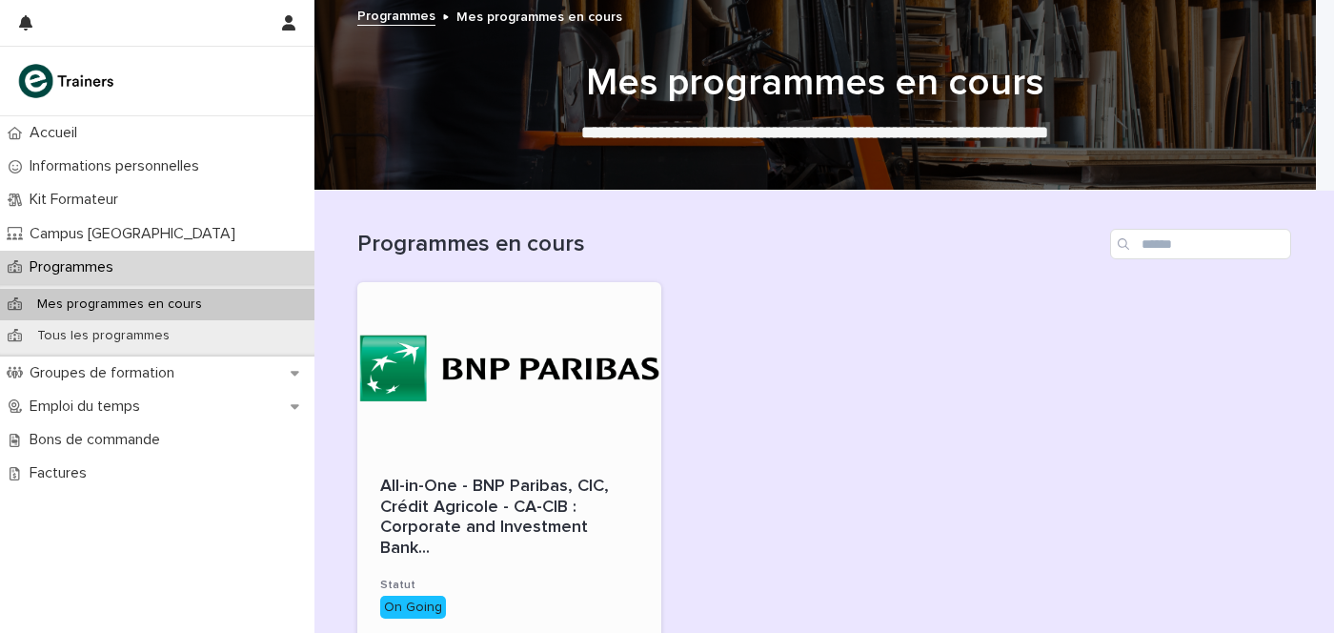
click at [445, 426] on div at bounding box center [509, 368] width 304 height 172
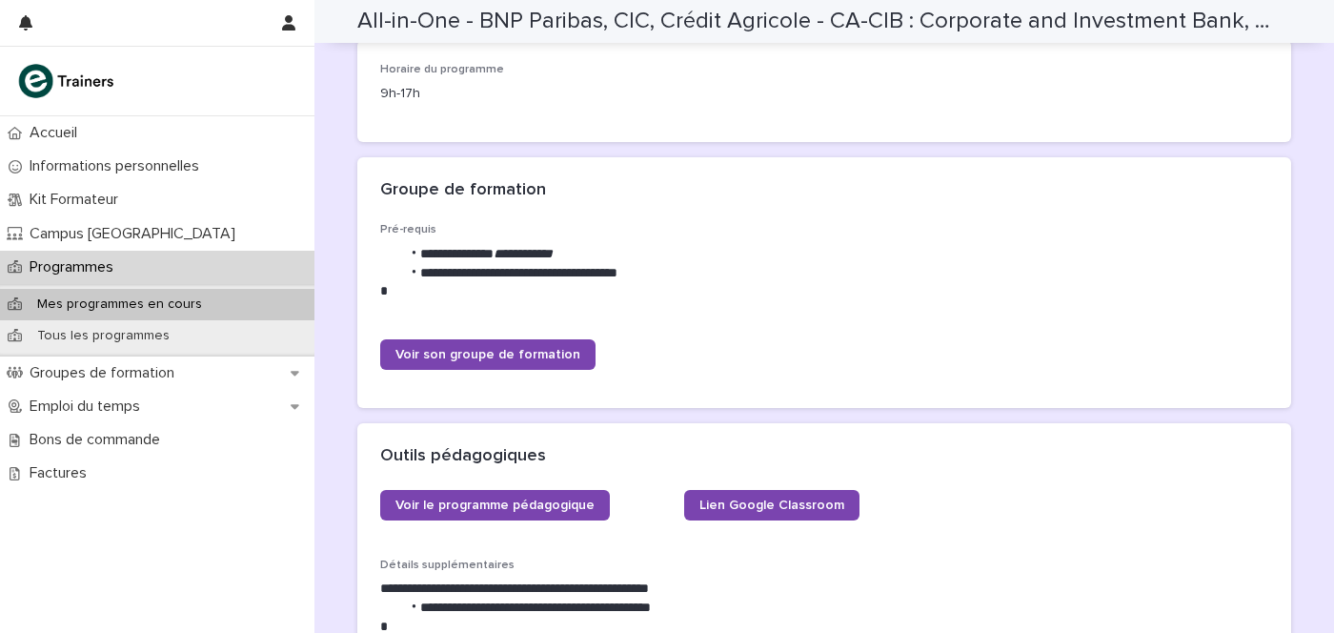
scroll to position [596, 0]
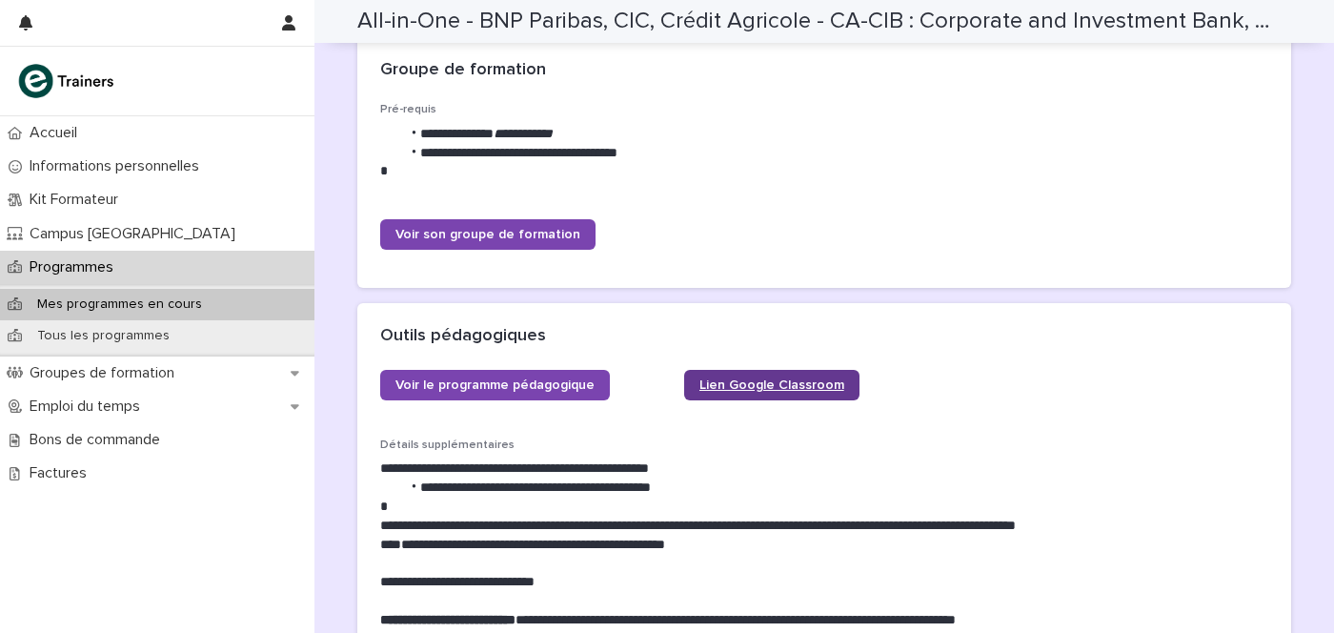
click at [714, 378] on span "Lien Google Classroom" at bounding box center [771, 384] width 145 height 13
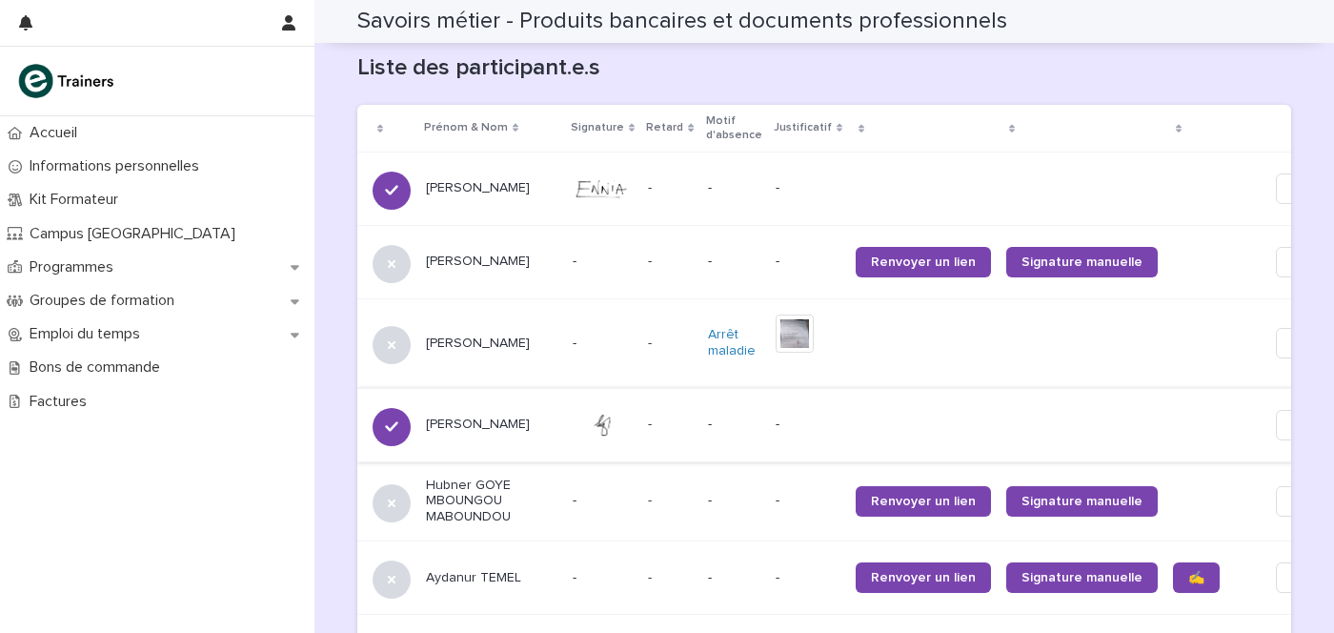
scroll to position [1170, 0]
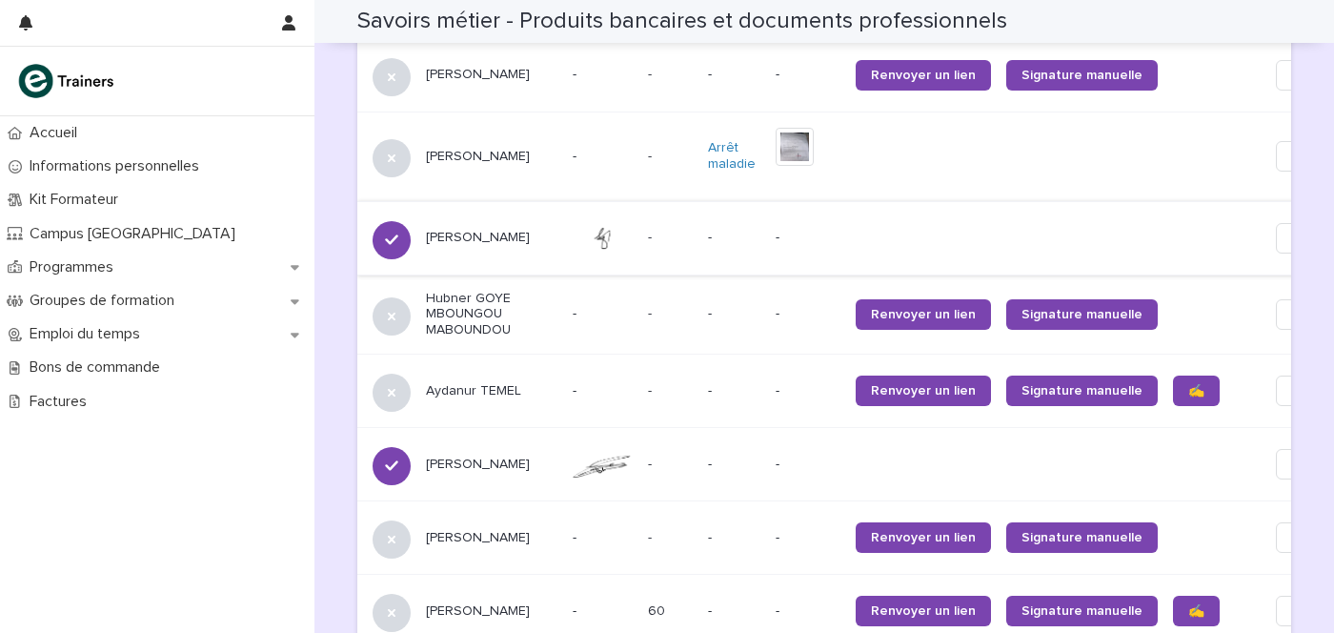
scroll to position [1051, 0]
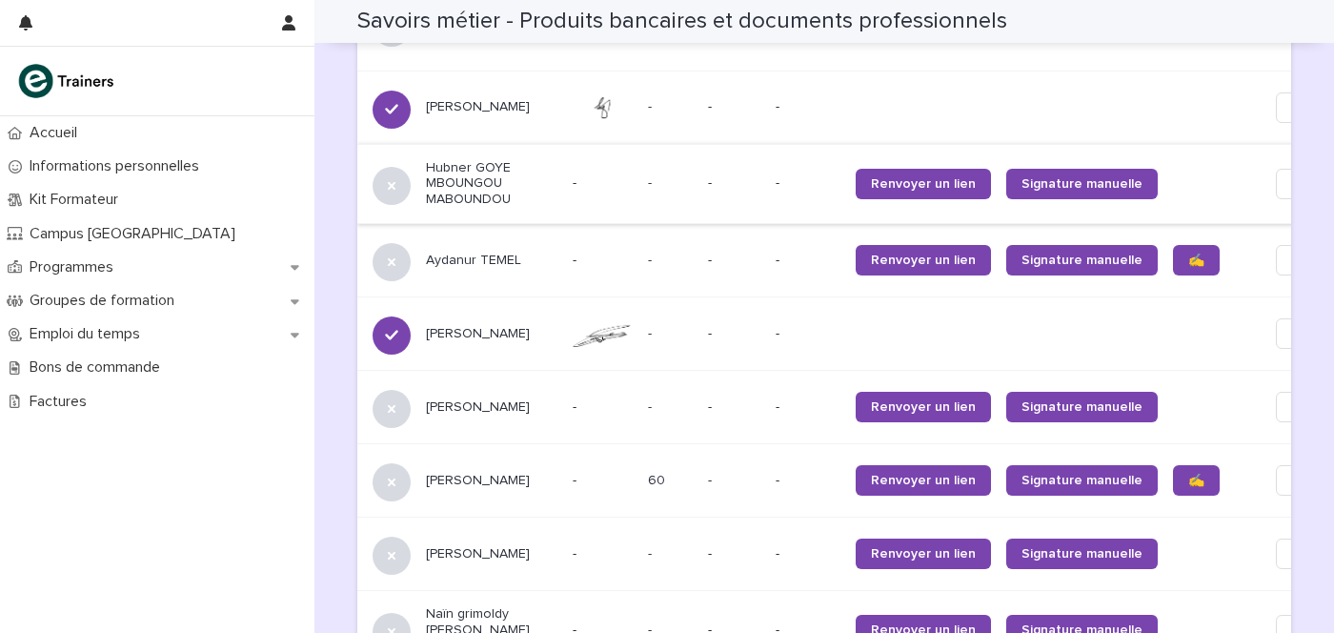
scroll to position [1408, 0]
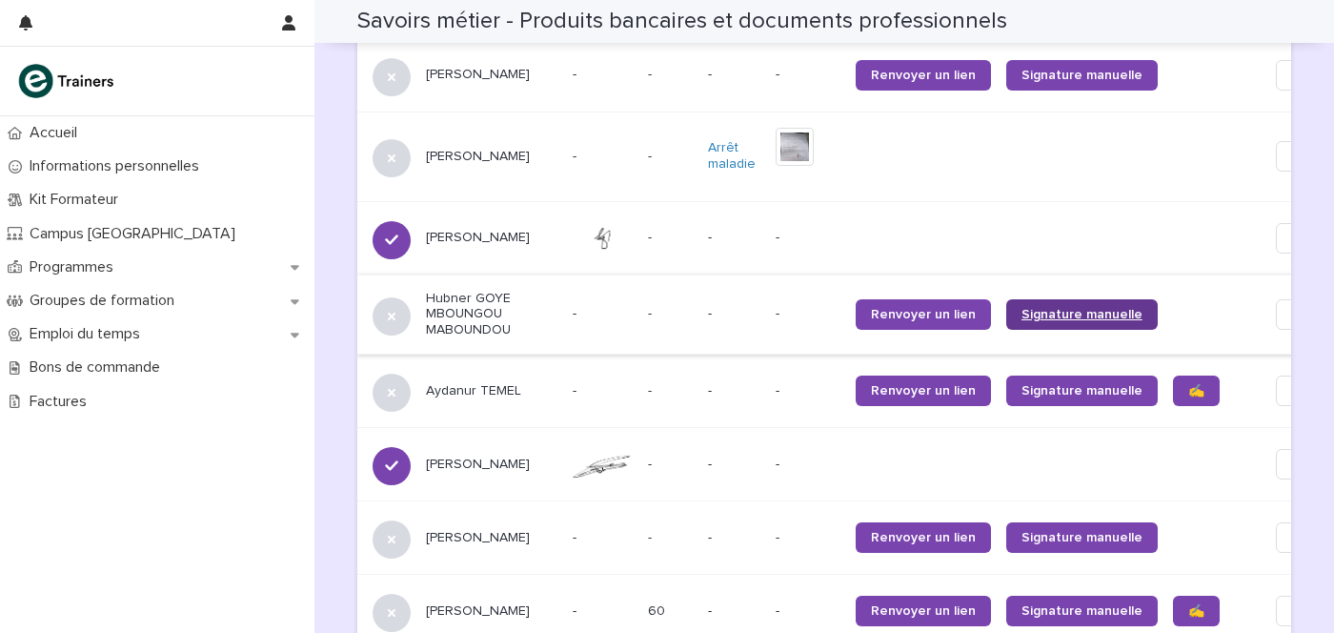
click at [1021, 308] on span "Signature manuelle" at bounding box center [1081, 314] width 121 height 13
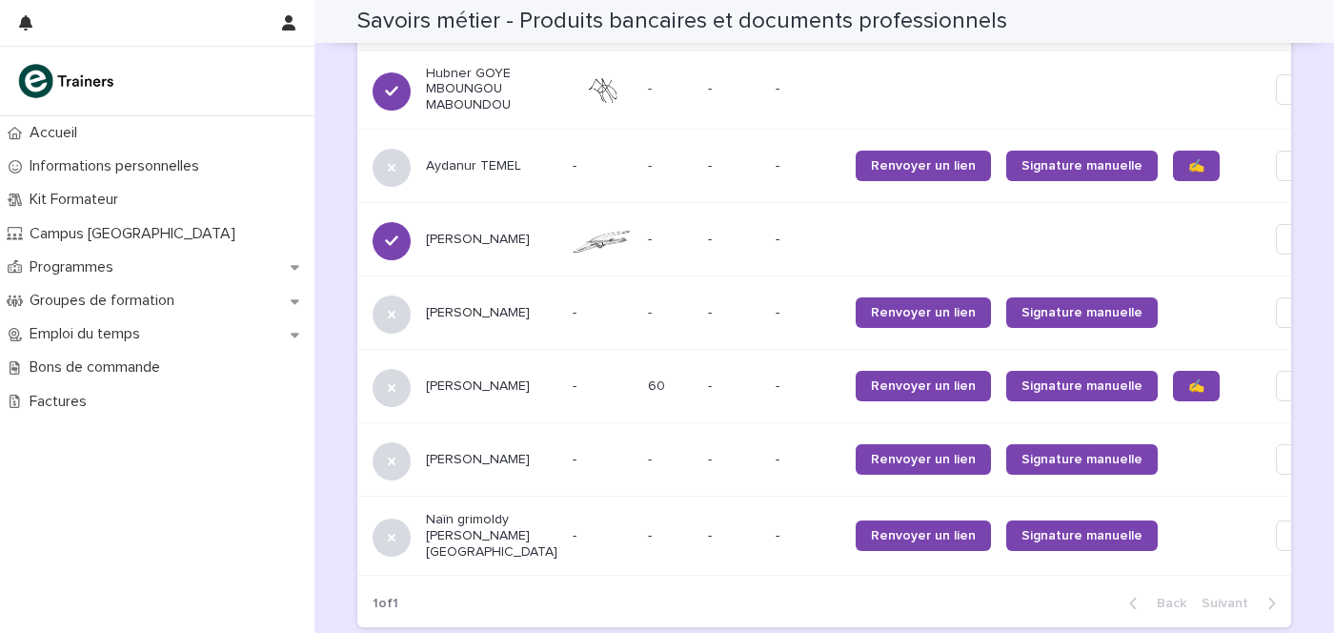
scroll to position [1667, 0]
